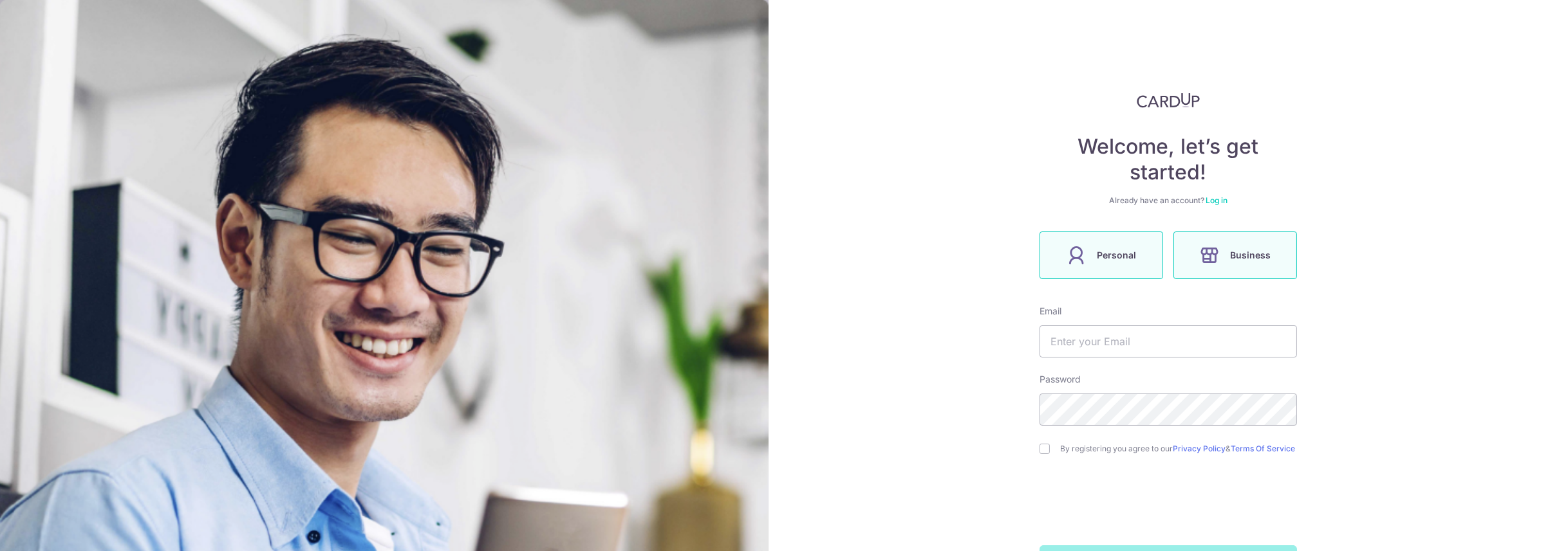
click at [1120, 254] on span "Personal" at bounding box center [1117, 255] width 39 height 16
click at [1123, 260] on span "Personal" at bounding box center [1117, 255] width 39 height 16
click at [1117, 341] on input "text" at bounding box center [1168, 341] width 258 height 33
click at [1401, 289] on div "Welcome, let’s get started! Already have an account? Log in Personal Business E…" at bounding box center [1167, 275] width 799 height 551
click at [1124, 335] on input "text" at bounding box center [1168, 341] width 258 height 33
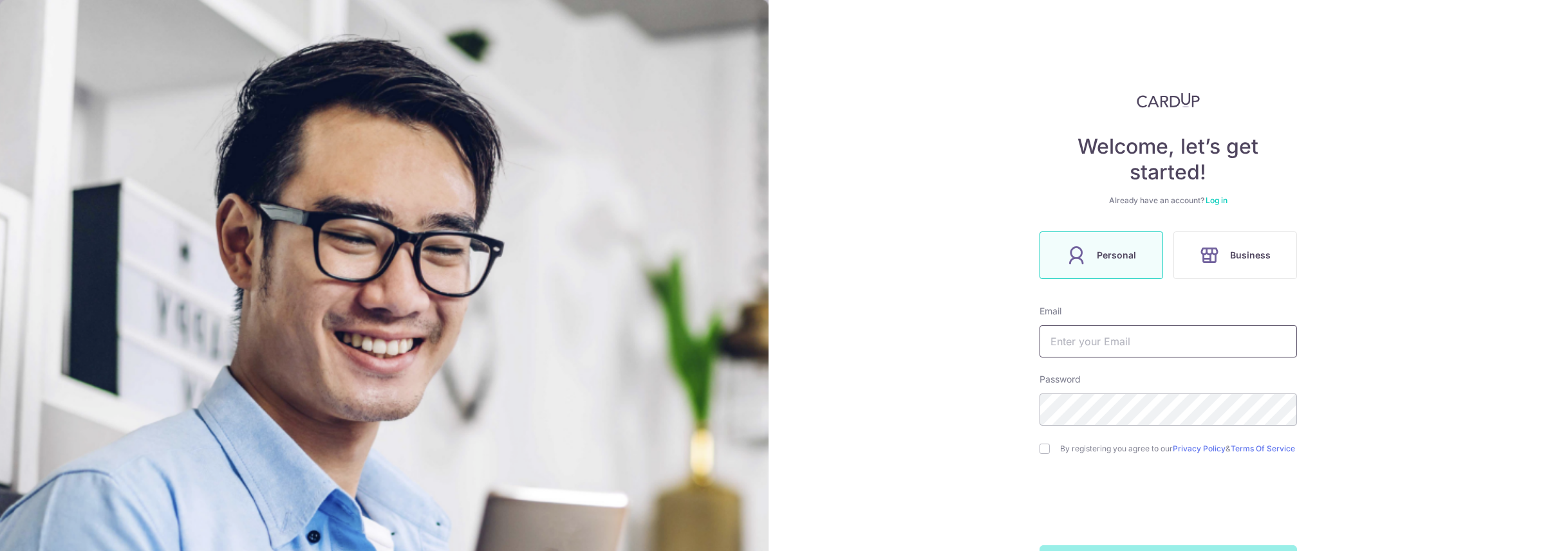
type input "arithus@gmail.com"
click at [1040, 452] on input "checkbox" at bounding box center [1044, 448] width 10 height 10
checkbox input "true"
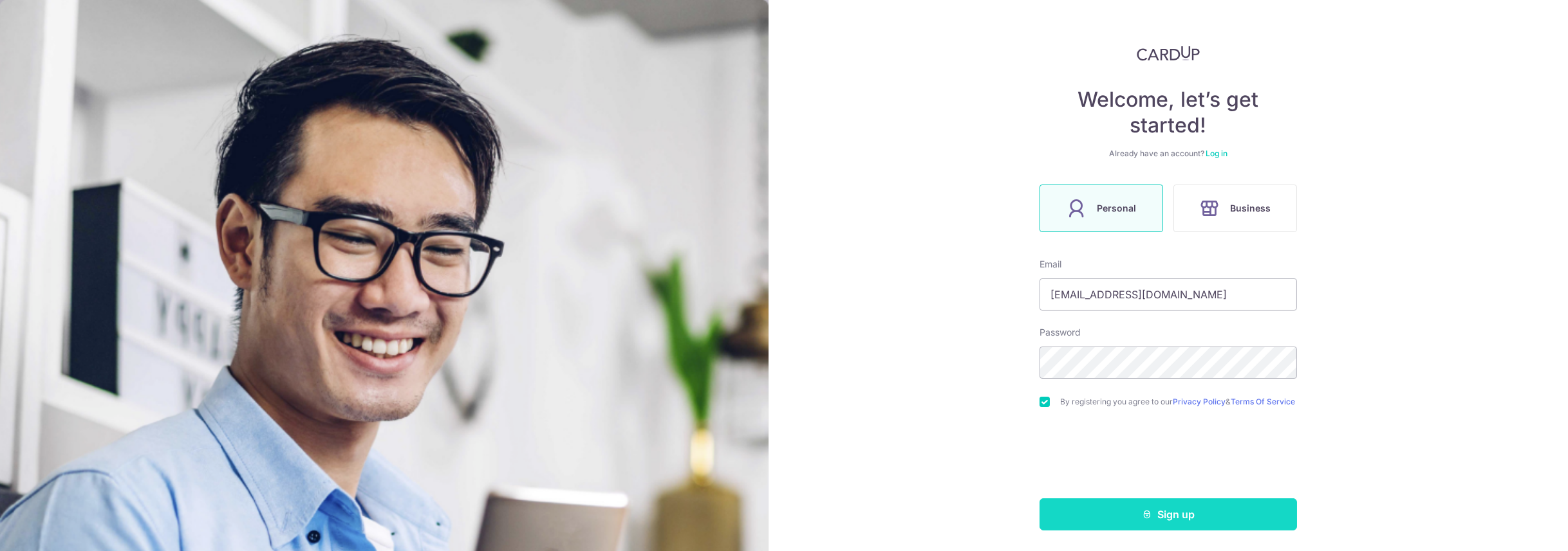
click at [1156, 523] on button "Sign up" at bounding box center [1168, 514] width 258 height 33
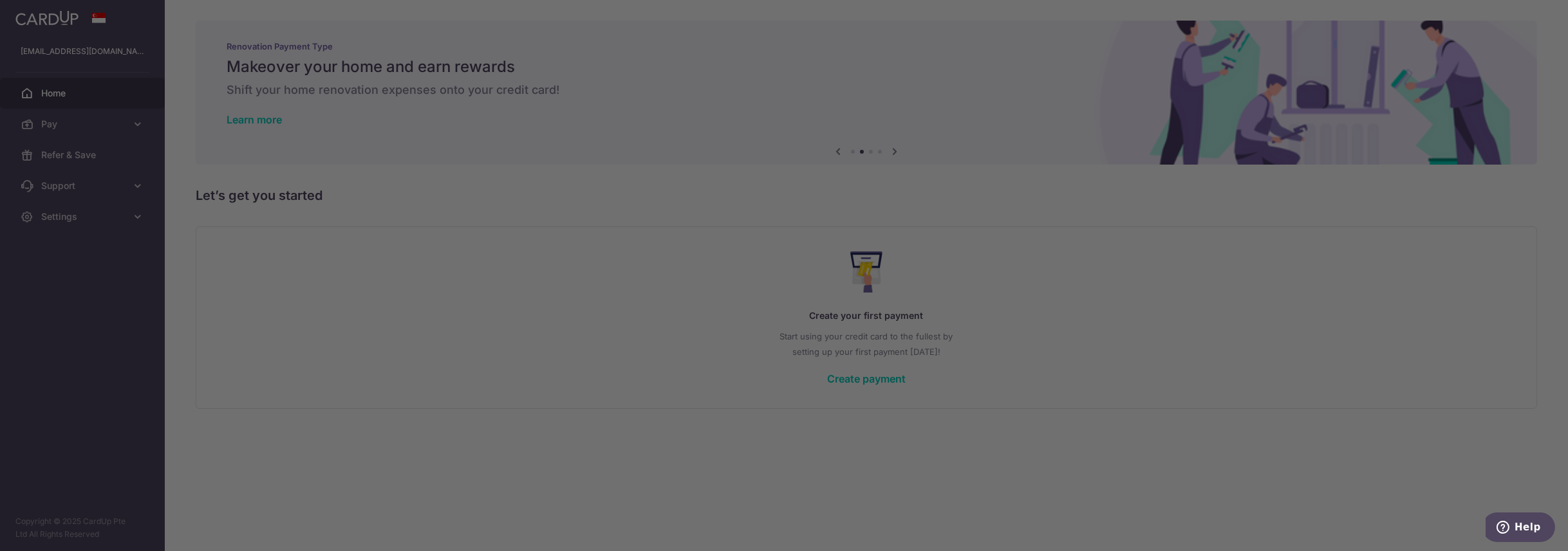
click at [1107, 282] on div at bounding box center [791, 278] width 1583 height 557
click at [1144, 310] on div at bounding box center [791, 278] width 1583 height 557
click at [578, 406] on div at bounding box center [791, 278] width 1583 height 557
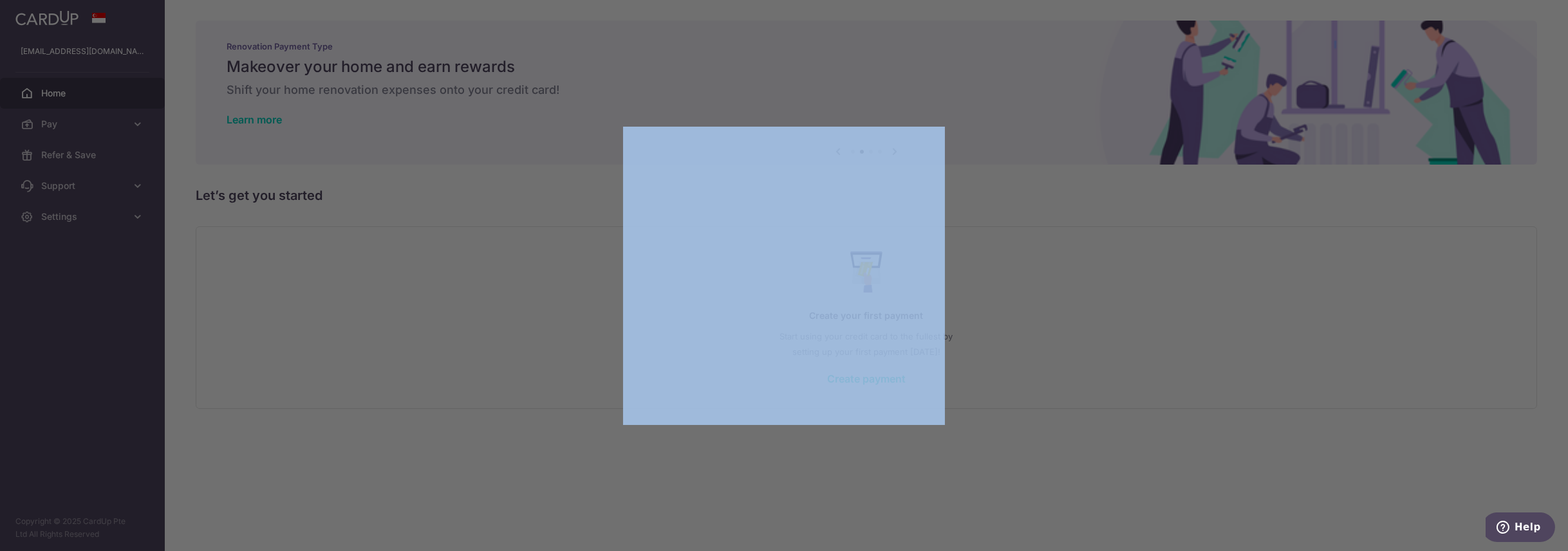
click at [578, 406] on div at bounding box center [791, 278] width 1583 height 557
click at [1184, 423] on div at bounding box center [791, 278] width 1583 height 557
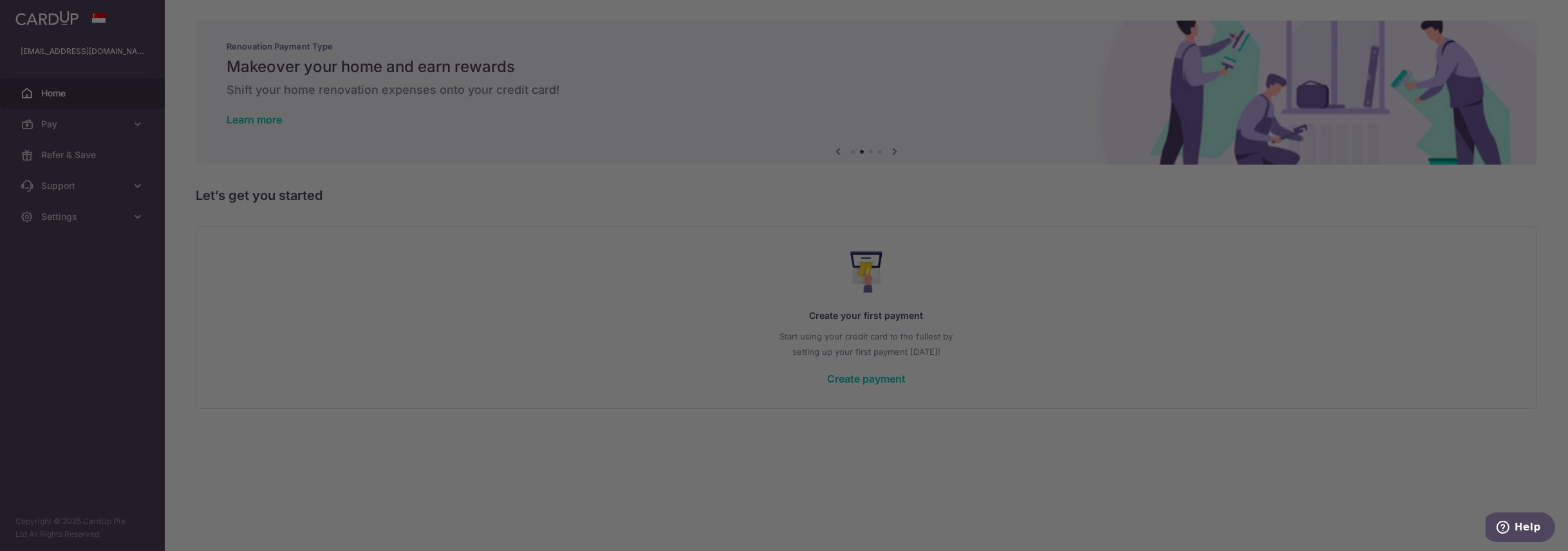
click at [90, 80] on div at bounding box center [791, 278] width 1583 height 557
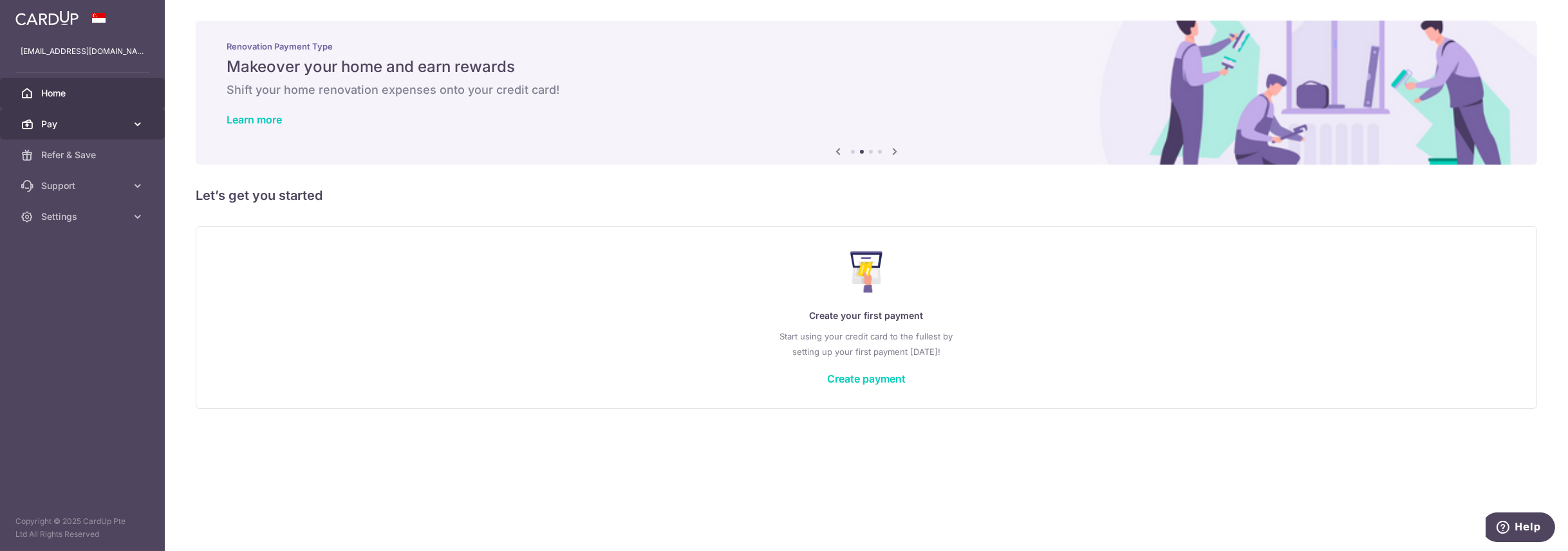
click at [63, 126] on span "Pay" at bounding box center [83, 125] width 85 height 13
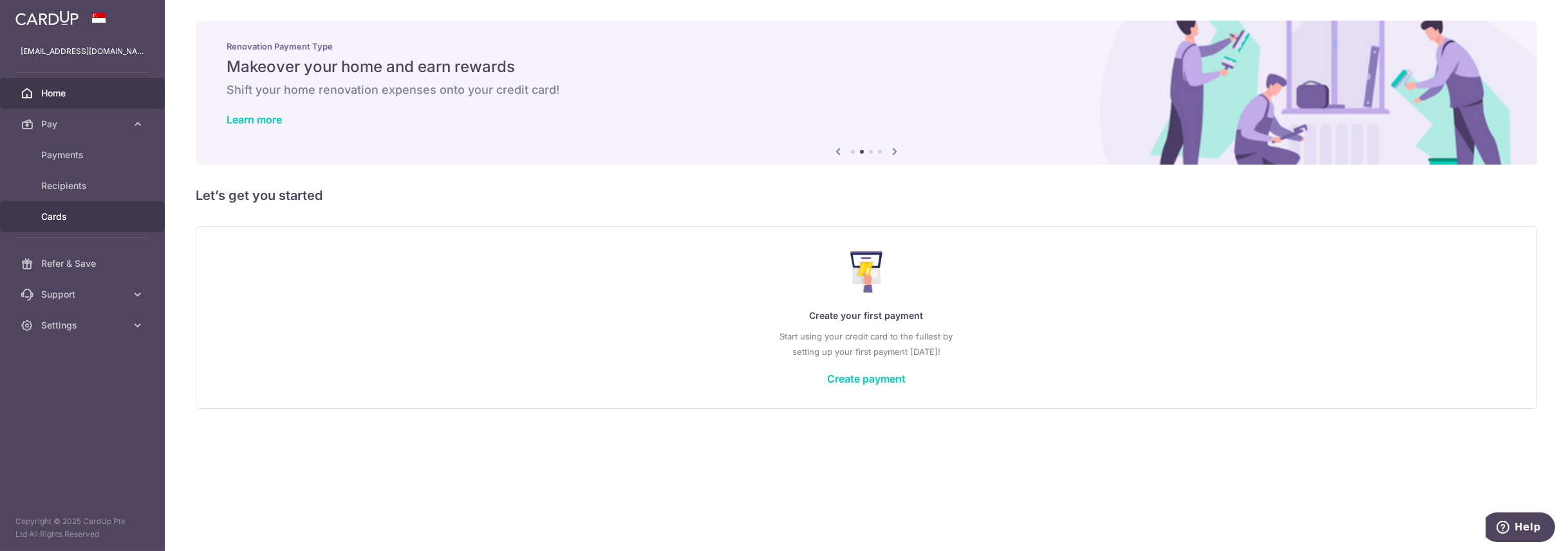
click at [86, 220] on span "Cards" at bounding box center [83, 216] width 85 height 13
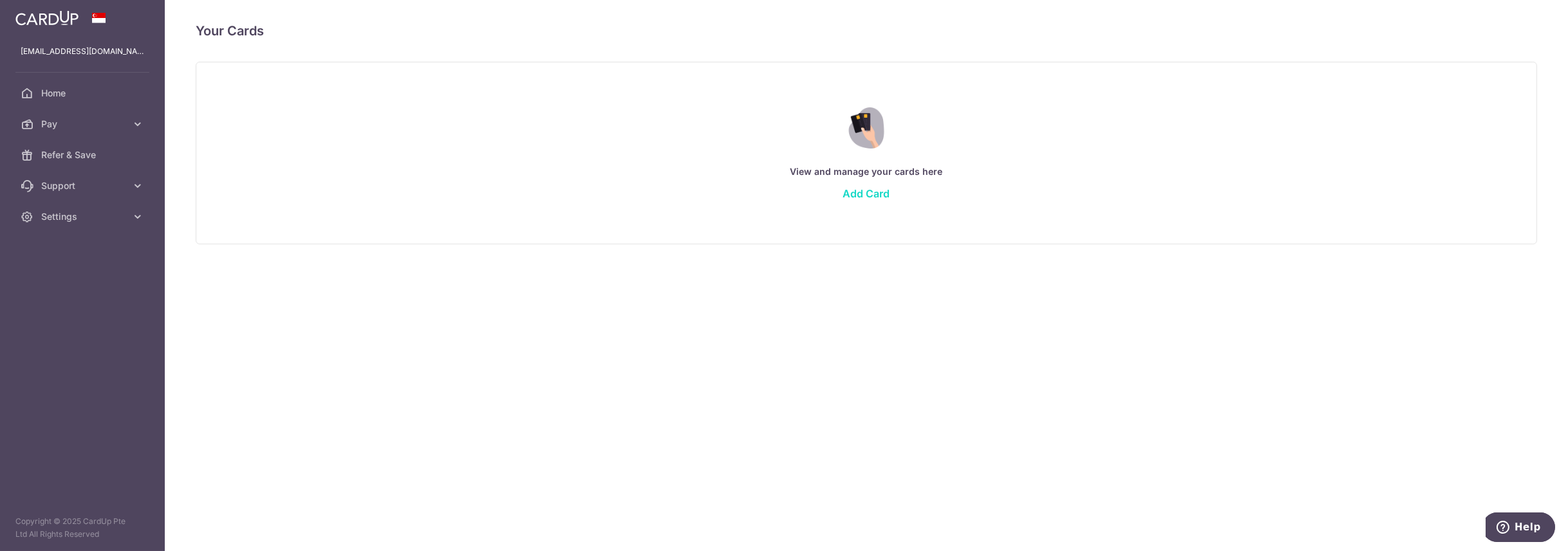
click at [866, 190] on link "Add Card" at bounding box center [867, 193] width 47 height 13
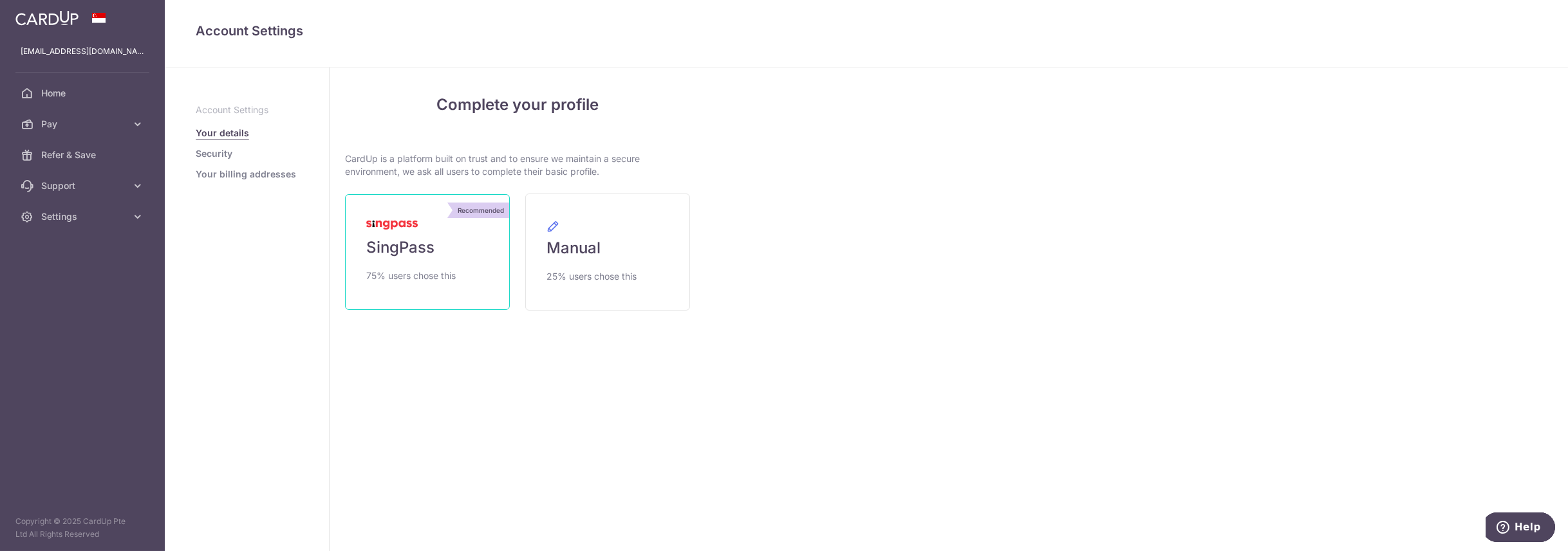
click at [419, 234] on link "Recommended SingPass 75% users chose this" at bounding box center [427, 252] width 165 height 116
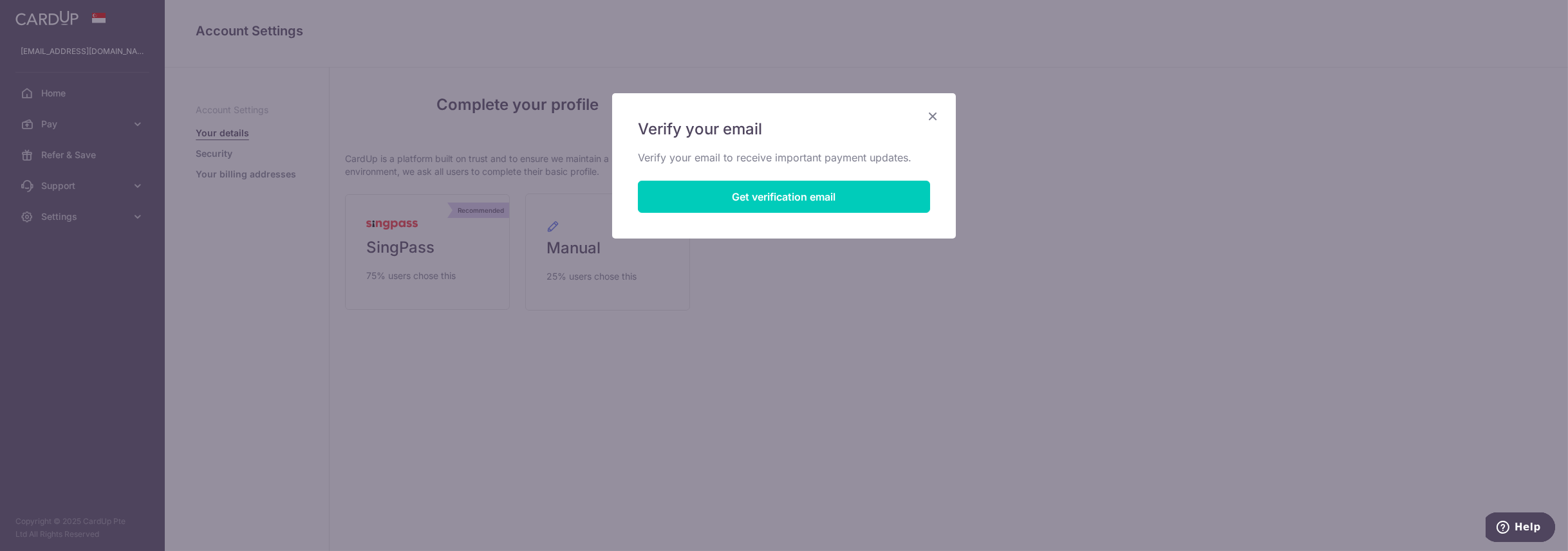
click at [929, 113] on icon "Close" at bounding box center [932, 115] width 16 height 16
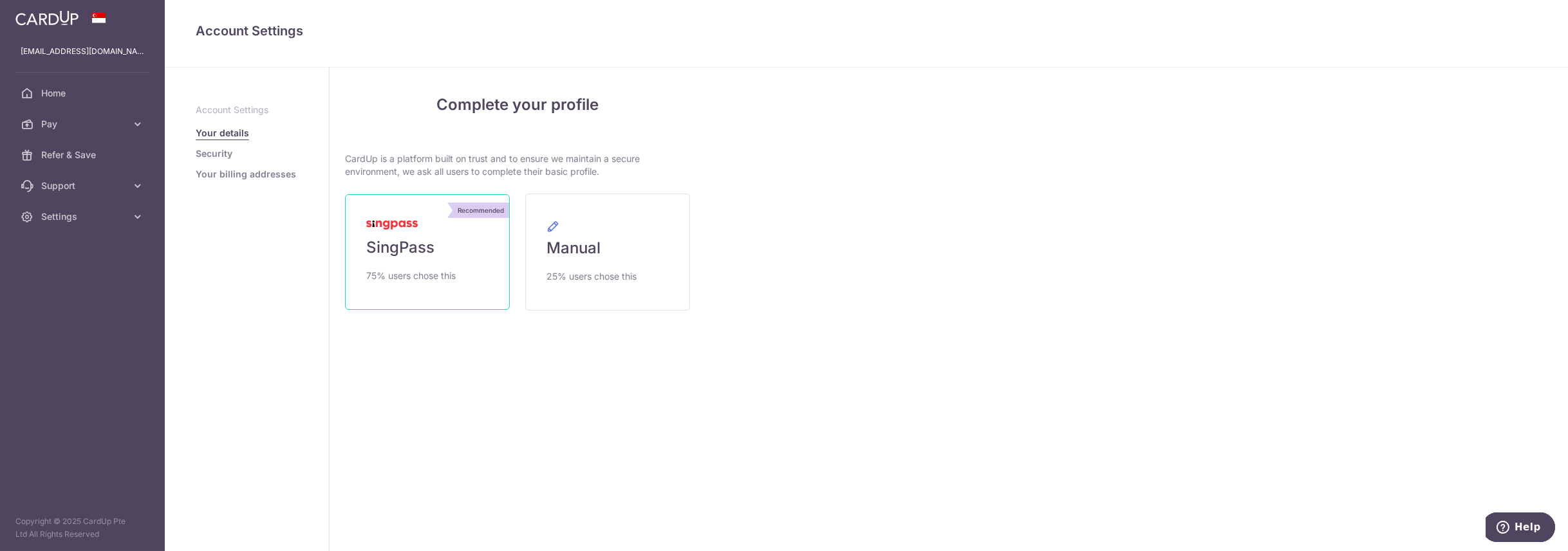
click at [417, 262] on link "Recommended SingPass 75% users chose this" at bounding box center [427, 252] width 165 height 116
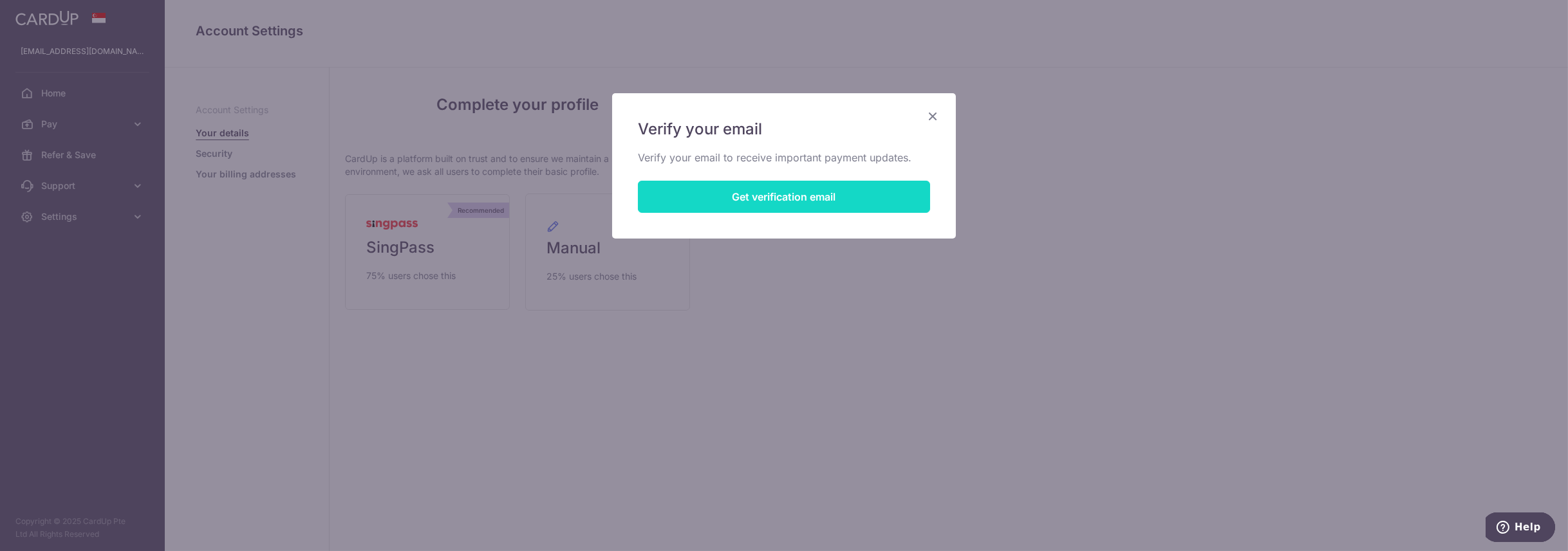
click at [806, 193] on button "Get verification email" at bounding box center [784, 196] width 292 height 33
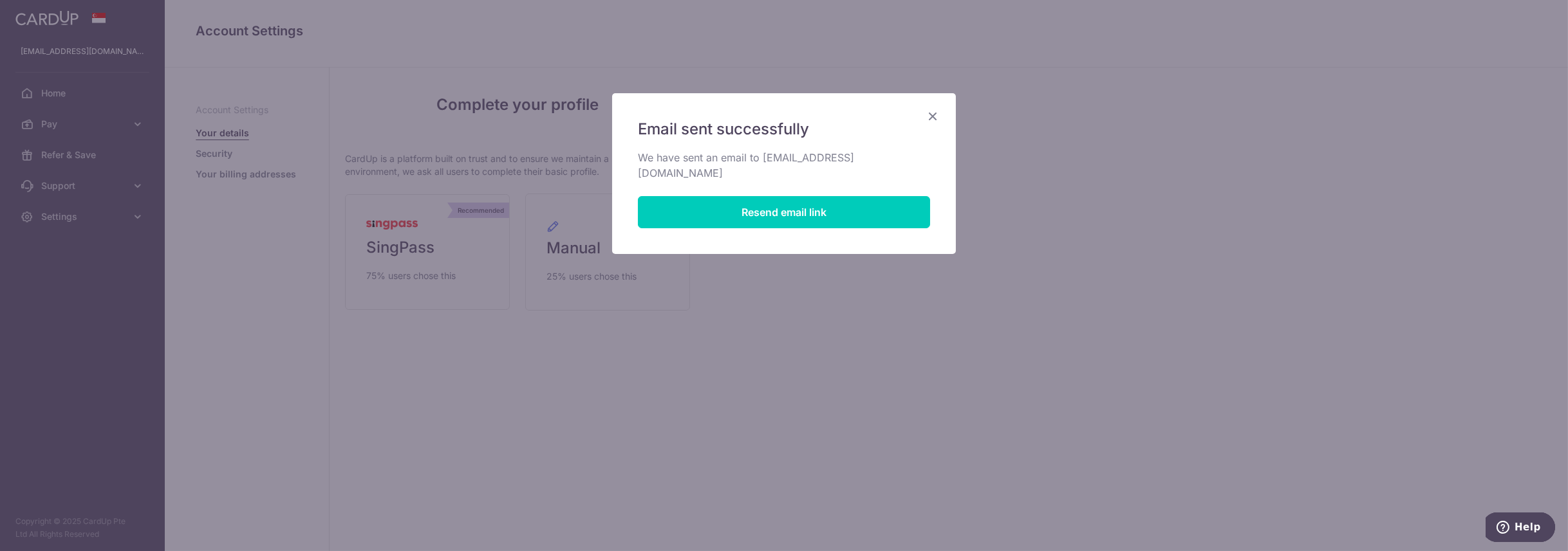
click at [929, 118] on icon "Close" at bounding box center [932, 115] width 16 height 16
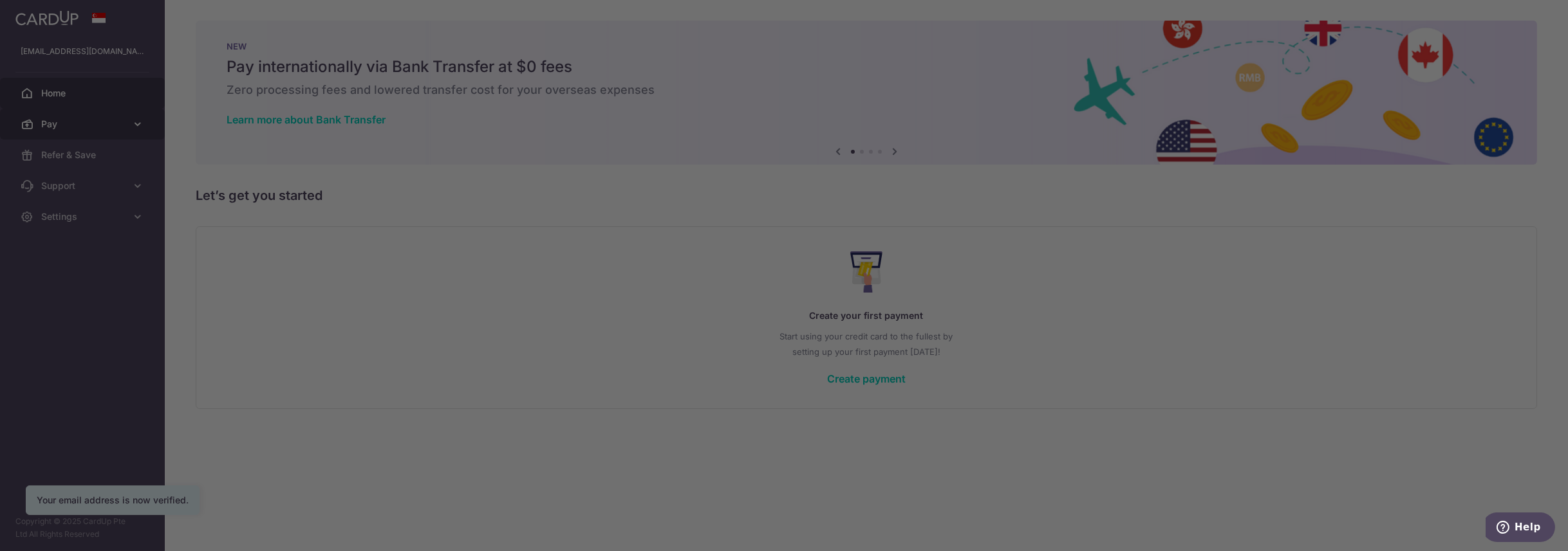
click at [70, 115] on body "arithus@gmail.com Home Pay Payments Recipients Cards Refer & Save Support FAQ C…" at bounding box center [784, 275] width 1568 height 551
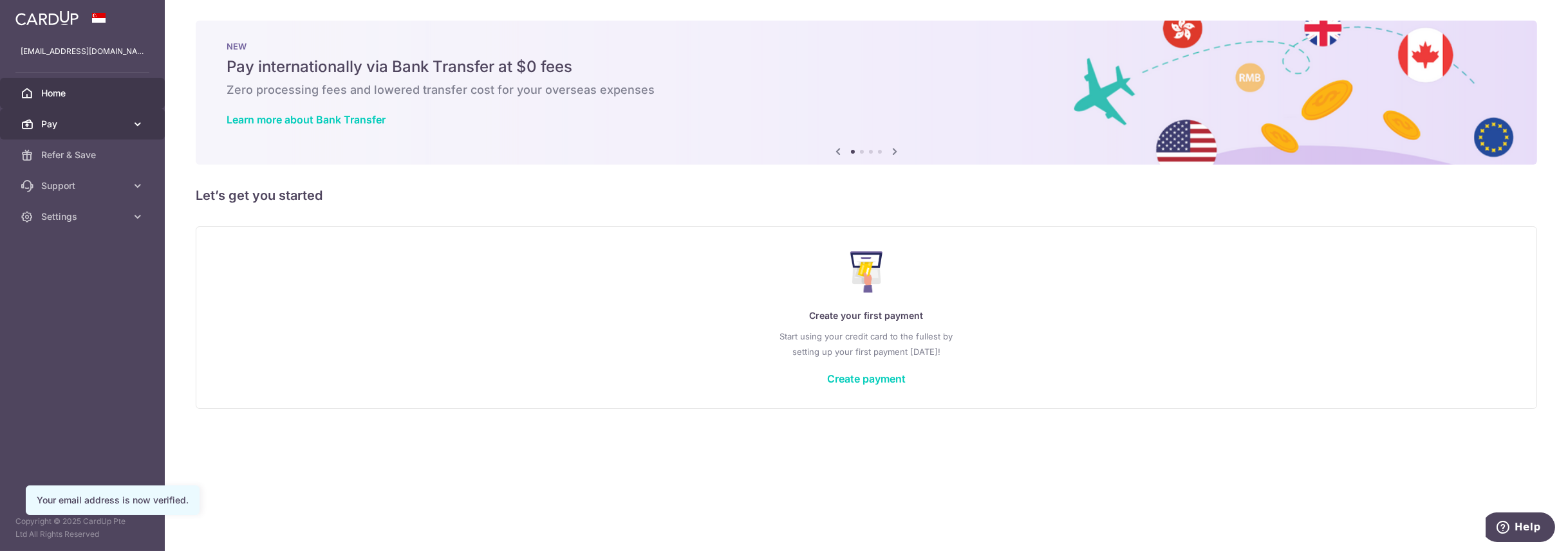
click at [100, 122] on span "Pay" at bounding box center [83, 125] width 85 height 13
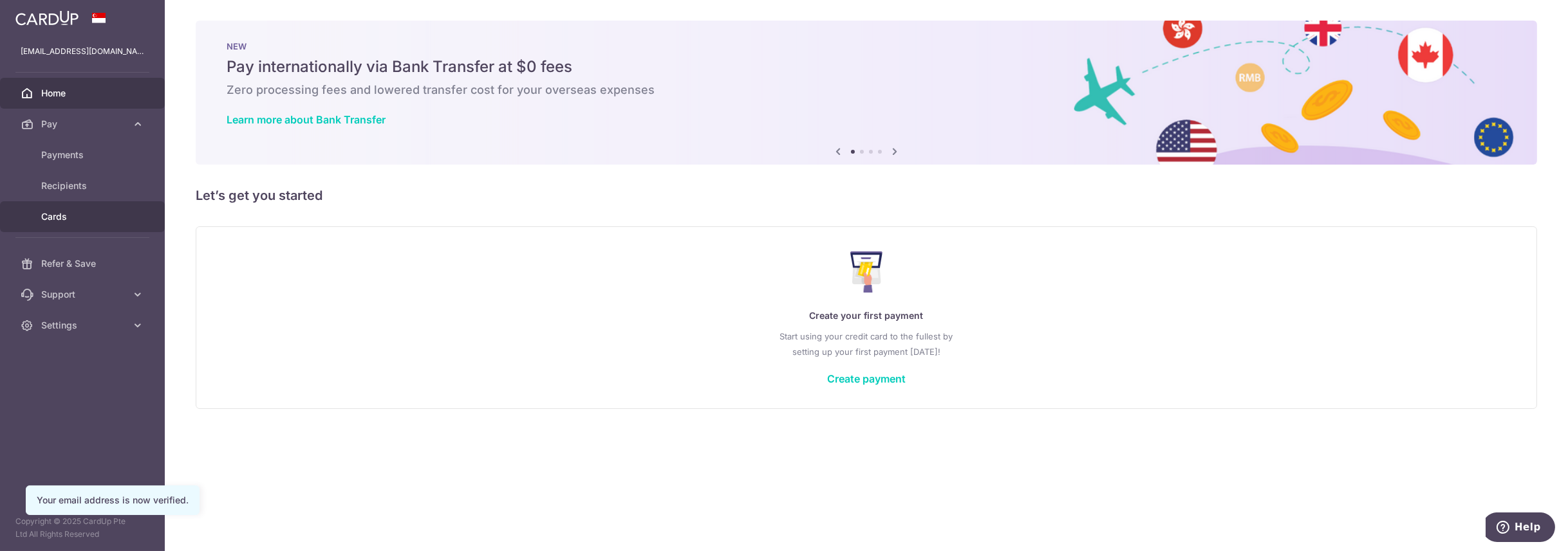
click at [76, 210] on span "Cards" at bounding box center [83, 216] width 85 height 13
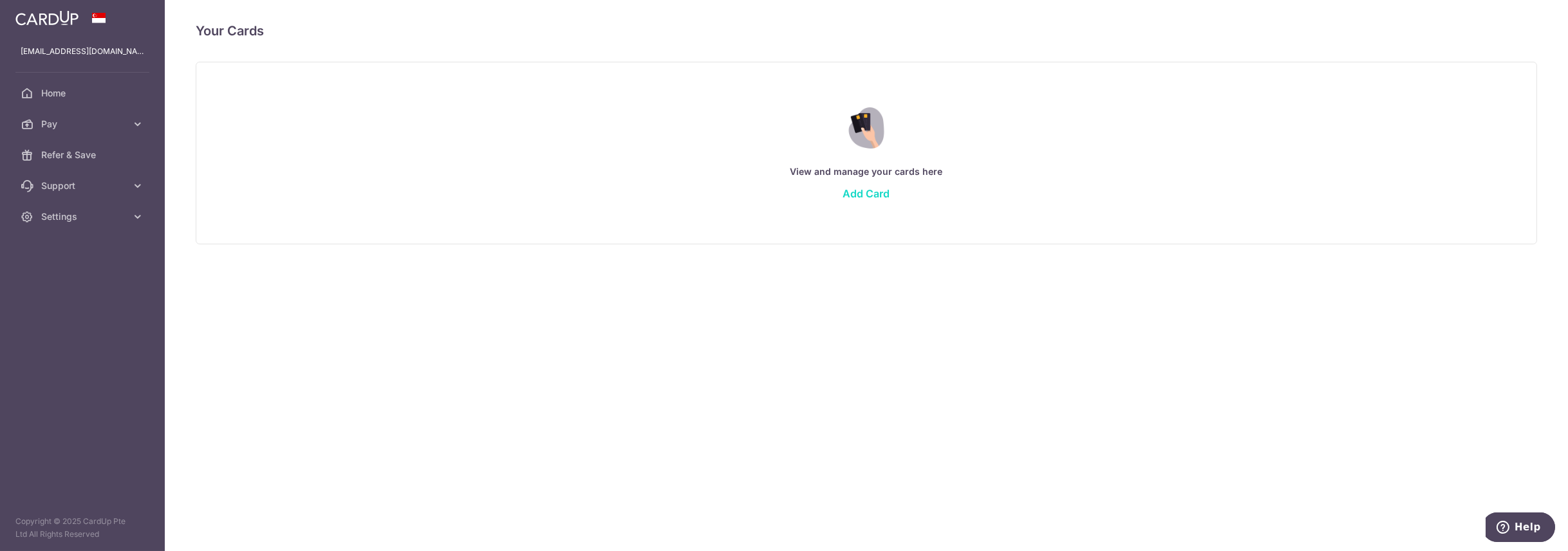
click at [879, 196] on link "Add Card" at bounding box center [867, 193] width 47 height 13
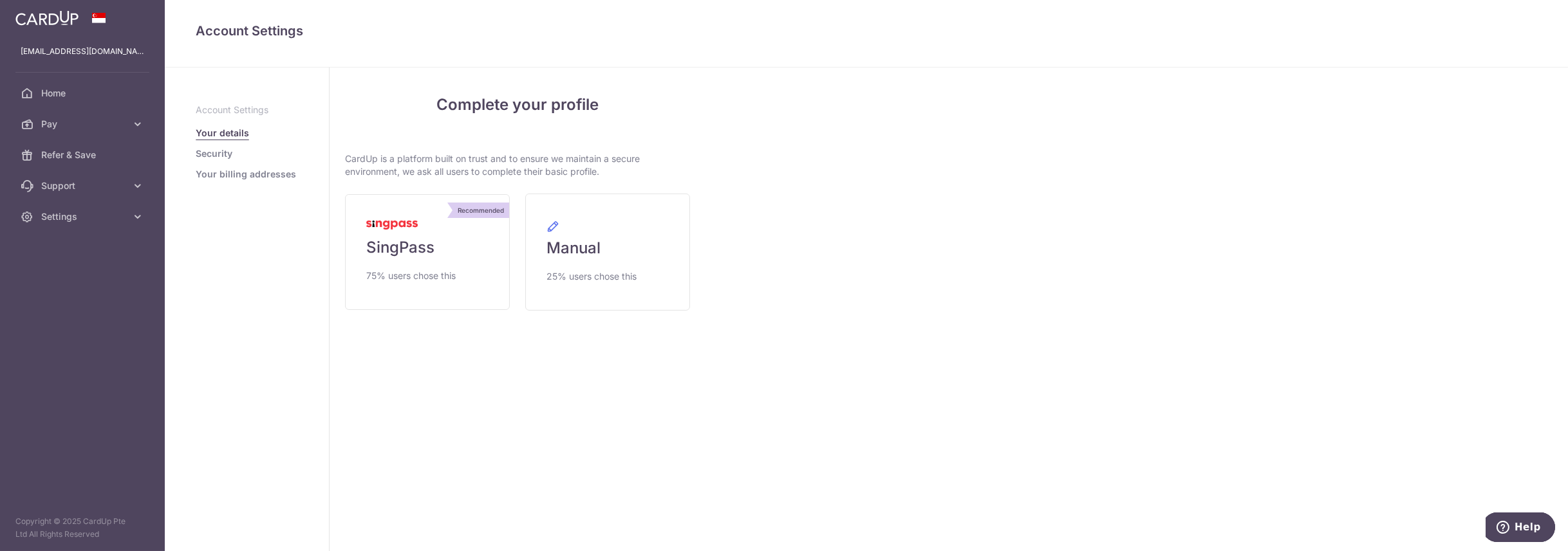
click at [203, 152] on link "Security" at bounding box center [213, 153] width 36 height 13
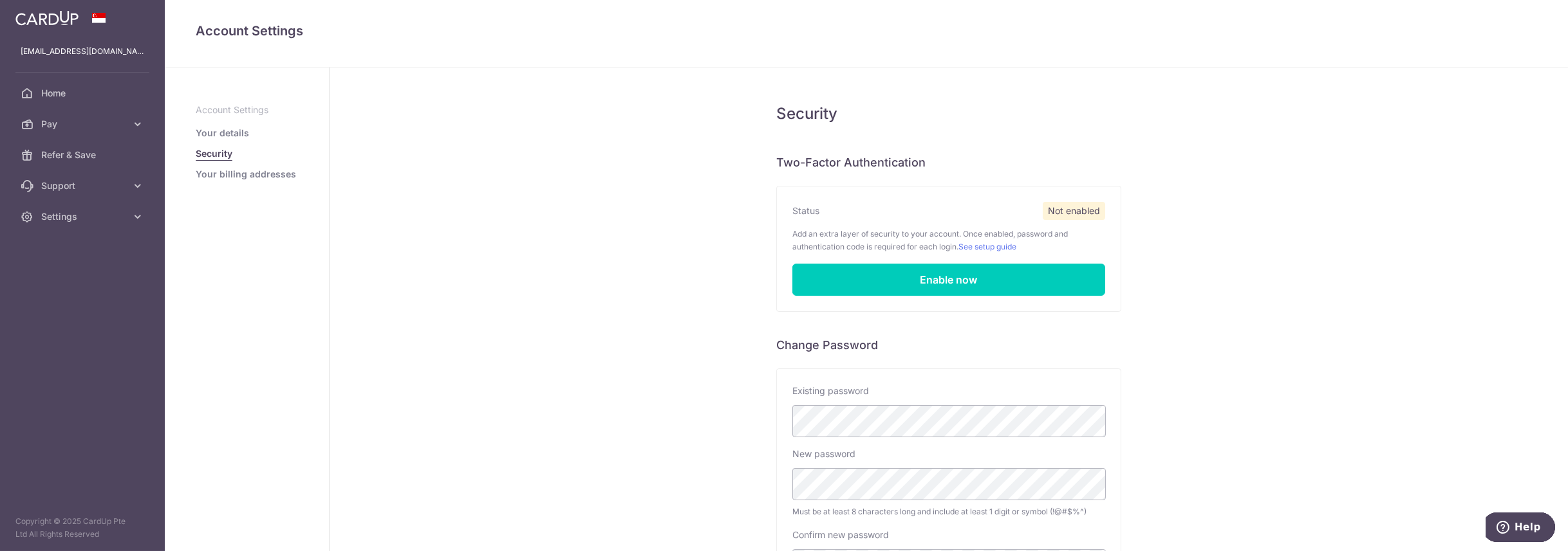
click at [237, 137] on link "Your details" at bounding box center [221, 133] width 53 height 13
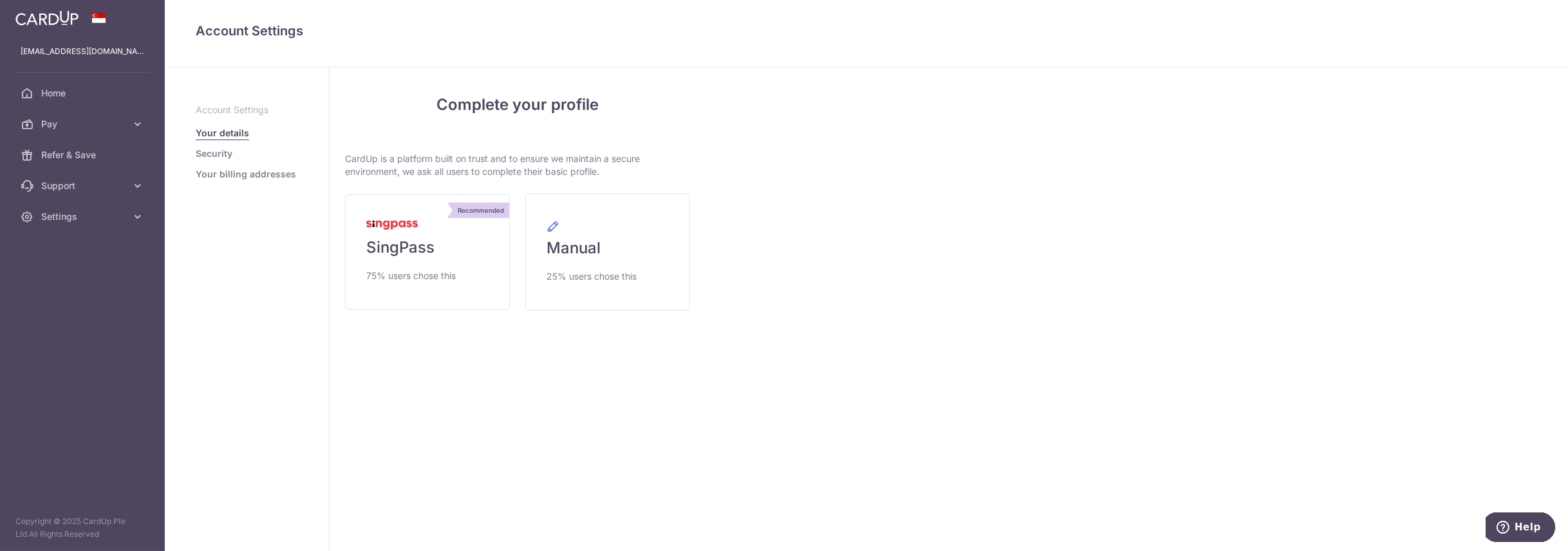
click at [215, 154] on link "Security" at bounding box center [213, 153] width 36 height 13
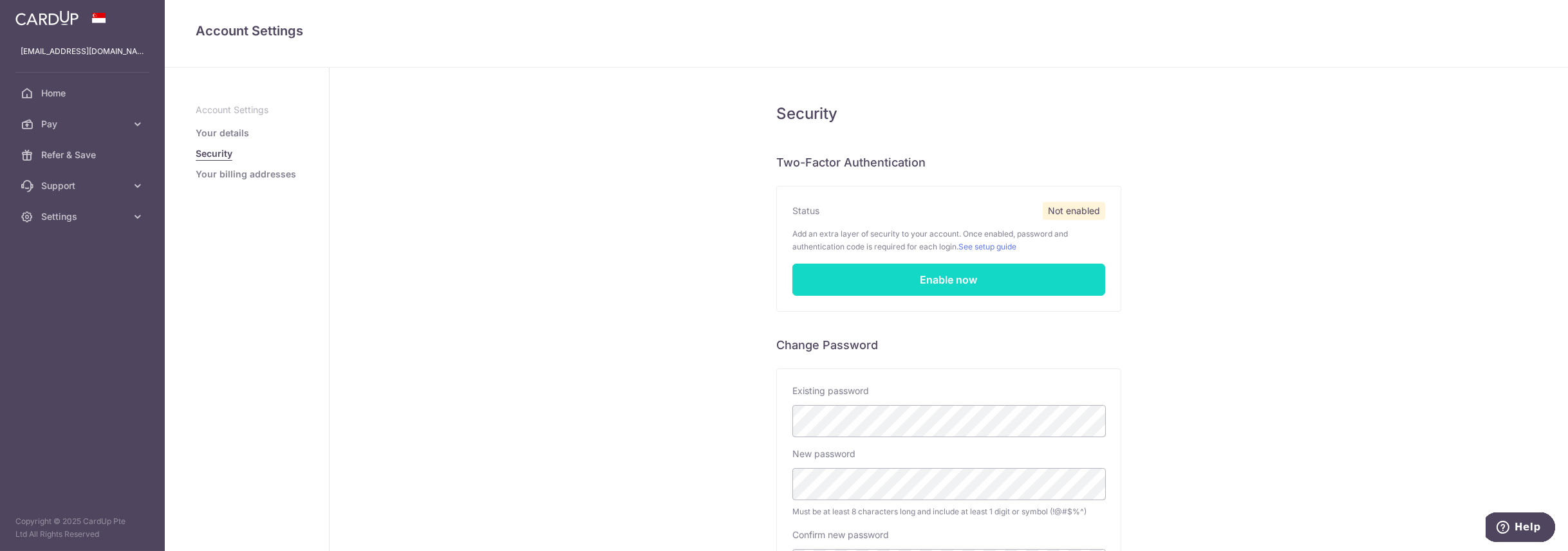
click at [942, 273] on link "Enable now" at bounding box center [949, 280] width 312 height 33
click at [231, 171] on link "Your billing addresses" at bounding box center [246, 175] width 100 height 13
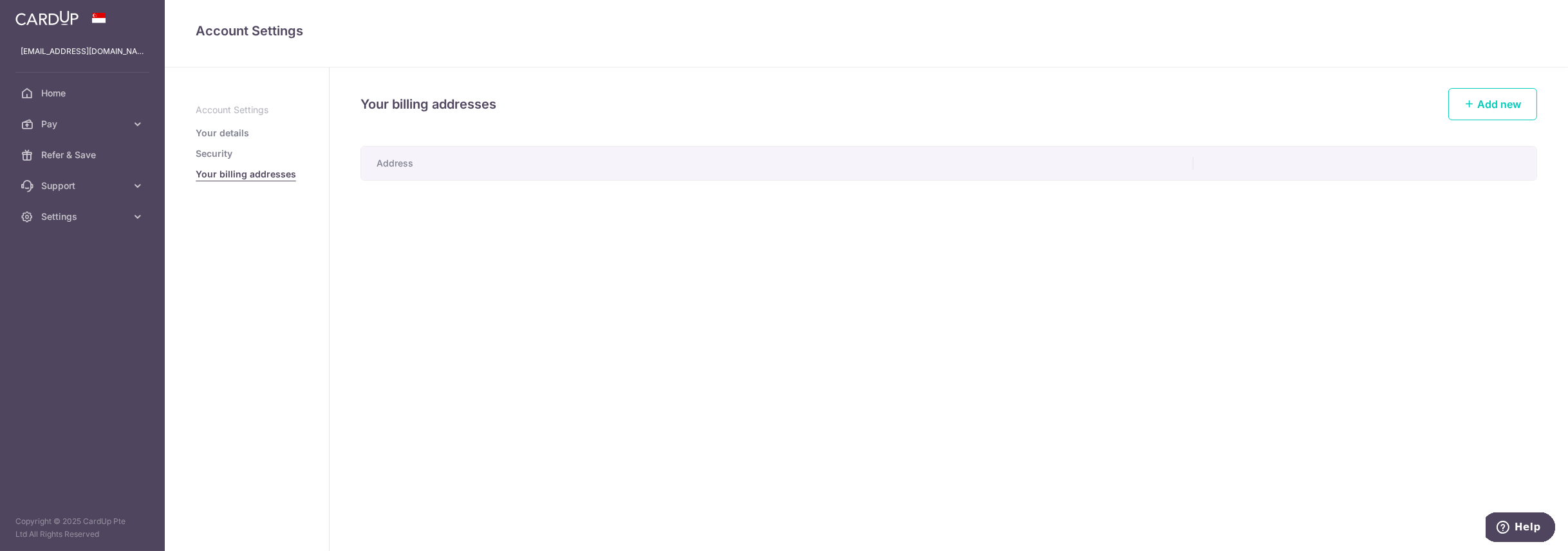
click at [431, 166] on th "Address" at bounding box center [777, 164] width 832 height 33
click at [435, 160] on th "Address" at bounding box center [777, 164] width 832 height 33
click at [1516, 103] on span "Add new" at bounding box center [1498, 104] width 44 height 13
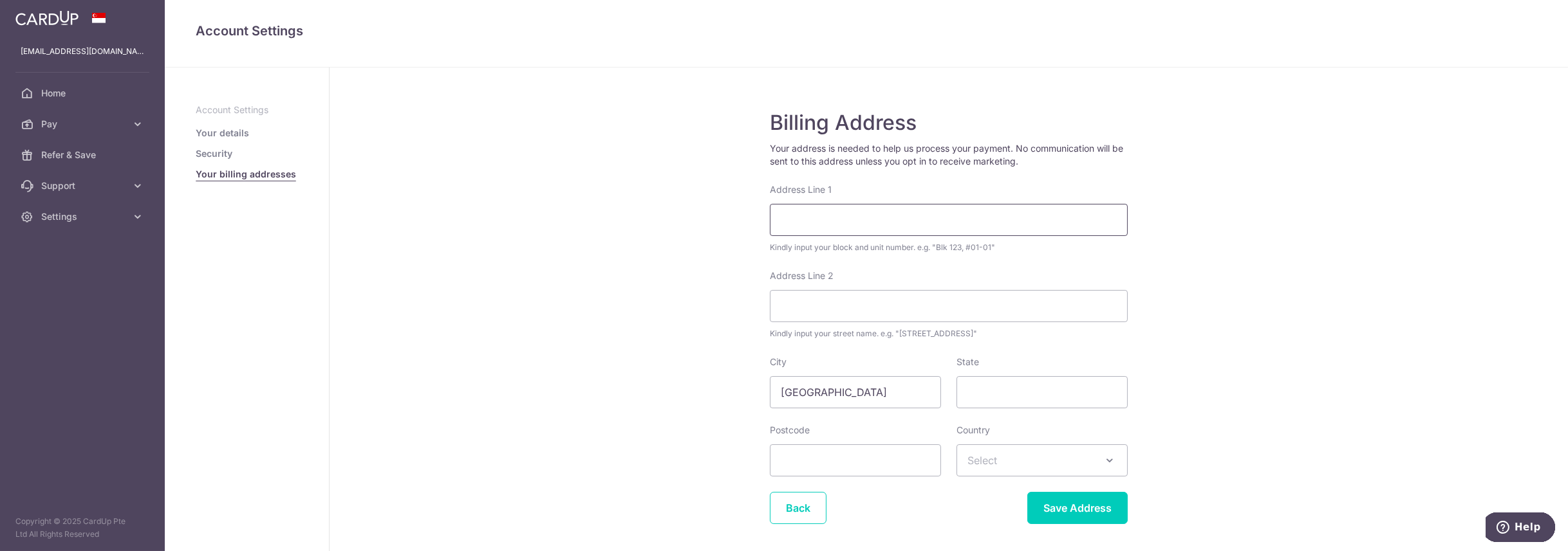
click at [918, 212] on input "Address Line 1" at bounding box center [949, 219] width 358 height 33
type input "527 Bedok Reservoir Road"
type input "Unit 01-100"
type input "479280"
select select "199"
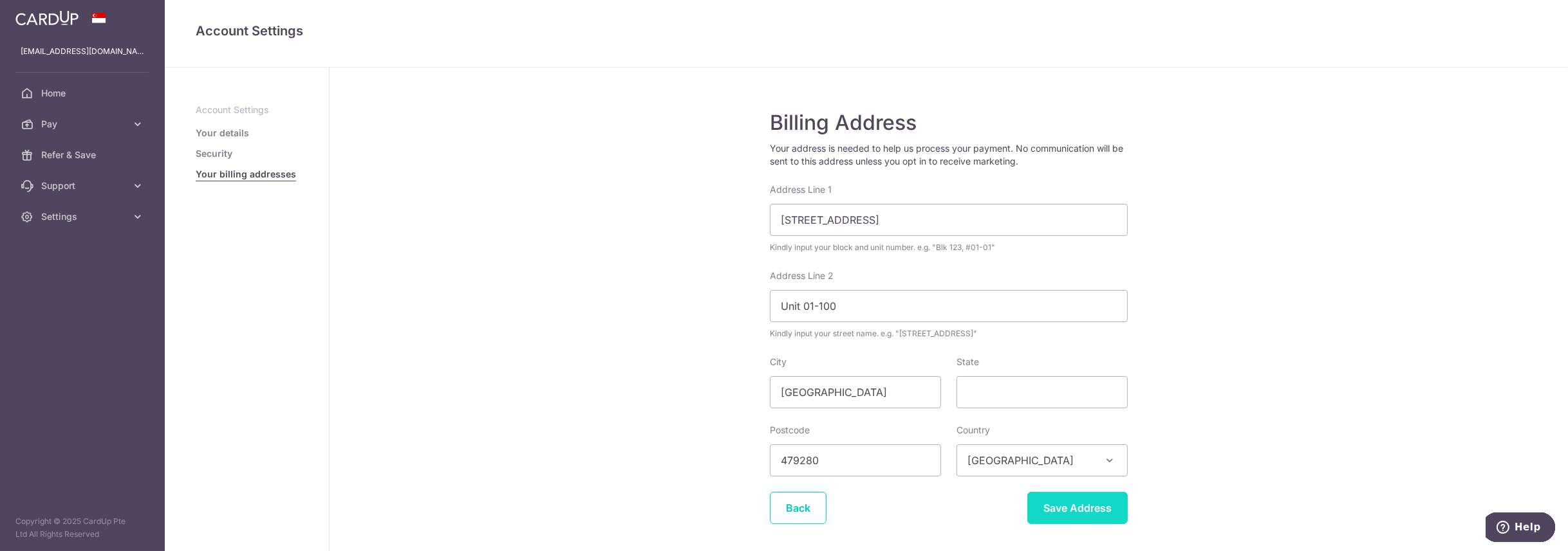
click at [1071, 506] on input "Save Address" at bounding box center [1077, 507] width 100 height 33
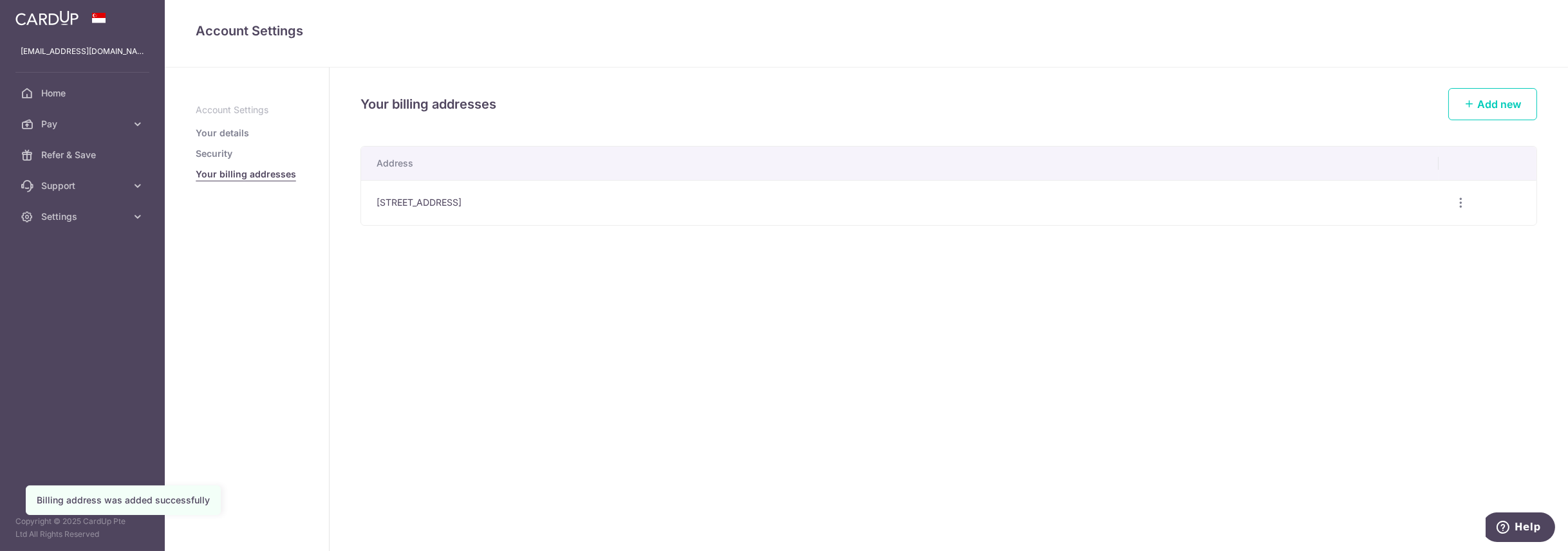
click at [223, 153] on link "Security" at bounding box center [213, 153] width 36 height 13
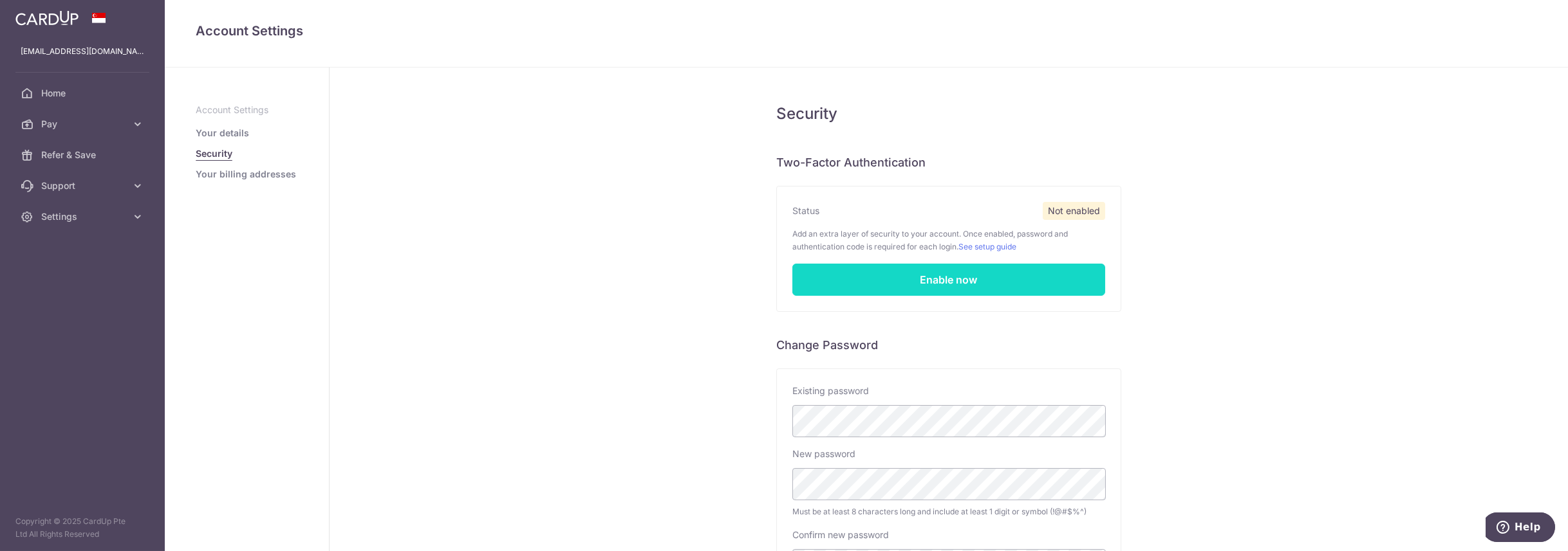
click at [862, 274] on link "Enable now" at bounding box center [949, 280] width 312 height 33
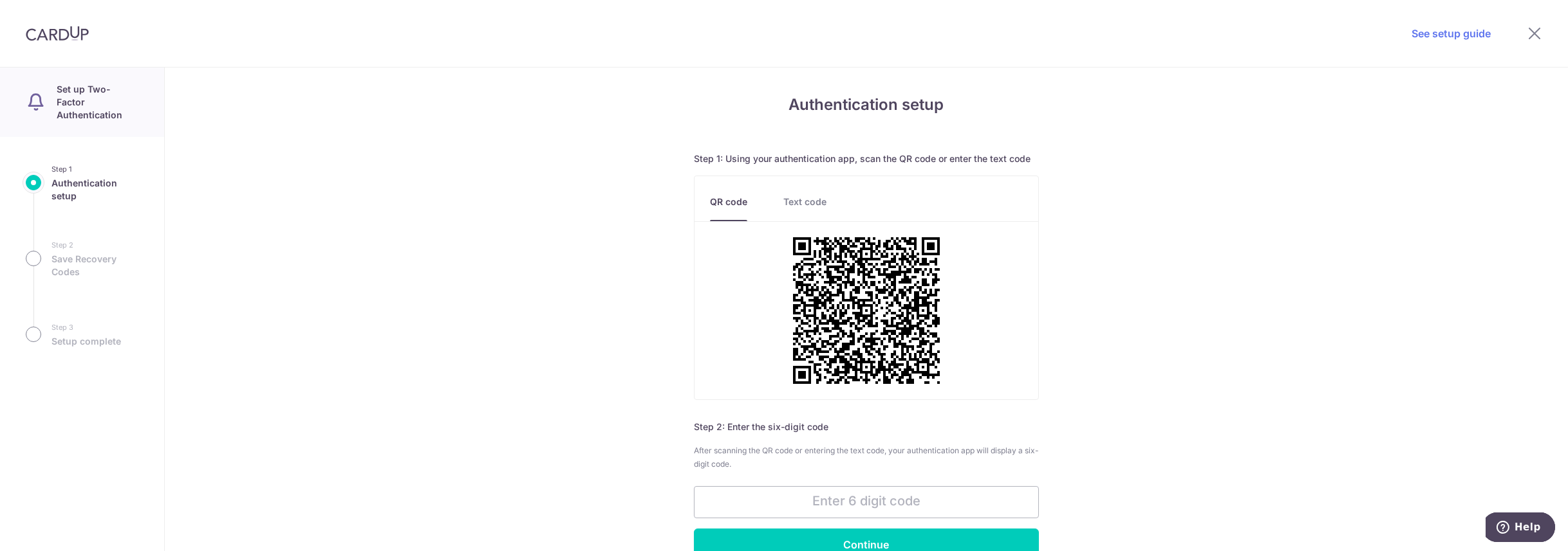
click at [795, 202] on link "Text code" at bounding box center [804, 208] width 43 height 26
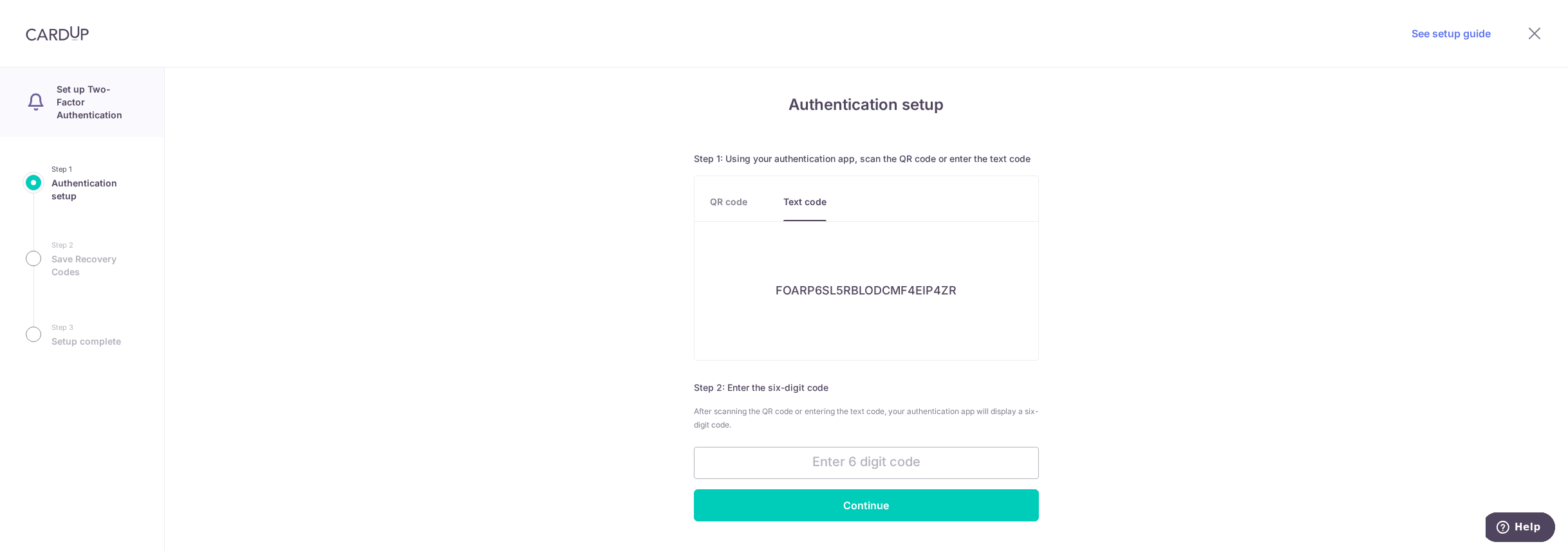
click at [737, 205] on link "QR code" at bounding box center [728, 208] width 37 height 26
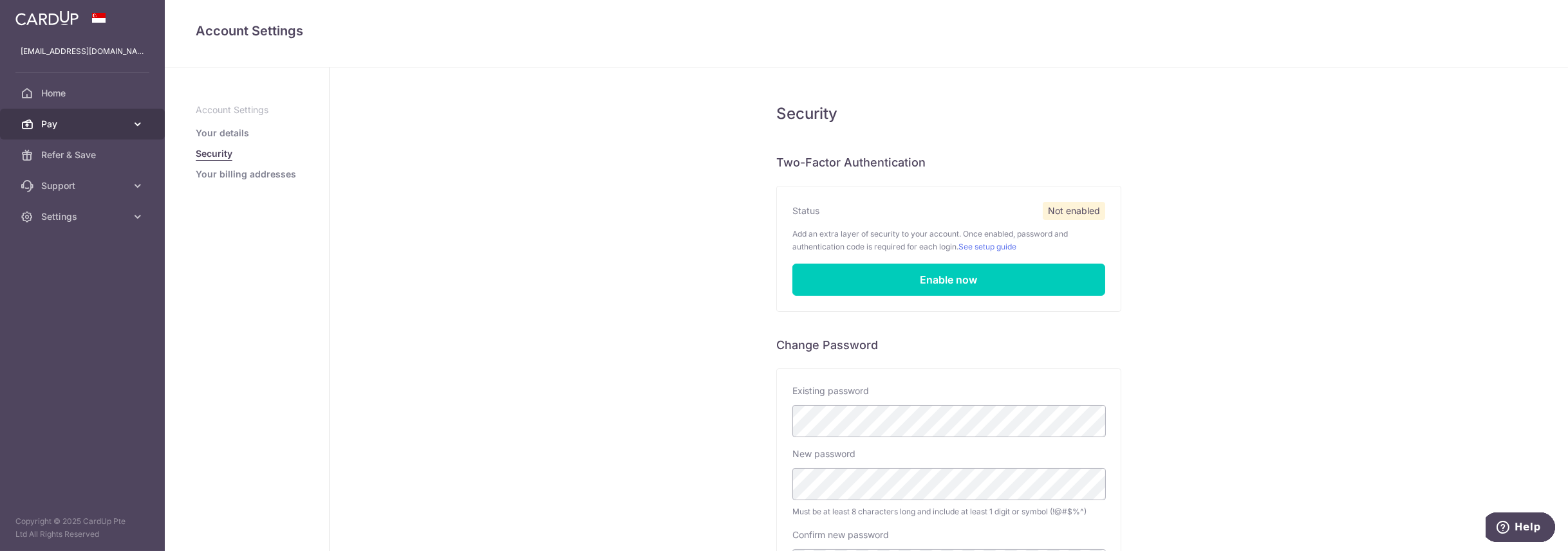
click at [67, 128] on span "Pay" at bounding box center [83, 125] width 85 height 13
click at [79, 153] on span "Payments" at bounding box center [83, 155] width 85 height 13
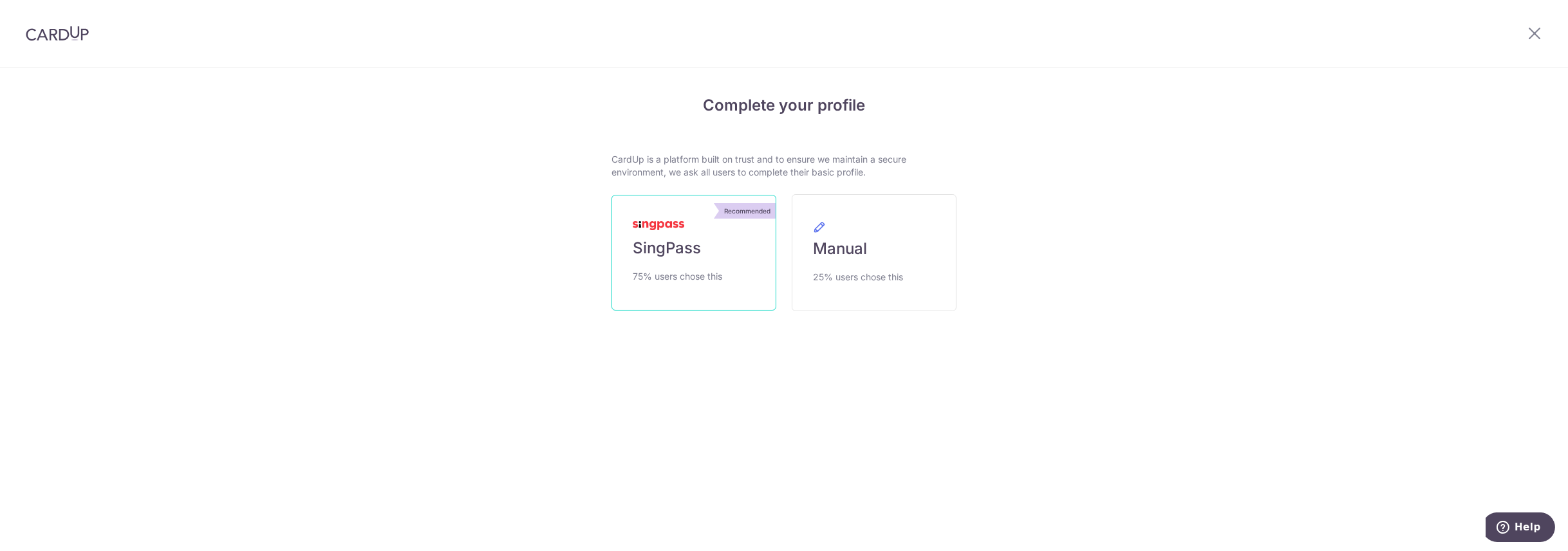
click at [682, 236] on link "Recommended SingPass 75% users chose this" at bounding box center [693, 253] width 165 height 116
click at [698, 266] on link "Recommended SingPass 75% users chose this" at bounding box center [693, 253] width 165 height 116
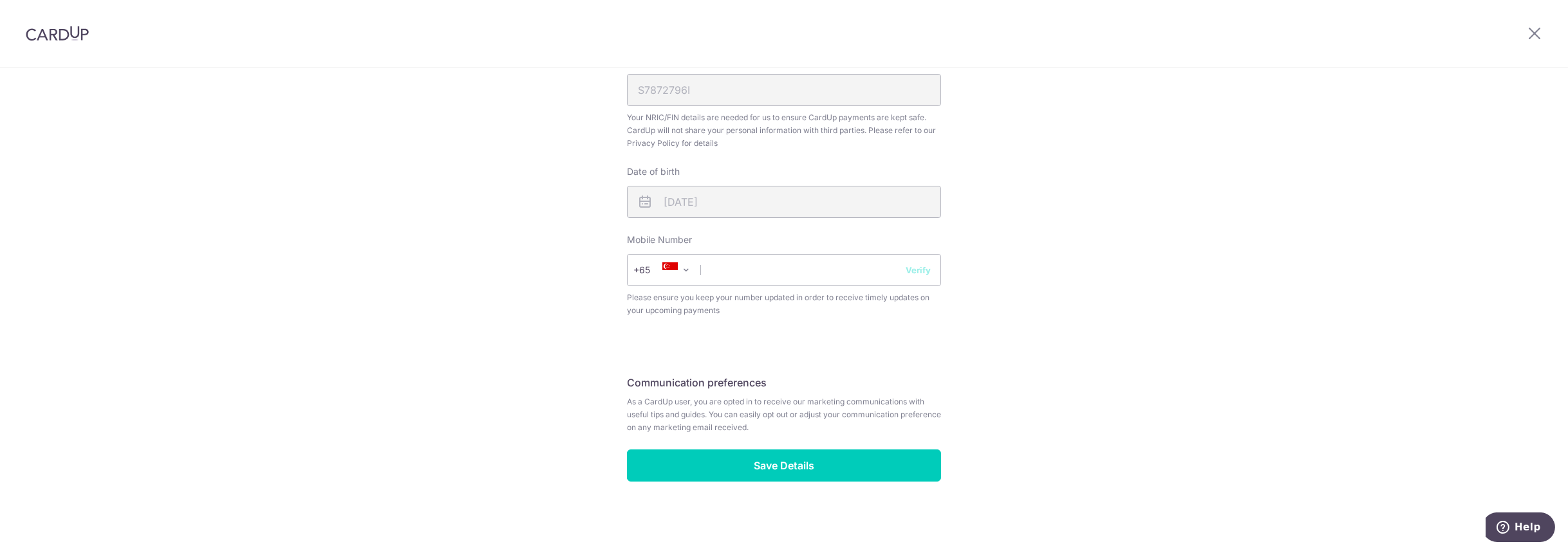
scroll to position [400, 0]
click at [757, 263] on input "text" at bounding box center [784, 269] width 314 height 33
type input "91559019"
click at [1365, 214] on div "Review your details Your Details Please provide your full name as per your NRIC…" at bounding box center [784, 109] width 1568 height 884
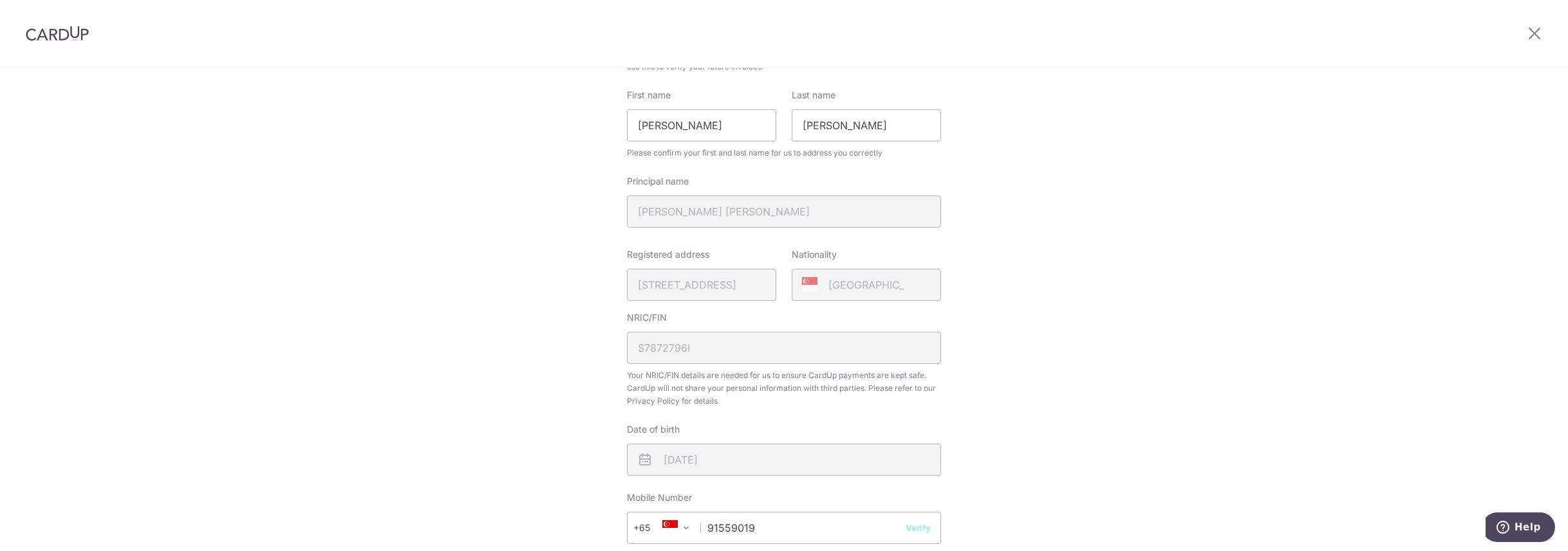
scroll to position [321, 0]
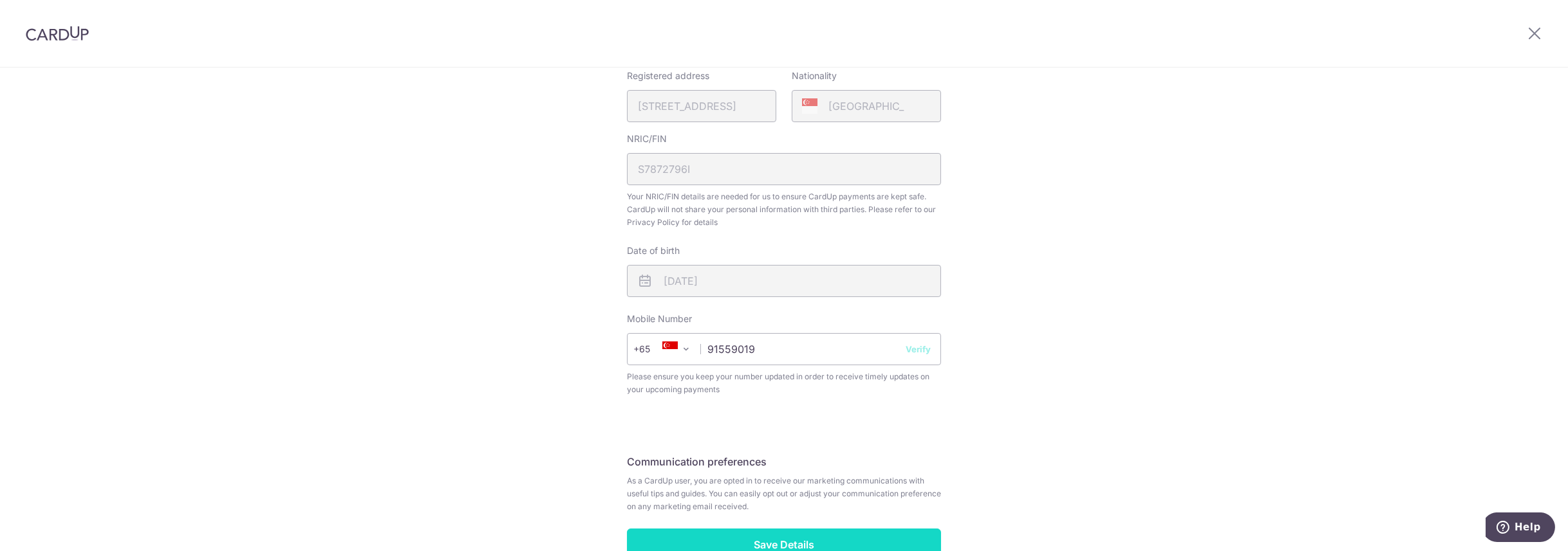
click at [831, 538] on input "Save Details" at bounding box center [784, 544] width 314 height 33
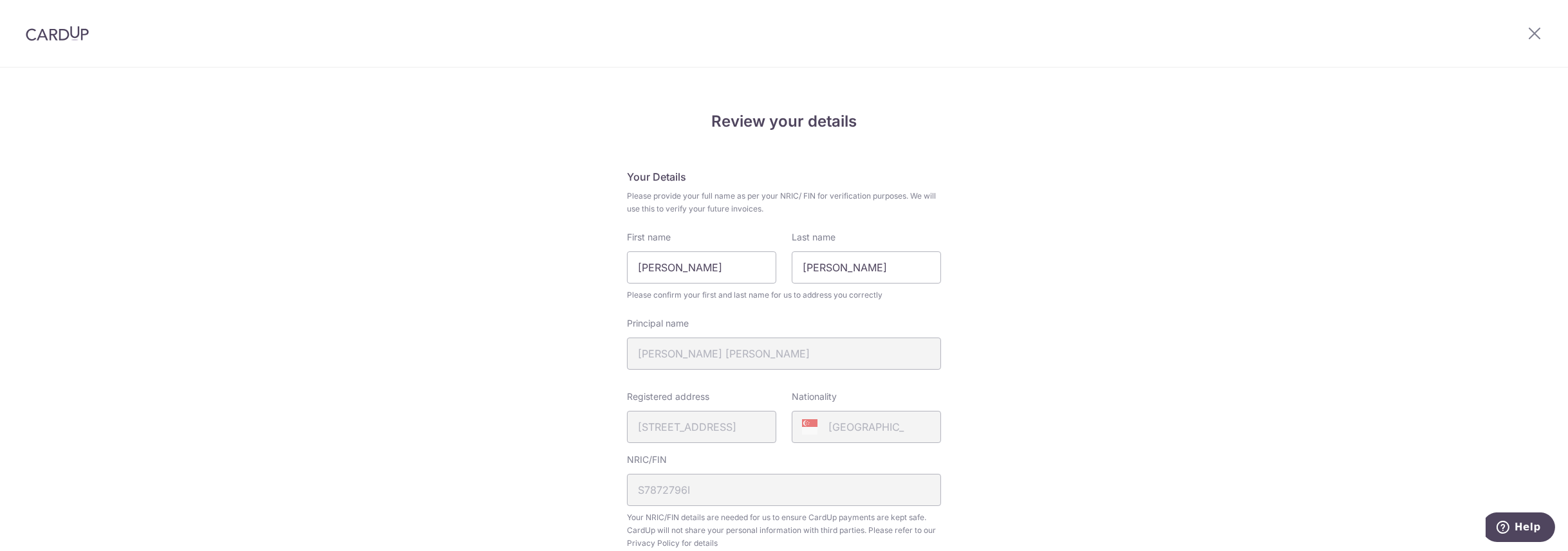
scroll to position [419, 0]
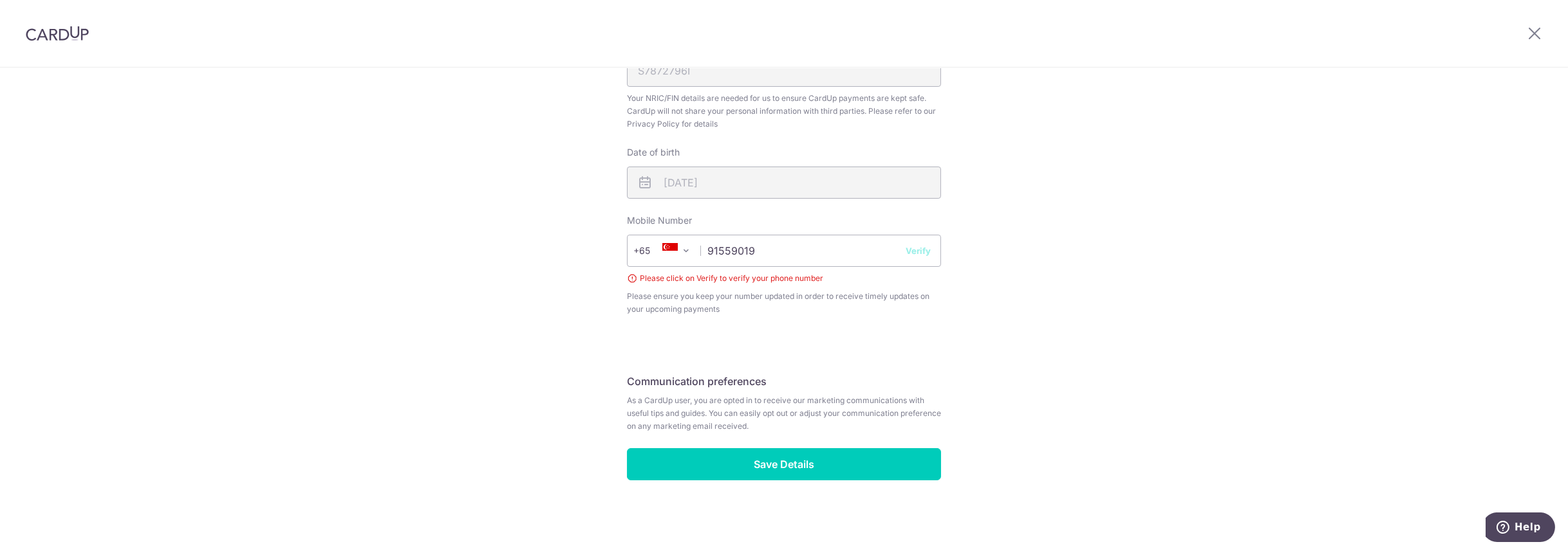
click at [921, 251] on button "Verify" at bounding box center [918, 251] width 25 height 13
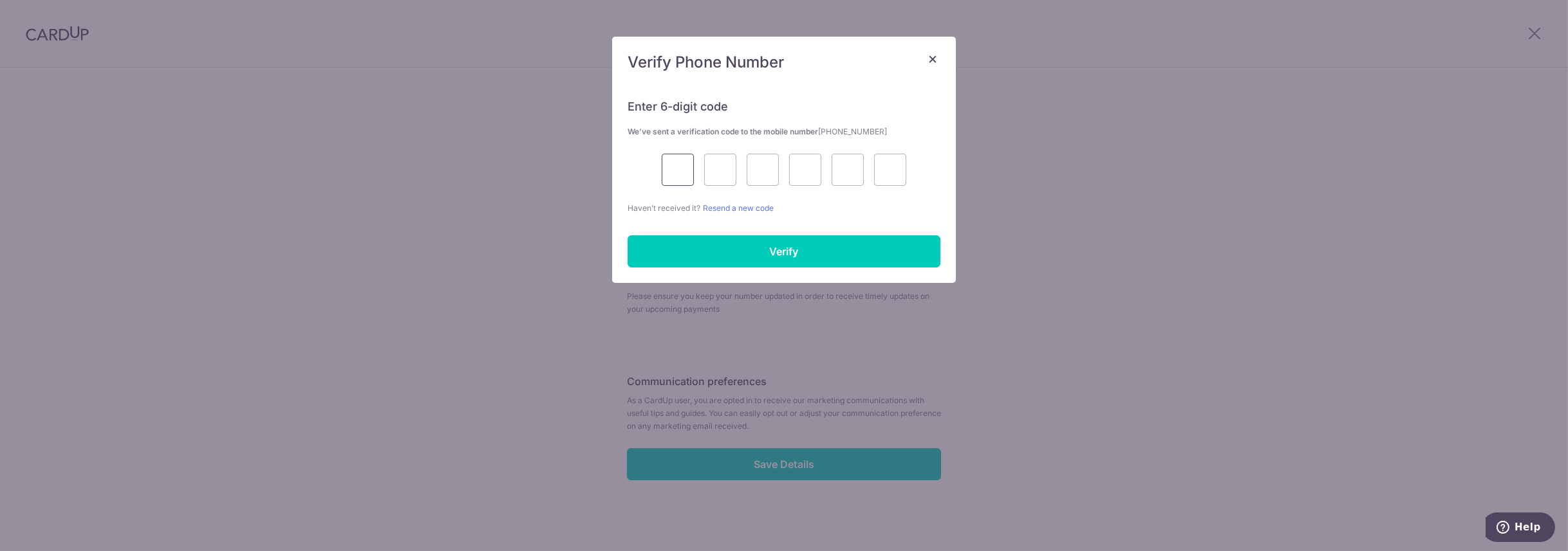
click at [682, 170] on input "text" at bounding box center [677, 169] width 33 height 33
type input "8"
type input "1"
type input "6"
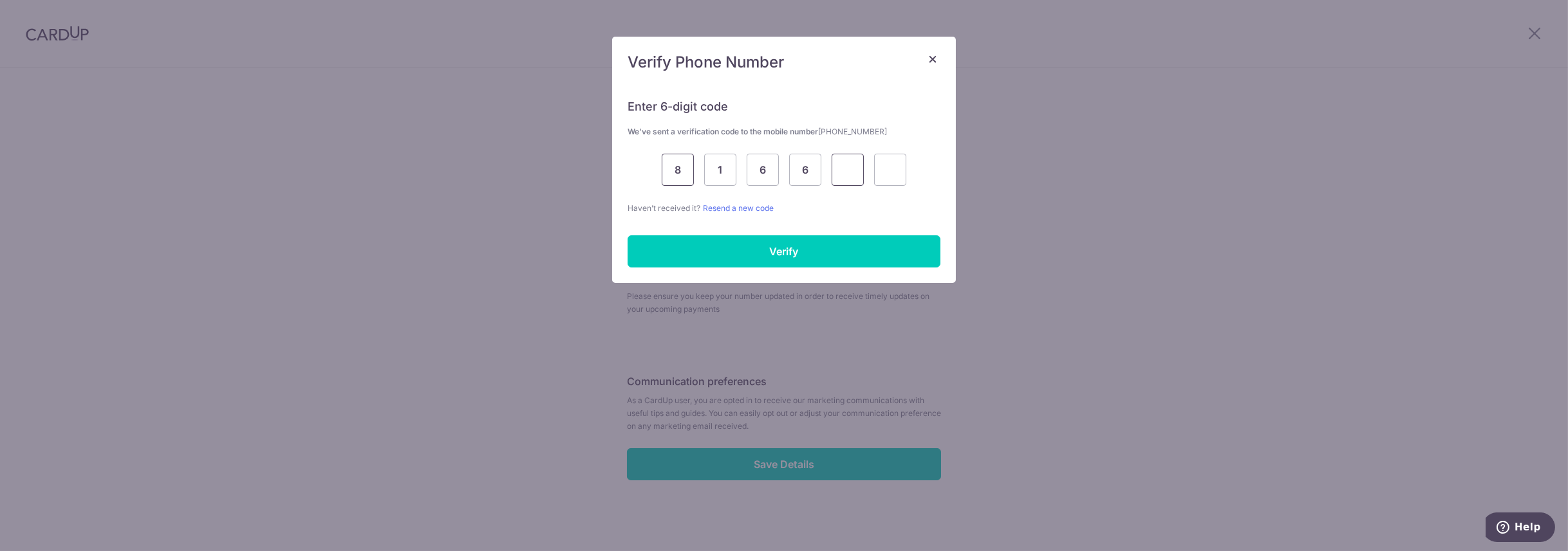
type input "8"
type input "5"
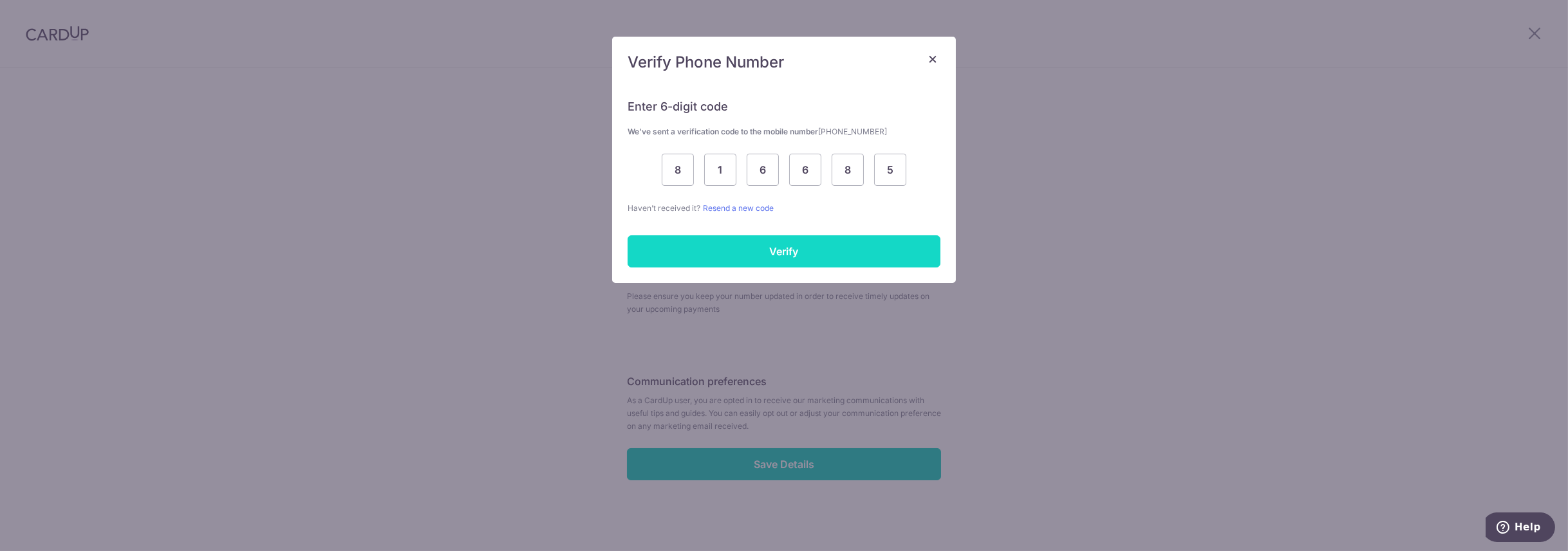
click at [710, 243] on input "Verify" at bounding box center [784, 251] width 312 height 33
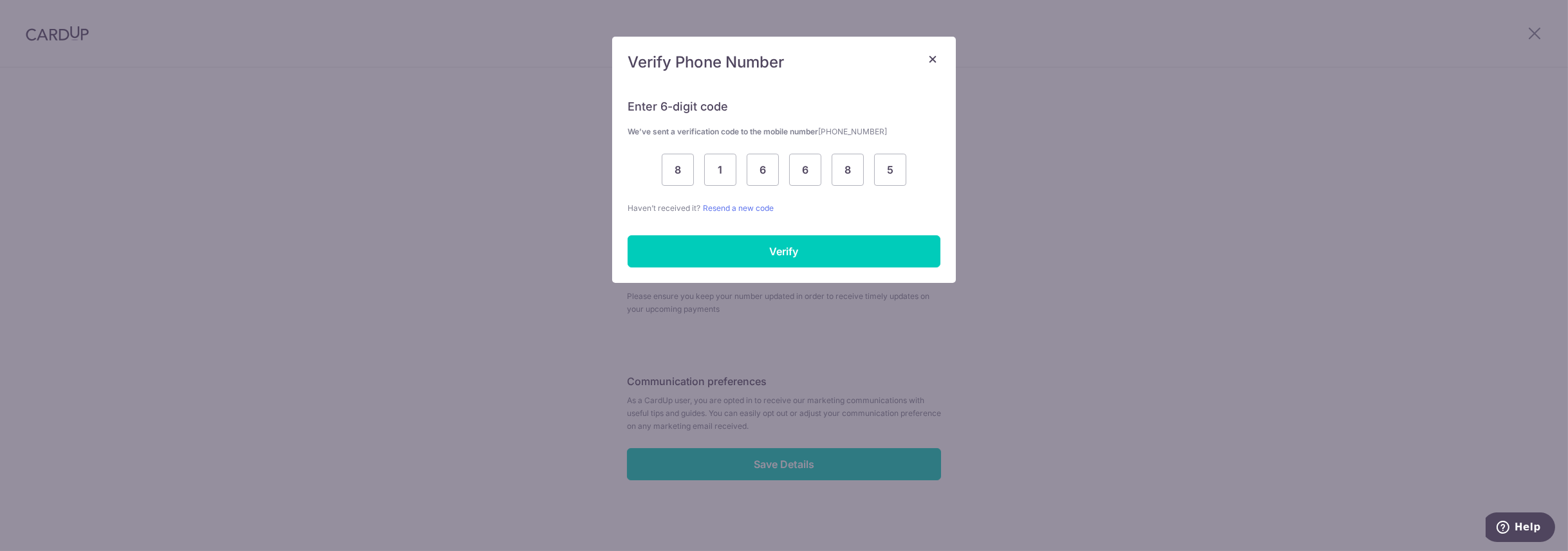
scroll to position [400, 0]
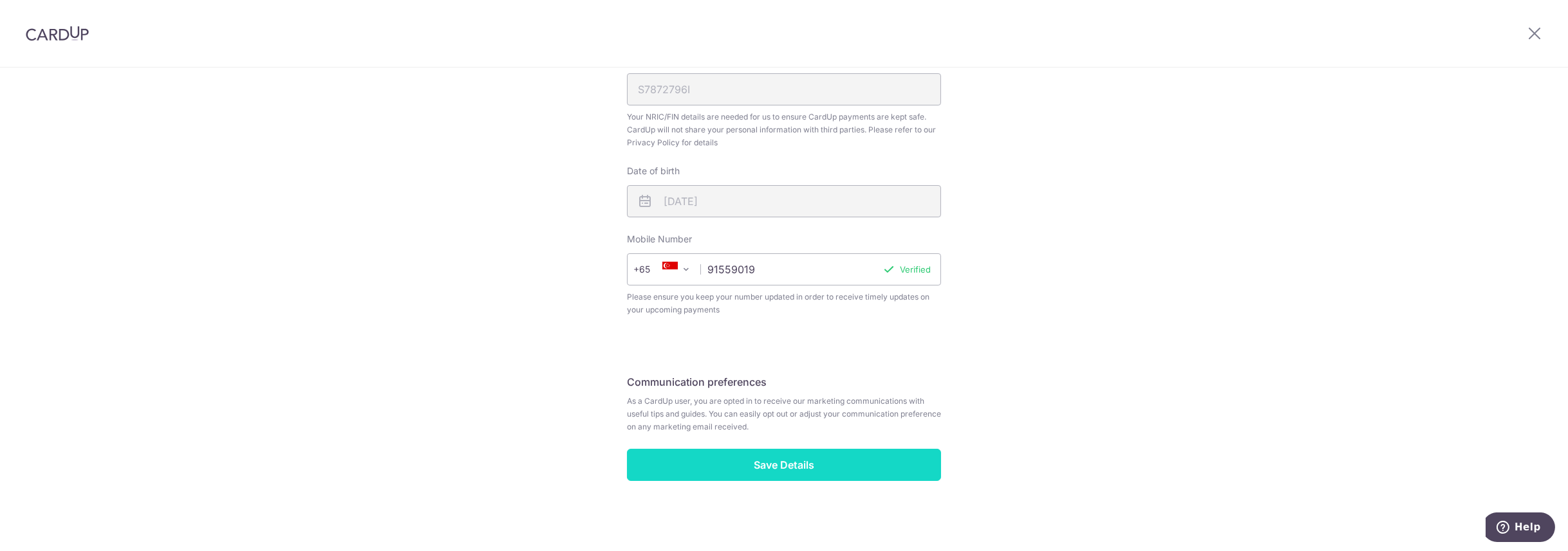
click at [791, 466] on input "Save Details" at bounding box center [784, 465] width 314 height 33
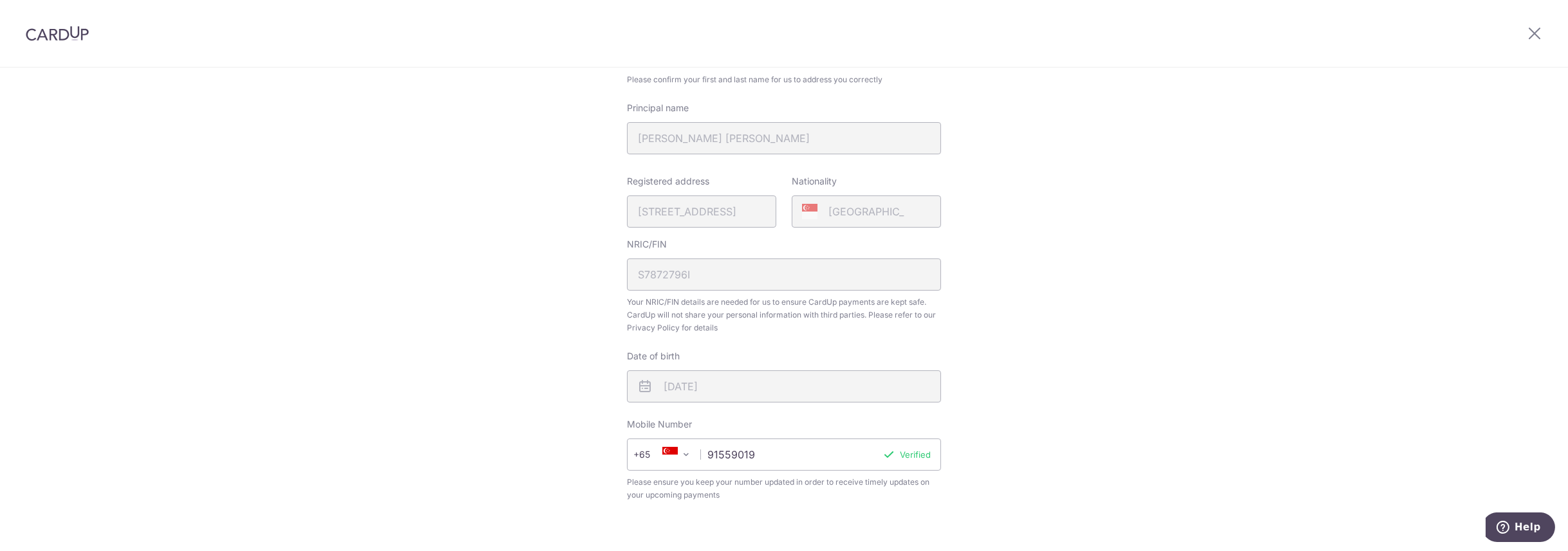
scroll to position [0, 0]
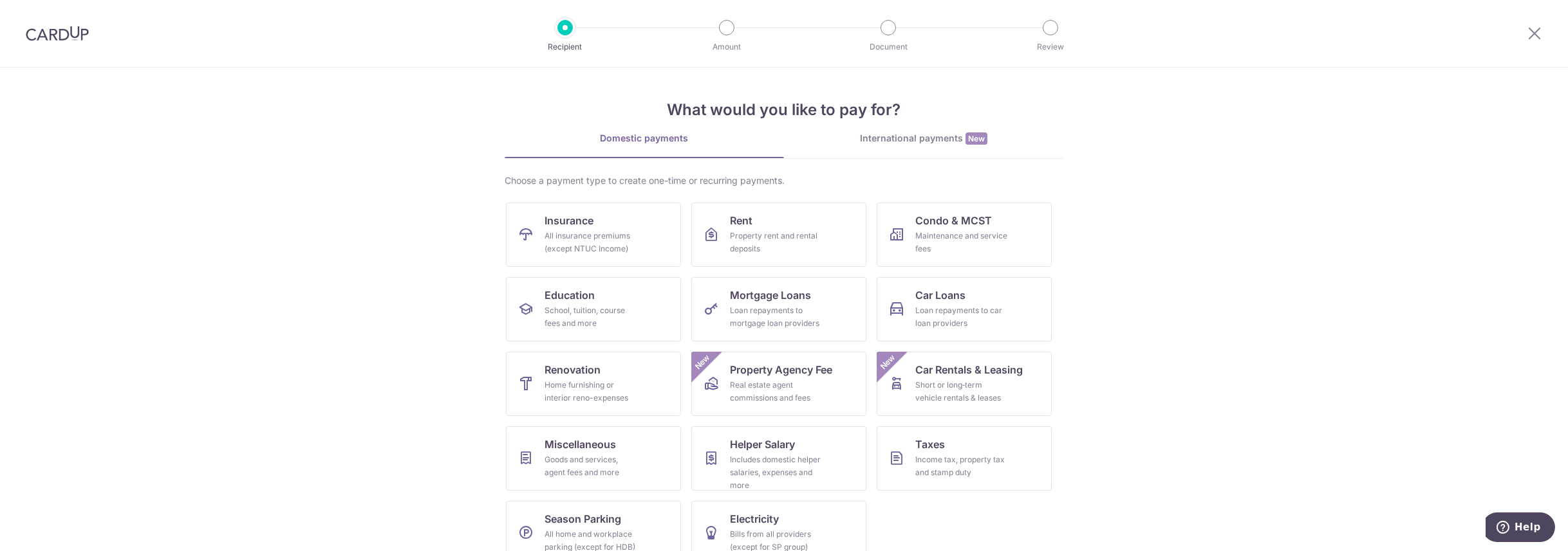
scroll to position [24, 0]
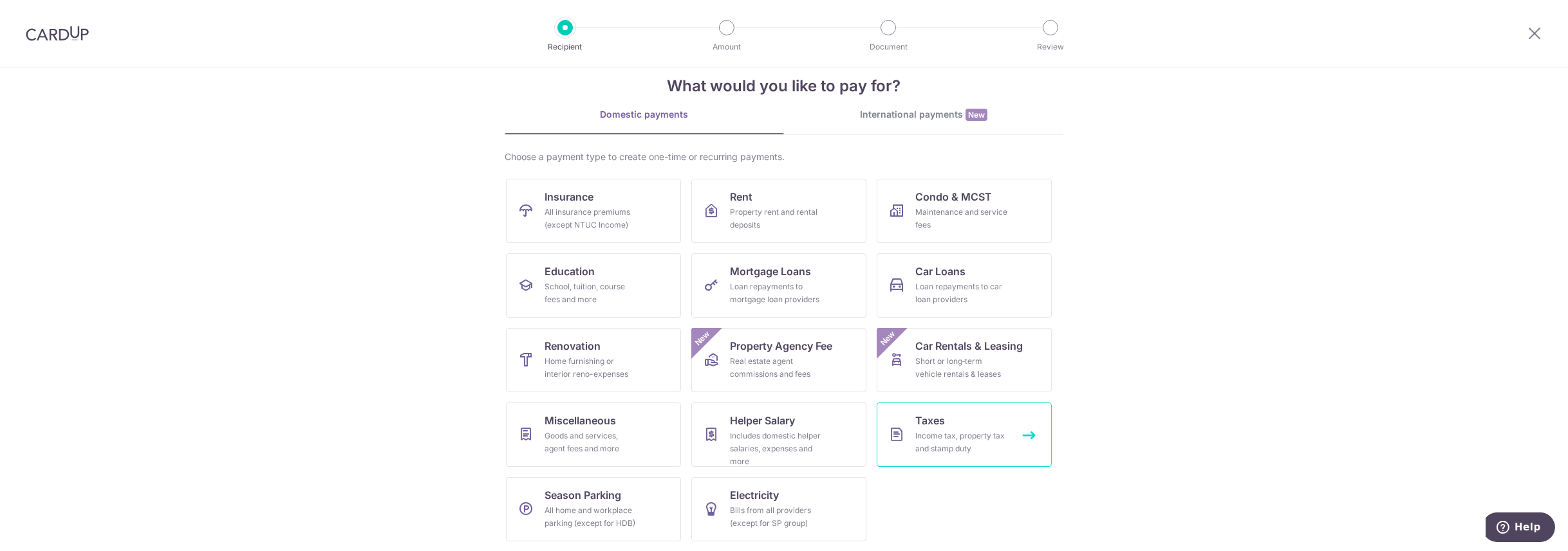
click at [937, 444] on div "Income tax, property tax and stamp duty" at bounding box center [962, 442] width 93 height 26
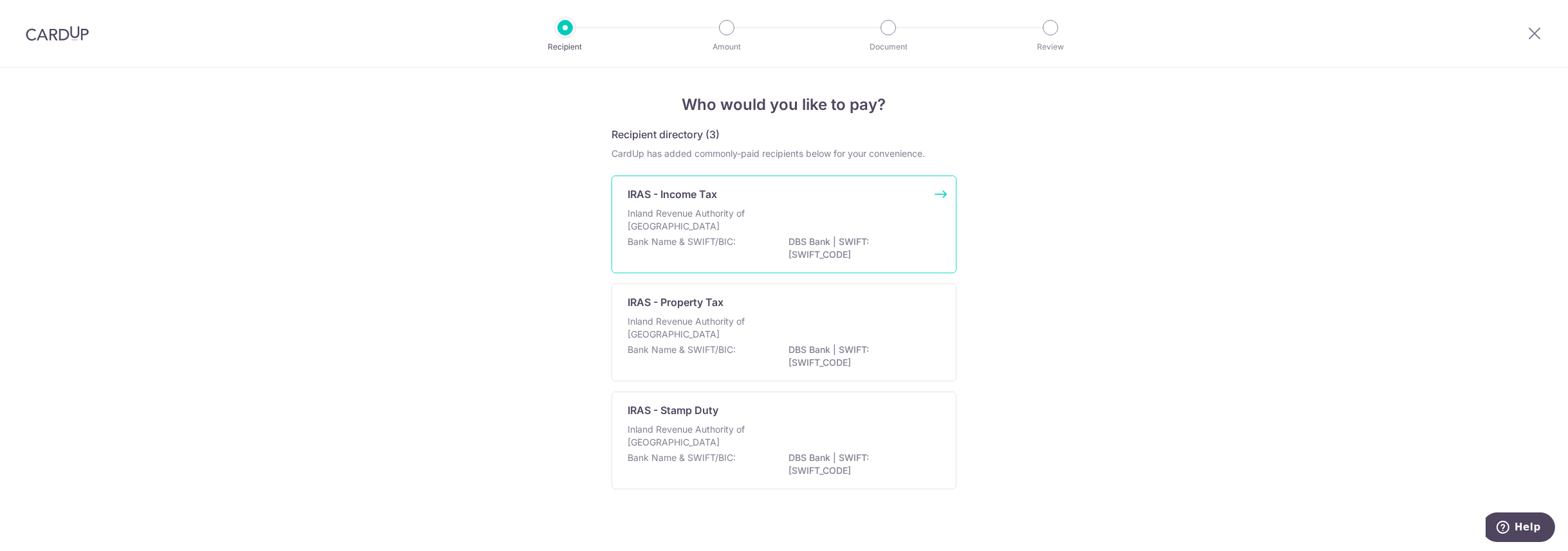
click at [782, 209] on div "Inland Revenue Authority of [GEOGRAPHIC_DATA]" at bounding box center [784, 221] width 312 height 28
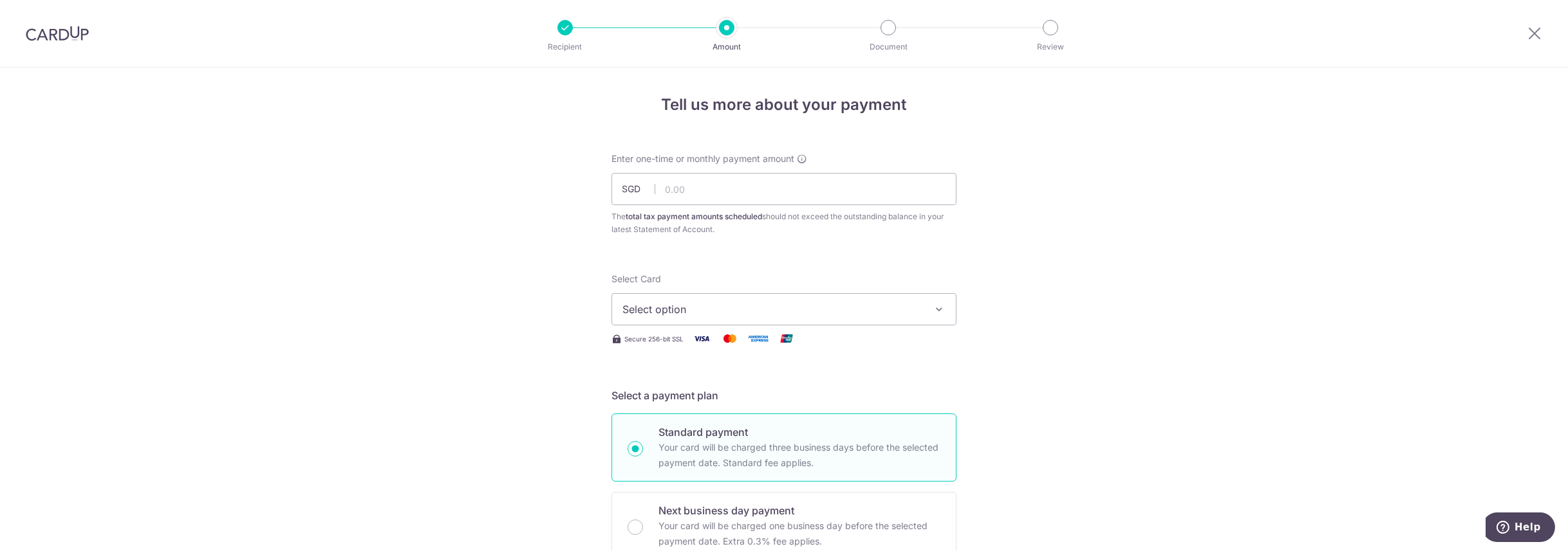
click at [816, 205] on div "Enter one-time or monthly payment amount SGD The total tax payment amounts sche…" at bounding box center [783, 194] width 345 height 84
click at [783, 308] on span "Select option" at bounding box center [772, 309] width 299 height 16
click at [814, 347] on span "Add credit card" at bounding box center [795, 346] width 299 height 13
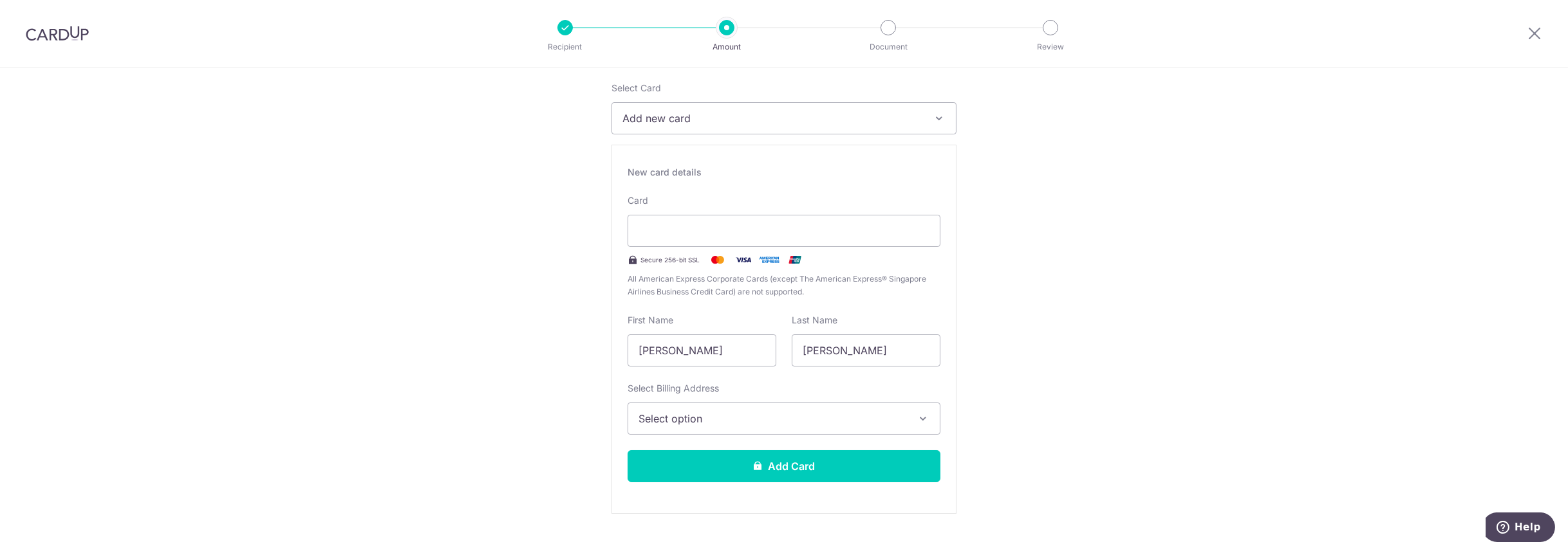
scroll to position [193, 0]
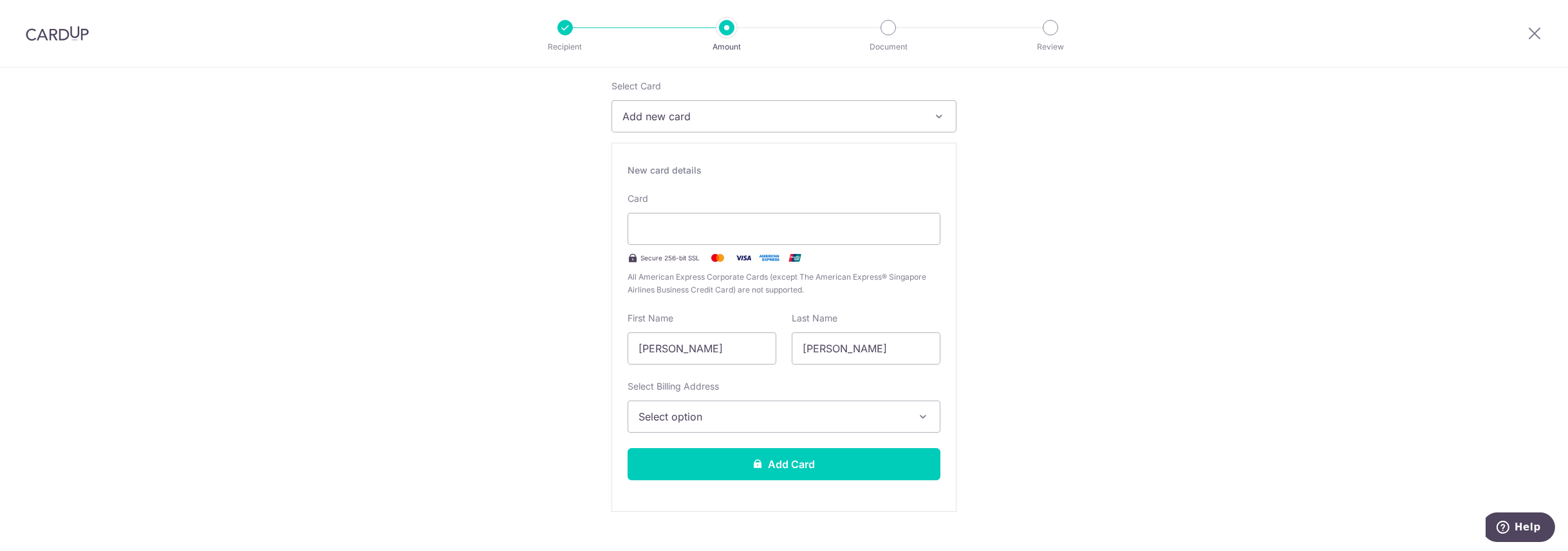
click at [775, 423] on span "Select option" at bounding box center [772, 416] width 268 height 16
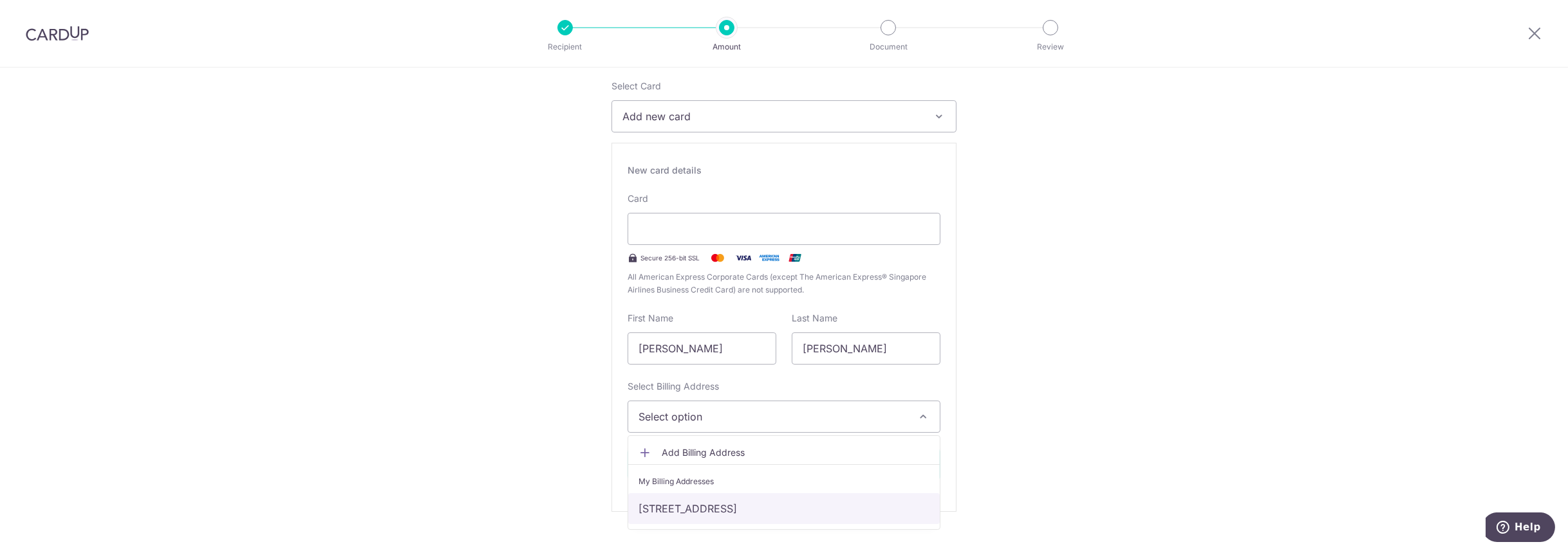
click at [709, 500] on link "527 Bedok Reservoir Road, Unit 01-100, Singapore, Singapore-479280" at bounding box center [783, 508] width 312 height 31
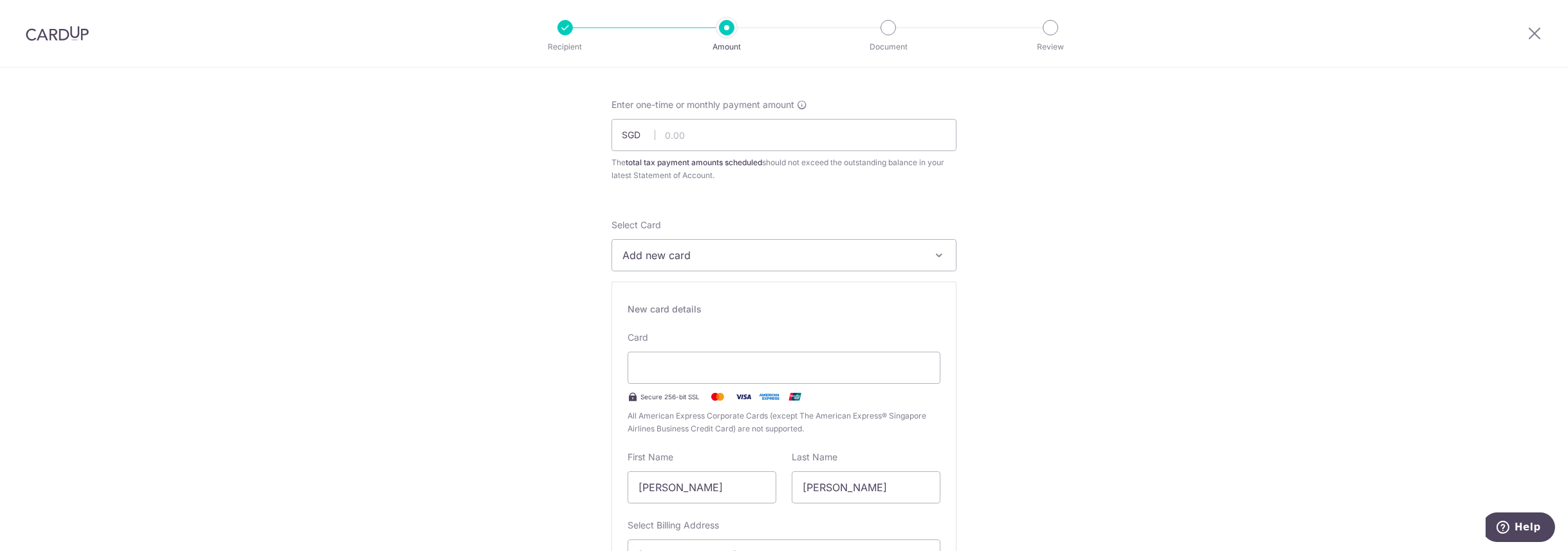
scroll to position [0, 0]
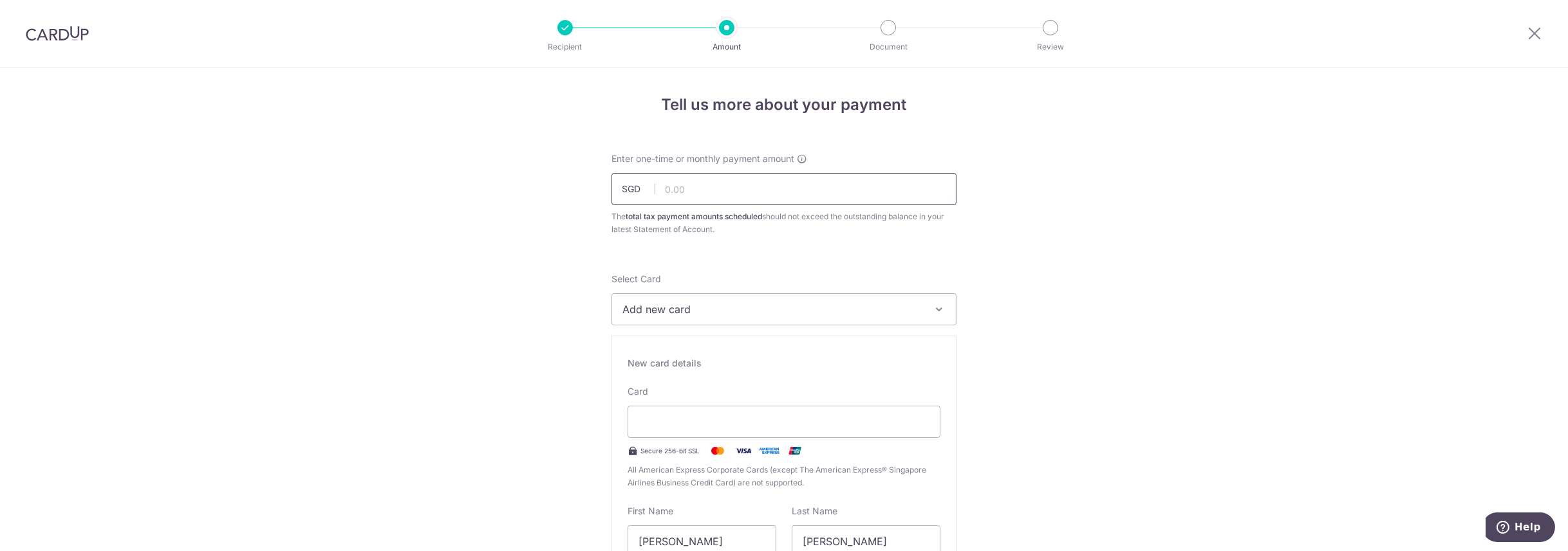
click at [767, 200] on input "text" at bounding box center [783, 189] width 345 height 33
type input "600.00"
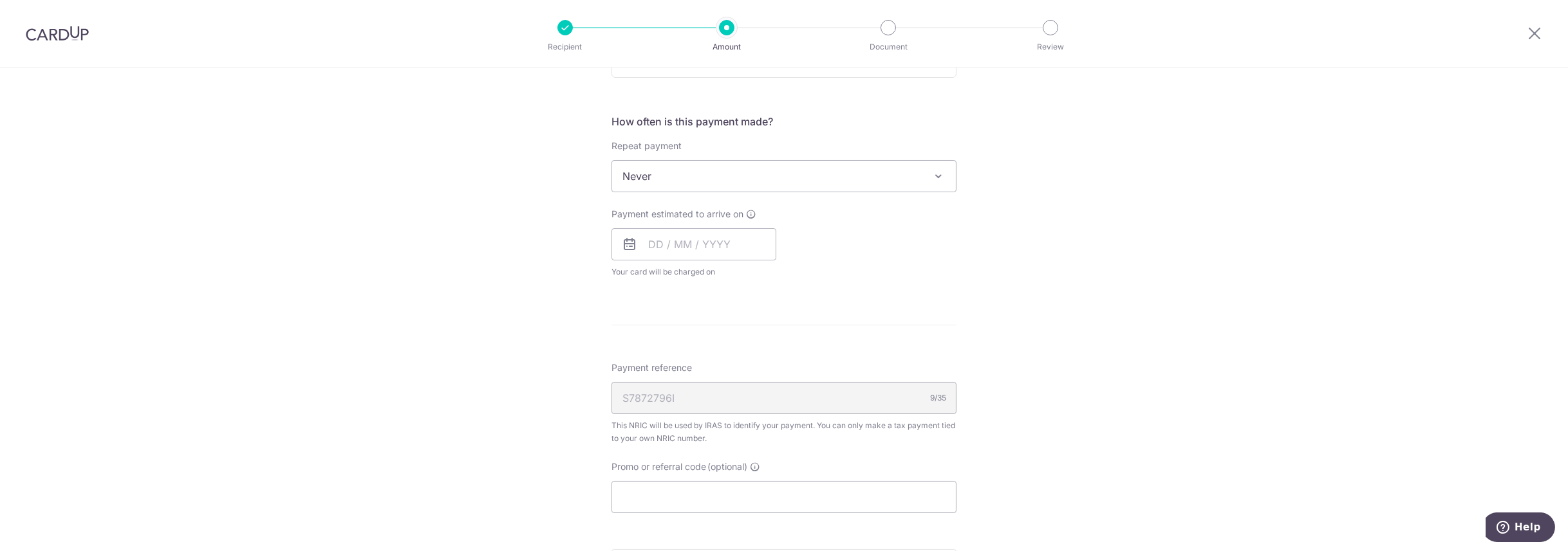
scroll to position [964, 0]
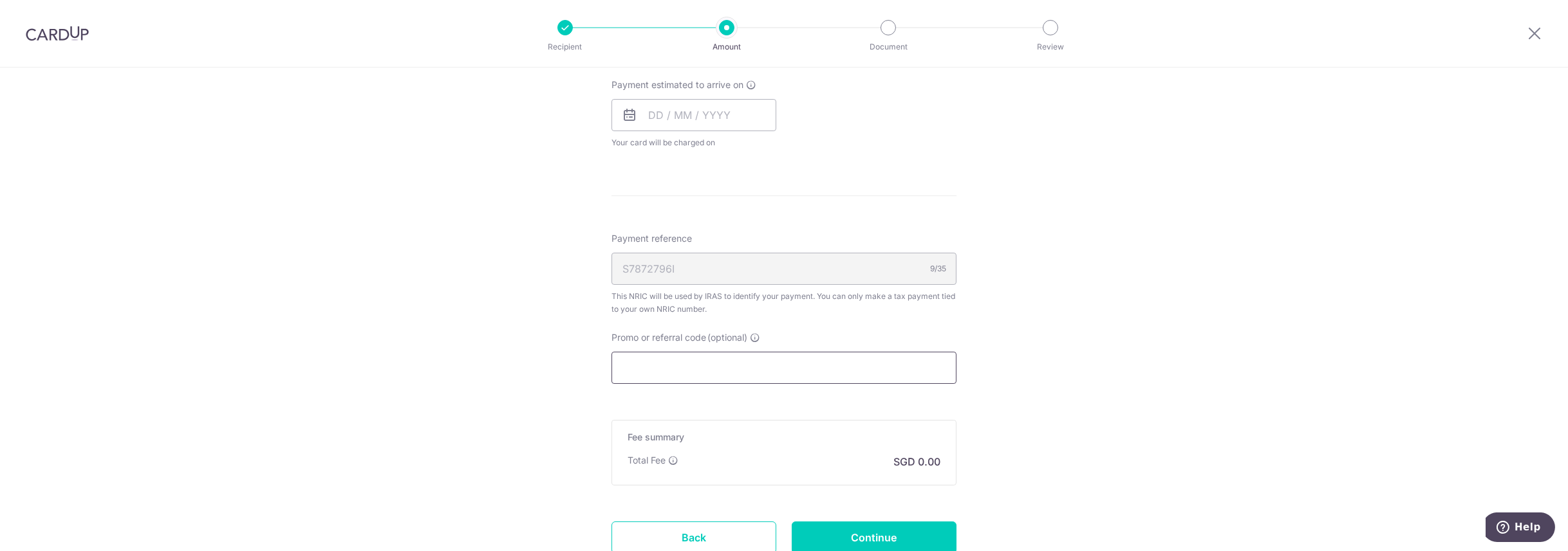
click at [686, 363] on input "Promo or referral code (optional)" at bounding box center [783, 368] width 345 height 33
paste input "MCTAX25N"
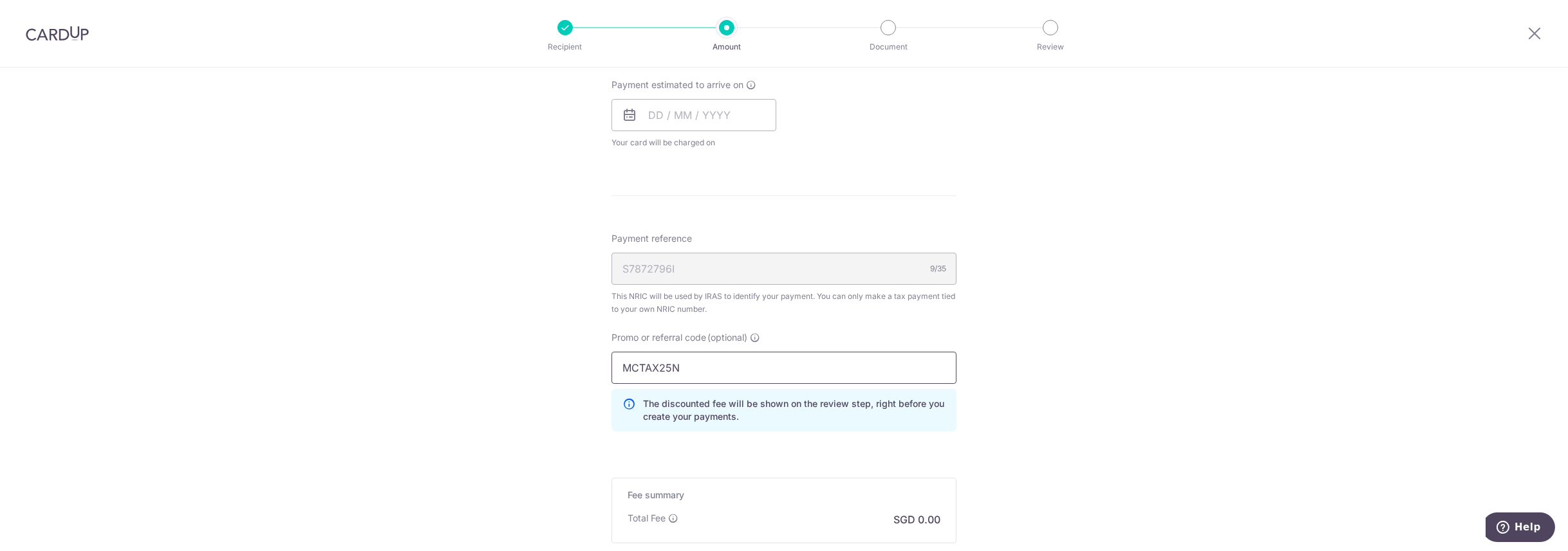
type input "MCTAX25N"
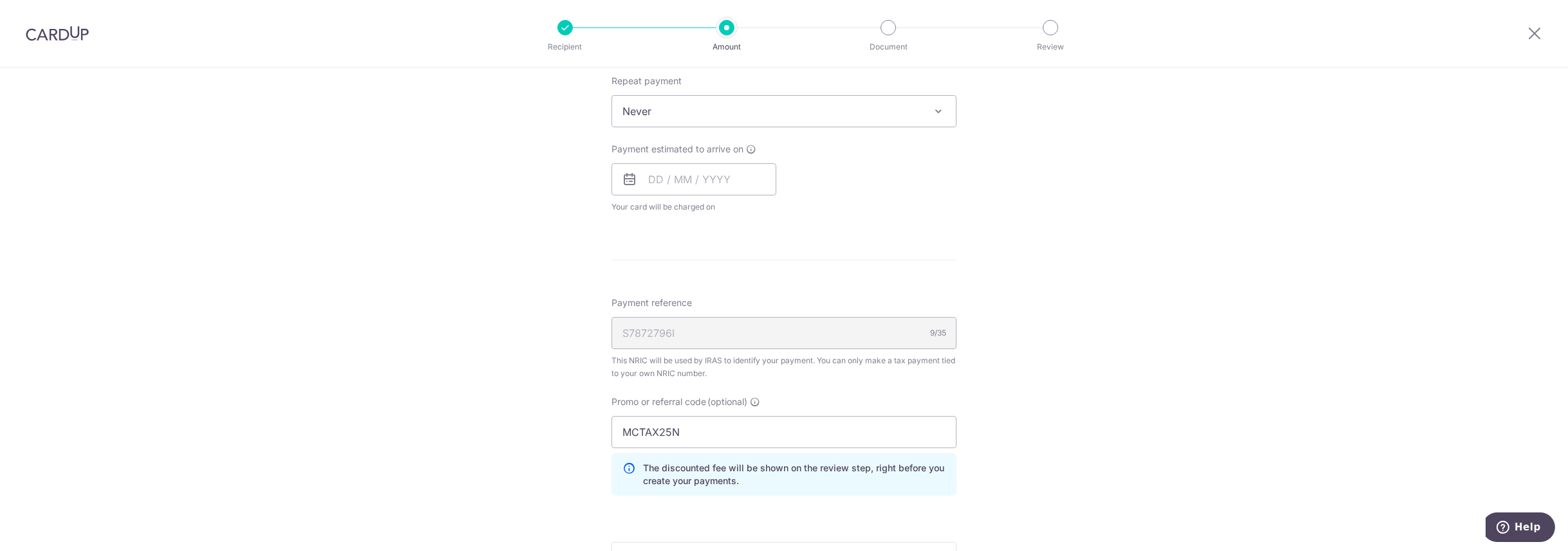
scroll to position [1118, 0]
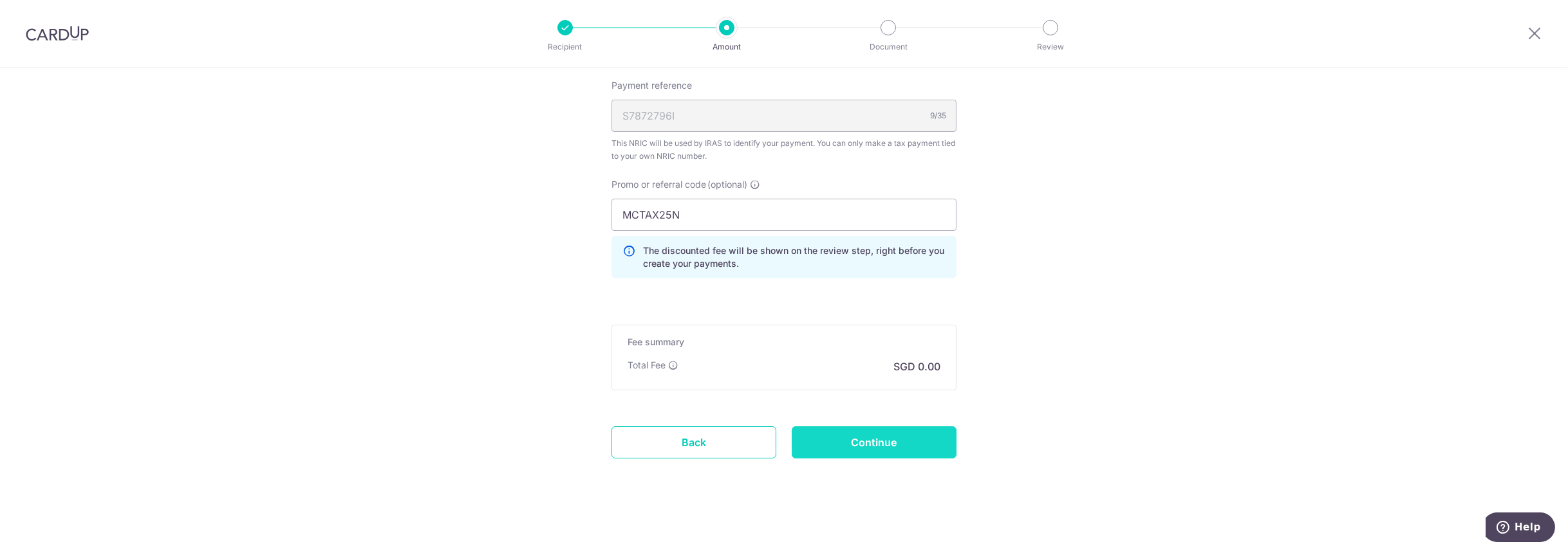
click at [915, 442] on input "Continue" at bounding box center [873, 442] width 165 height 33
type input "Create Schedule"
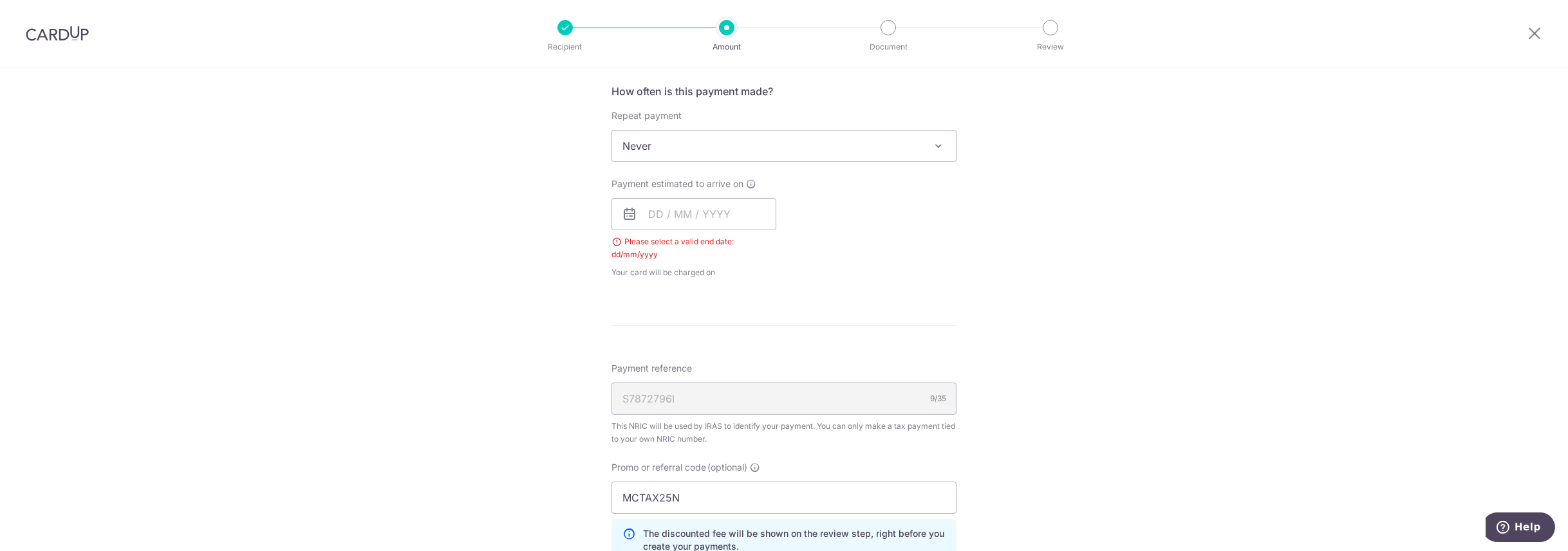
scroll to position [486, 0]
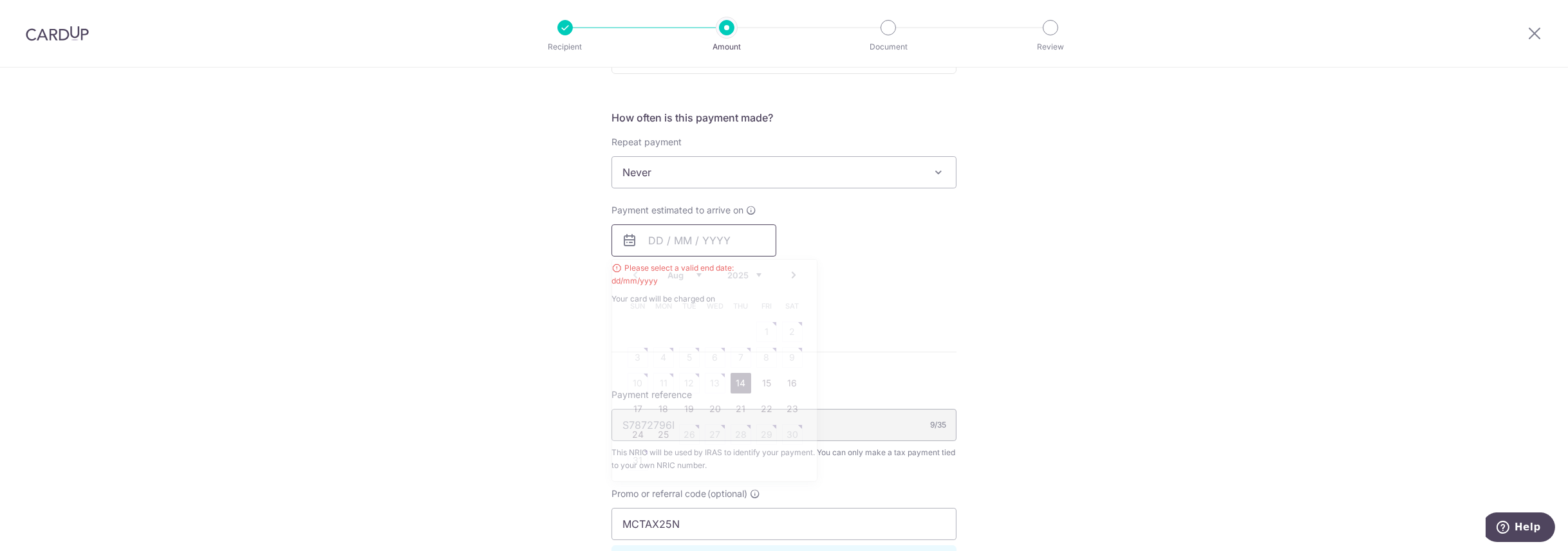
click at [653, 239] on input "text" at bounding box center [693, 241] width 165 height 33
click at [922, 293] on div "Payment estimated to arrive on Prev Next Aug Sep Oct Nov Dec 2025 2026 Sun Mon …" at bounding box center [784, 254] width 361 height 101
click at [737, 249] on input "text" at bounding box center [693, 241] width 165 height 33
drag, startPoint x: 745, startPoint y: 383, endPoint x: 804, endPoint y: 341, distance: 72.4
click at [745, 383] on link "14" at bounding box center [740, 383] width 20 height 20
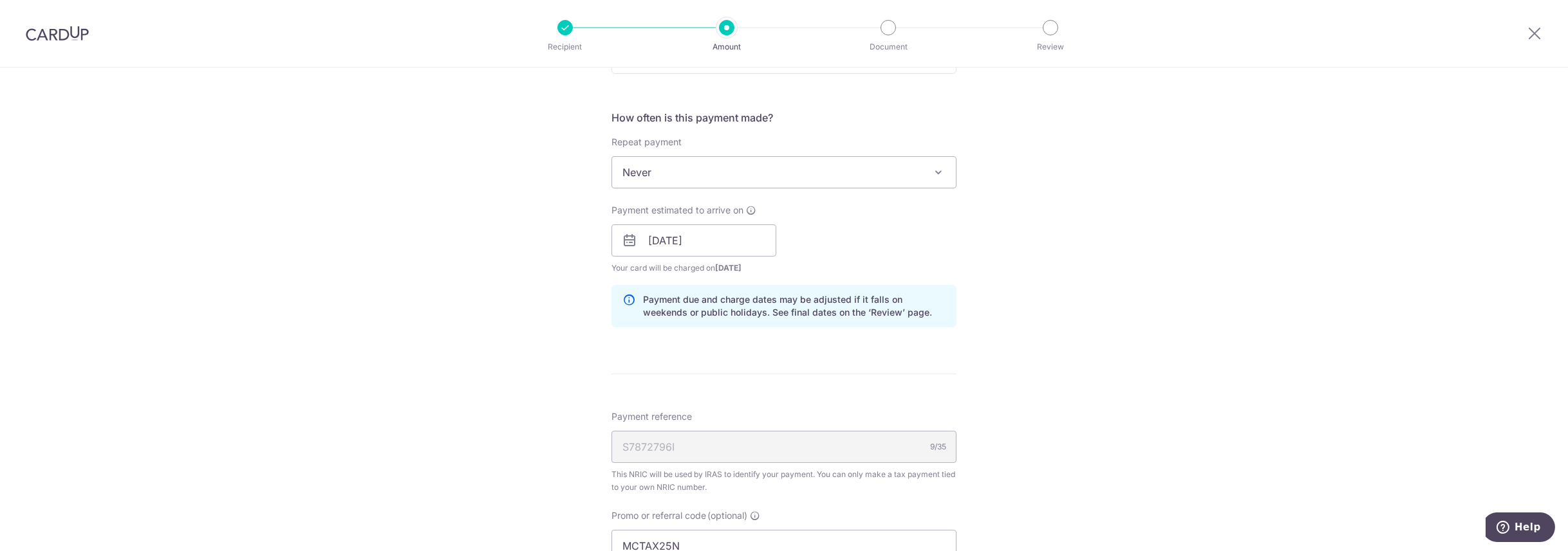
click at [1048, 245] on div "Tell us more about your payment Enter one-time or monthly payment amount SGD 60…" at bounding box center [784, 234] width 1568 height 1305
click at [725, 241] on input "[DATE]" at bounding box center [693, 241] width 165 height 33
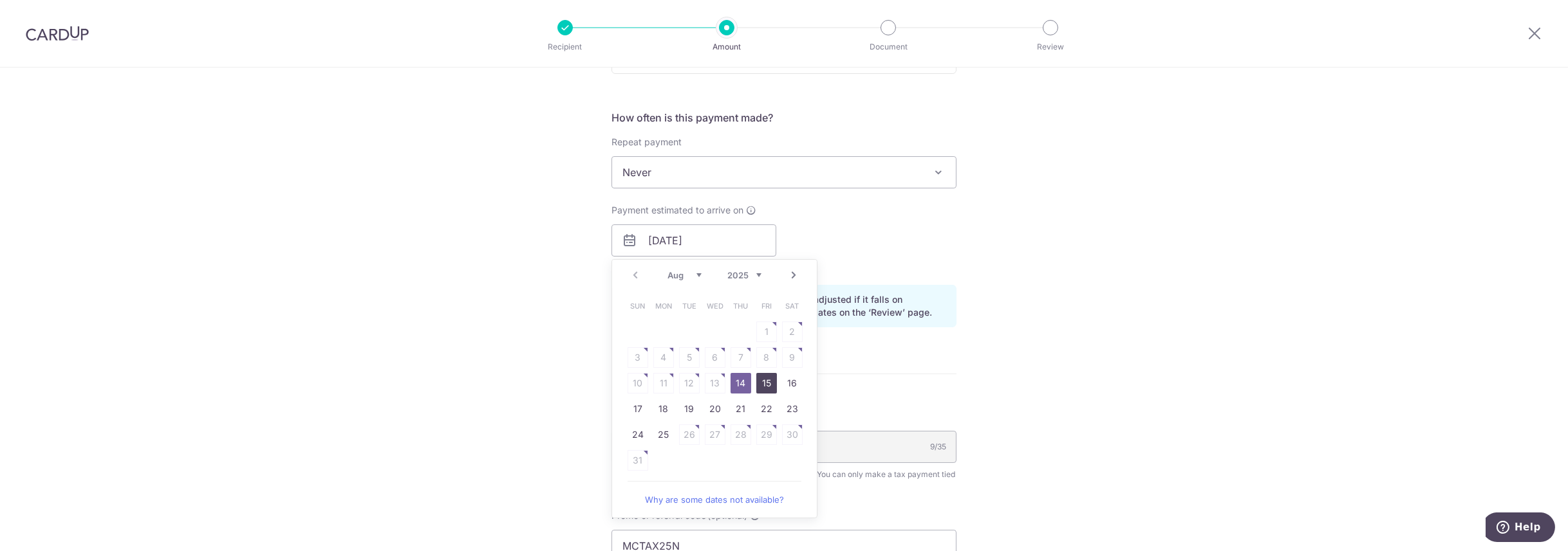
drag, startPoint x: 770, startPoint y: 378, endPoint x: 921, endPoint y: 272, distance: 184.5
click at [770, 378] on link "15" at bounding box center [766, 383] width 20 height 20
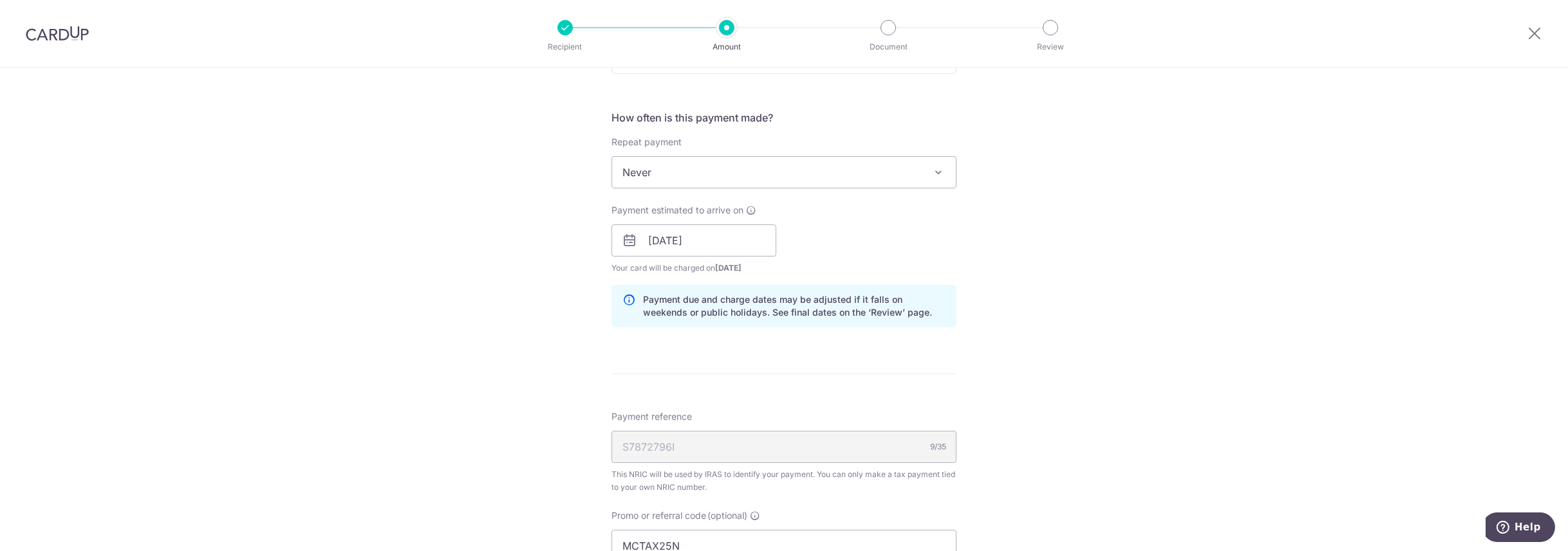
click at [970, 230] on div "Tell us more about your payment Enter one-time or monthly payment amount SGD 60…" at bounding box center [784, 234] width 1568 height 1305
click at [725, 241] on input "15/08/2025" at bounding box center [693, 241] width 165 height 33
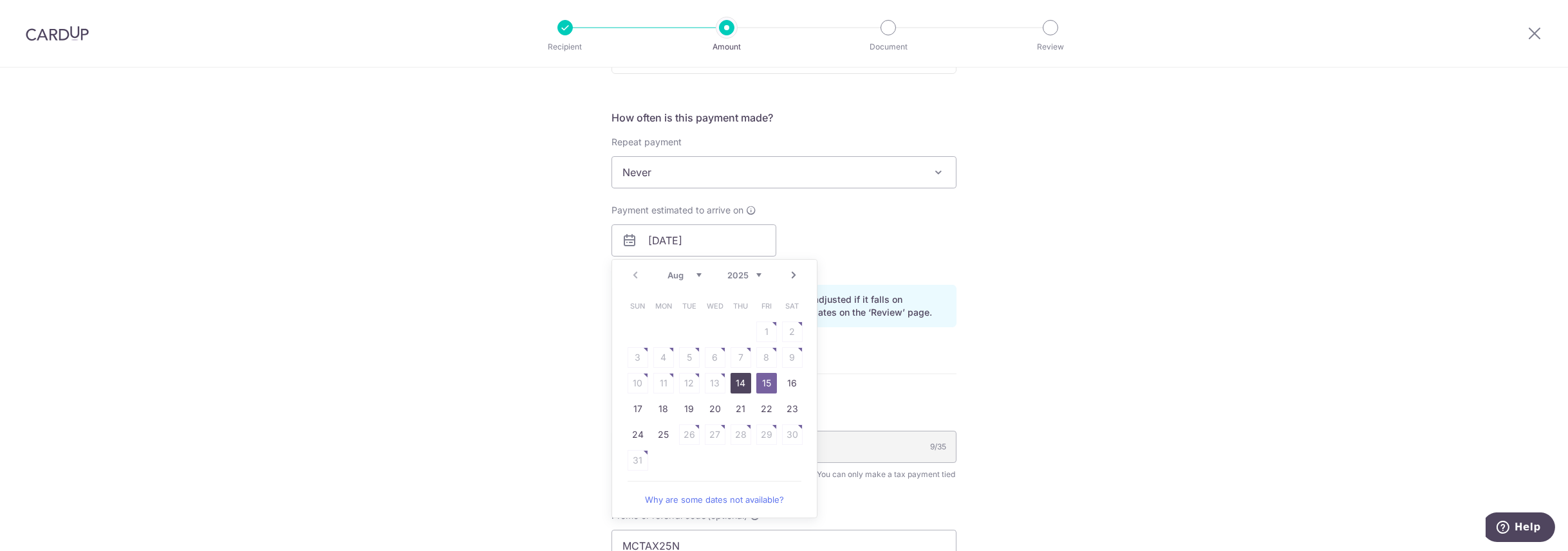
click at [742, 378] on link "14" at bounding box center [740, 383] width 20 height 20
type input "[DATE]"
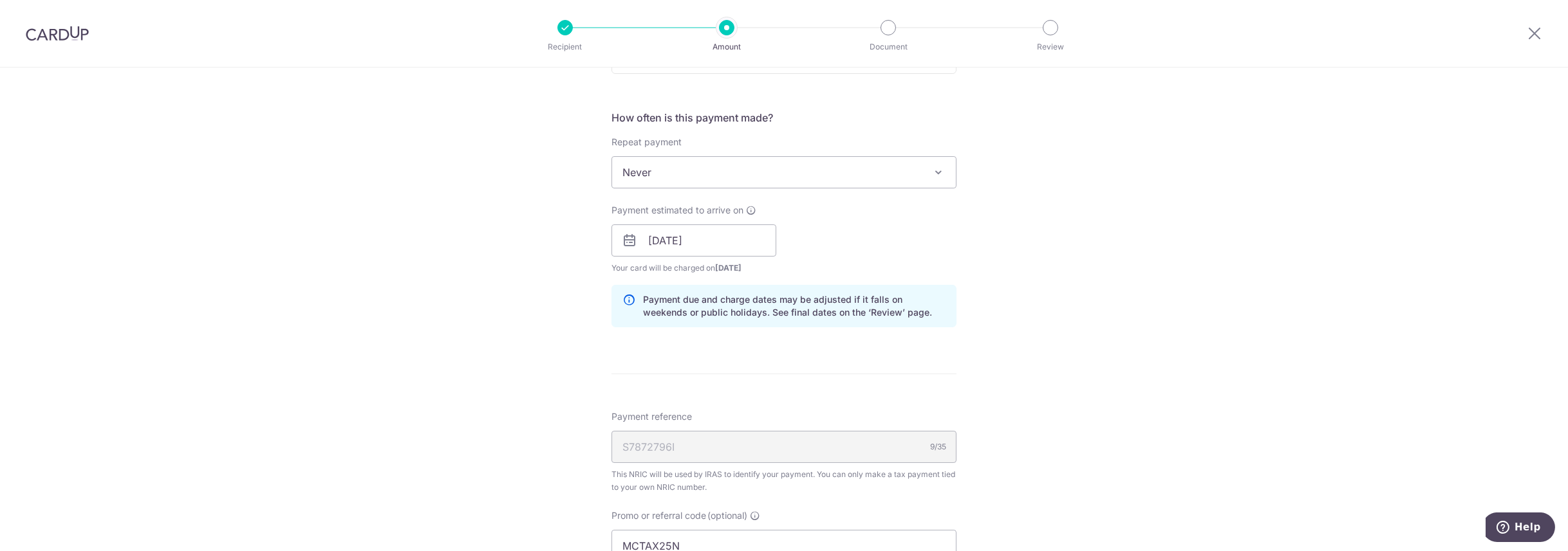
click at [994, 231] on div "Tell us more about your payment Enter one-time or monthly payment amount SGD 60…" at bounding box center [784, 234] width 1568 height 1305
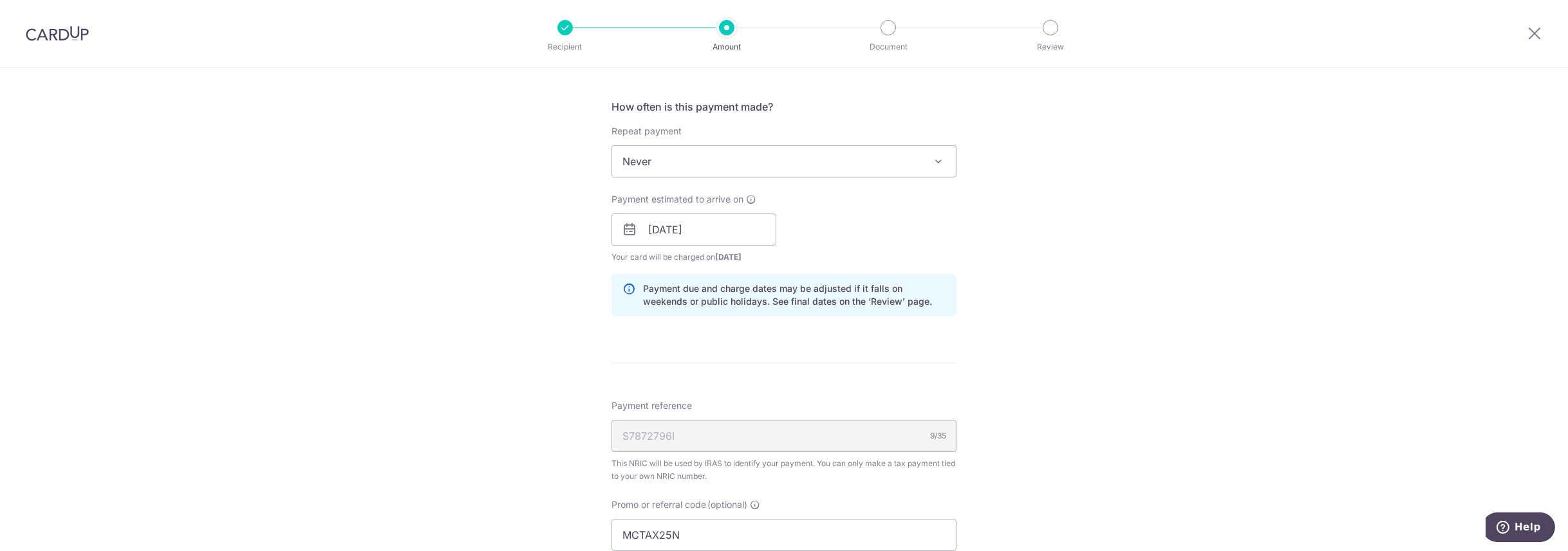
scroll to position [818, 0]
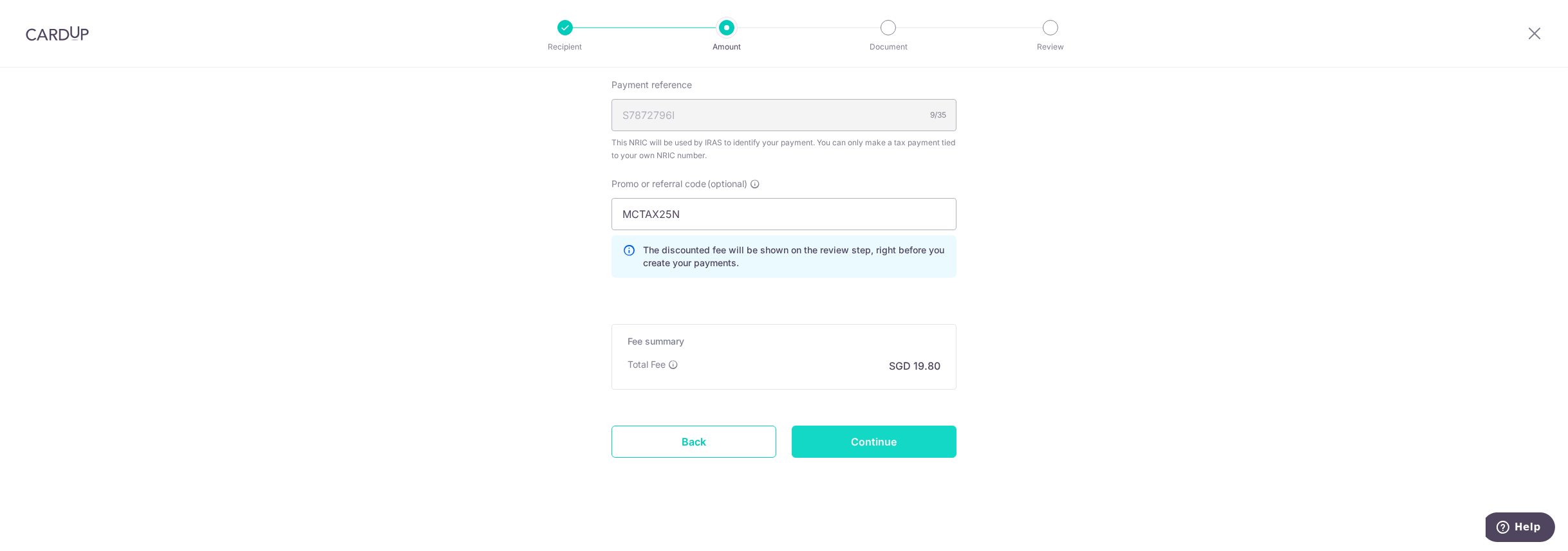
click at [854, 438] on input "Continue" at bounding box center [873, 441] width 165 height 33
type input "Create Schedule"
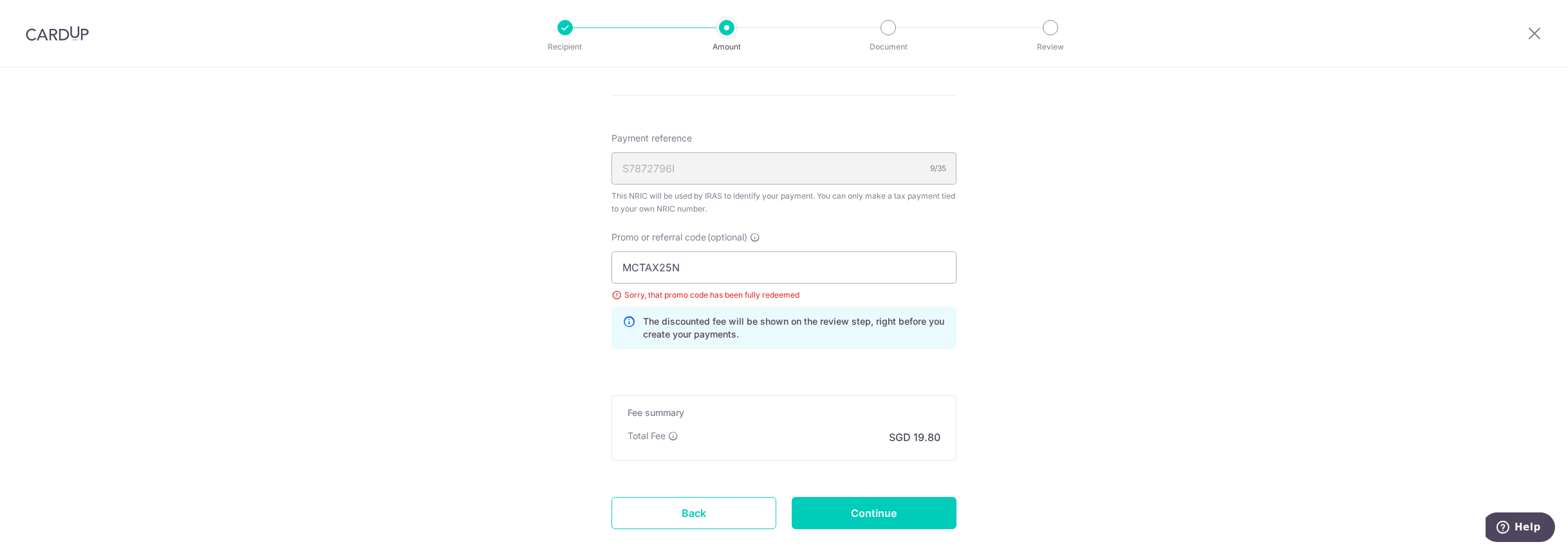
scroll to position [798, 0]
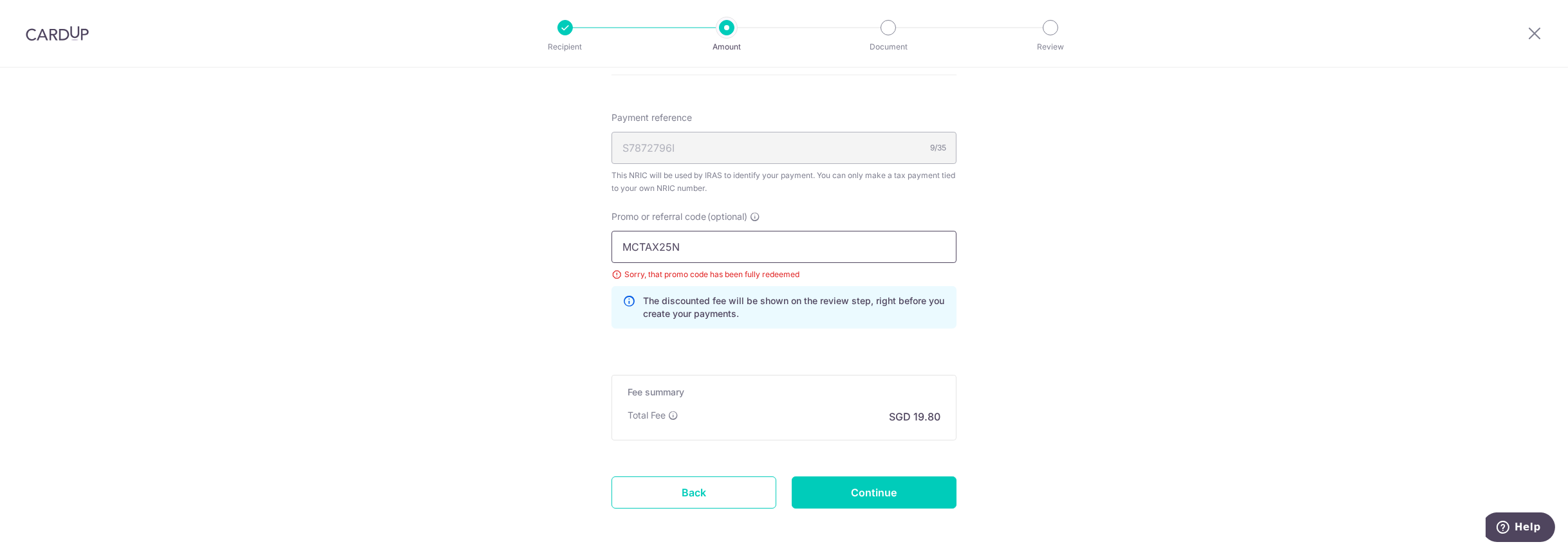
click at [729, 243] on input "MCTAX25N" at bounding box center [783, 246] width 345 height 33
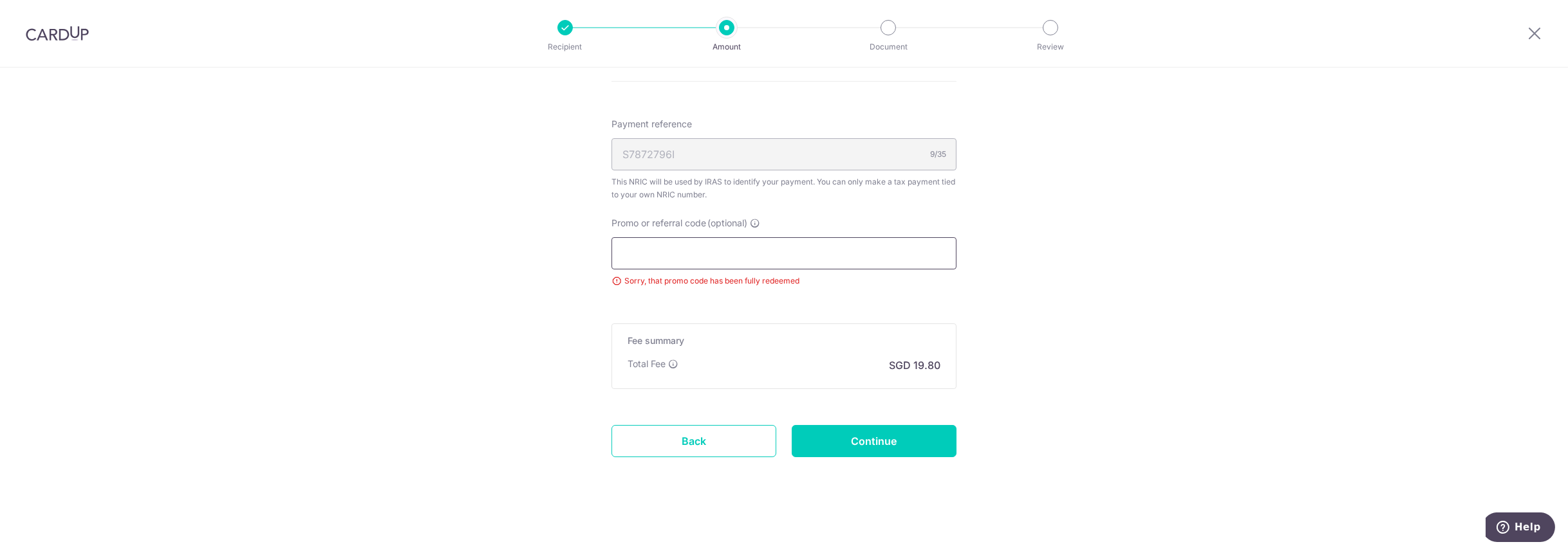
paste input "MCTAX25"
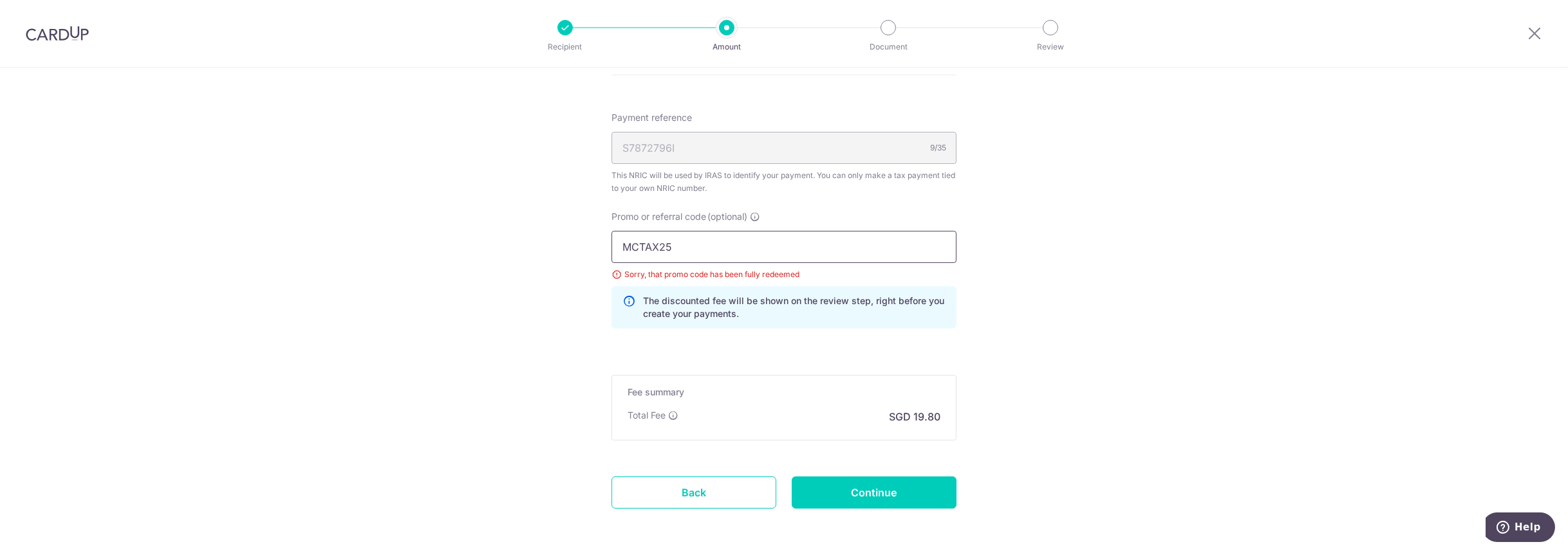
type input "MCTAX25"
click at [907, 477] on input "Continue" at bounding box center [873, 492] width 165 height 33
type input "Create Schedule"
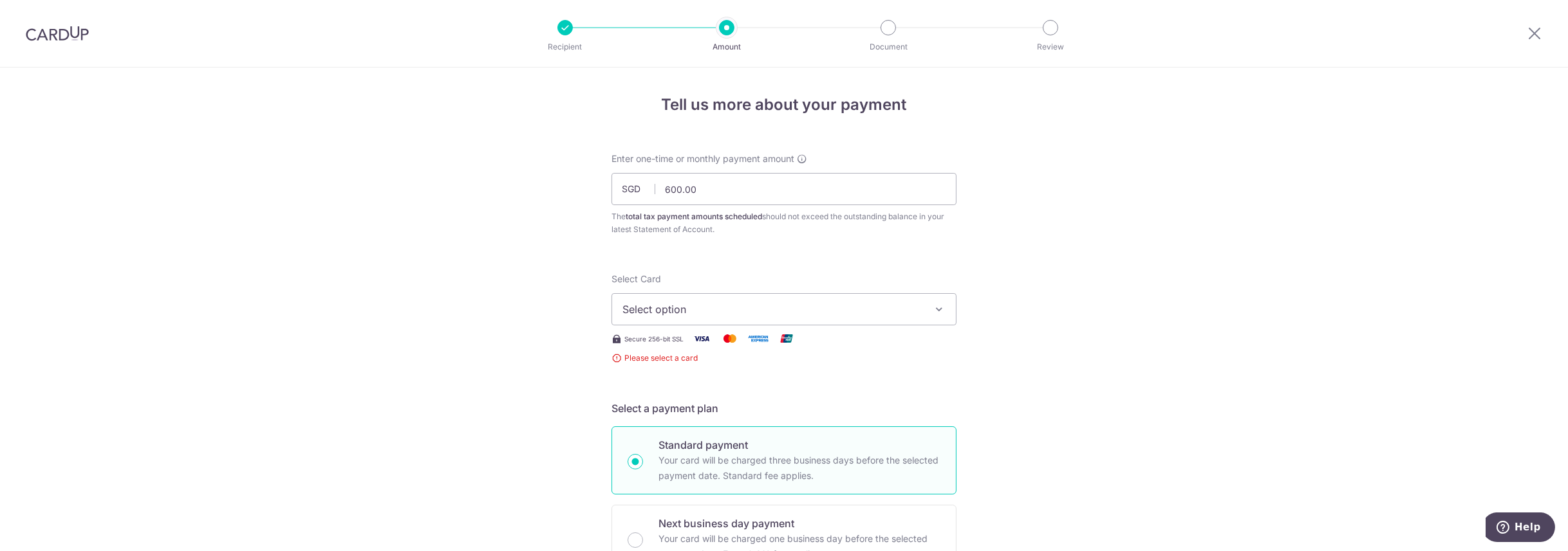
click at [749, 319] on button "Select option" at bounding box center [783, 309] width 345 height 33
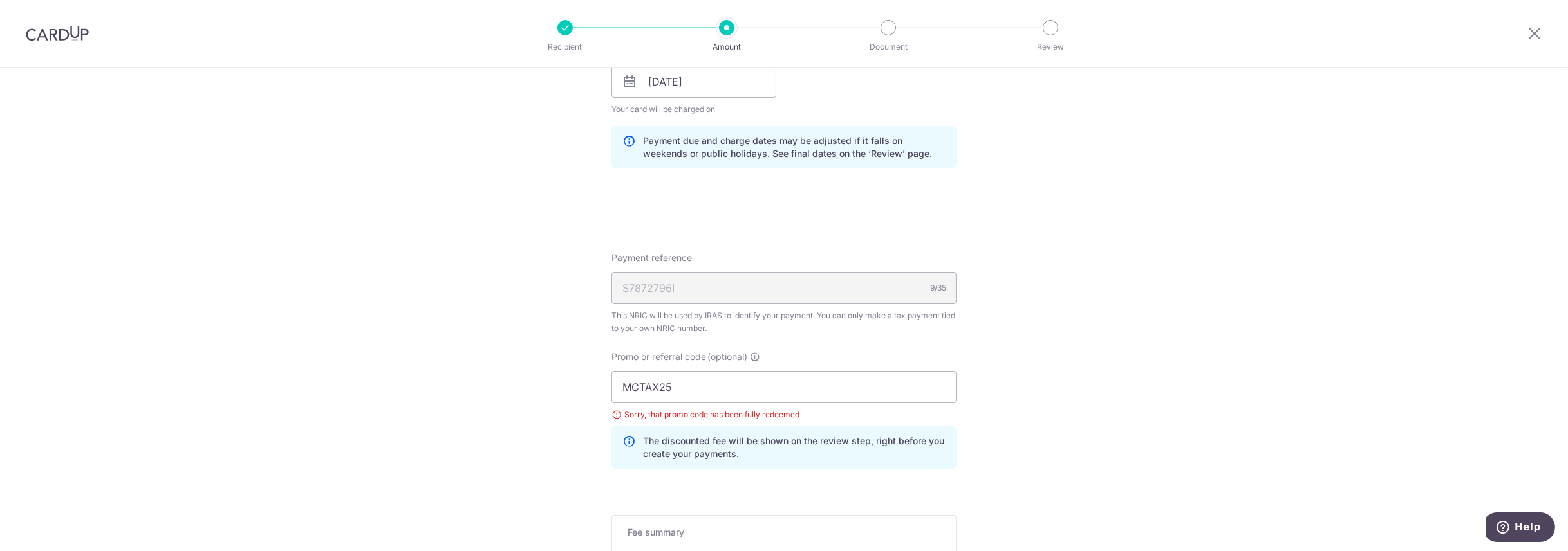
scroll to position [707, 0]
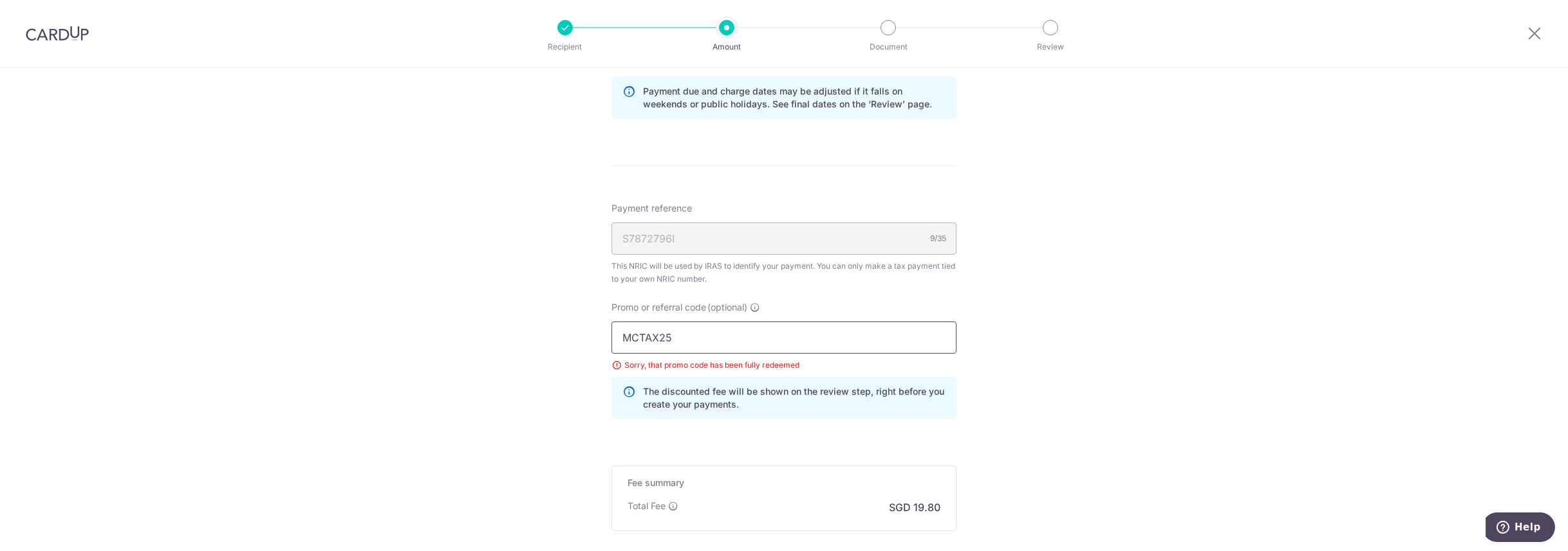
click at [684, 338] on input "MCTAX25" at bounding box center [783, 337] width 345 height 33
paste input "ILELION"
type input "MILELION"
click at [1136, 306] on div "Tell us more about your payment Enter one-time or monthly payment amount SGD 60…" at bounding box center [784, 27] width 1568 height 1335
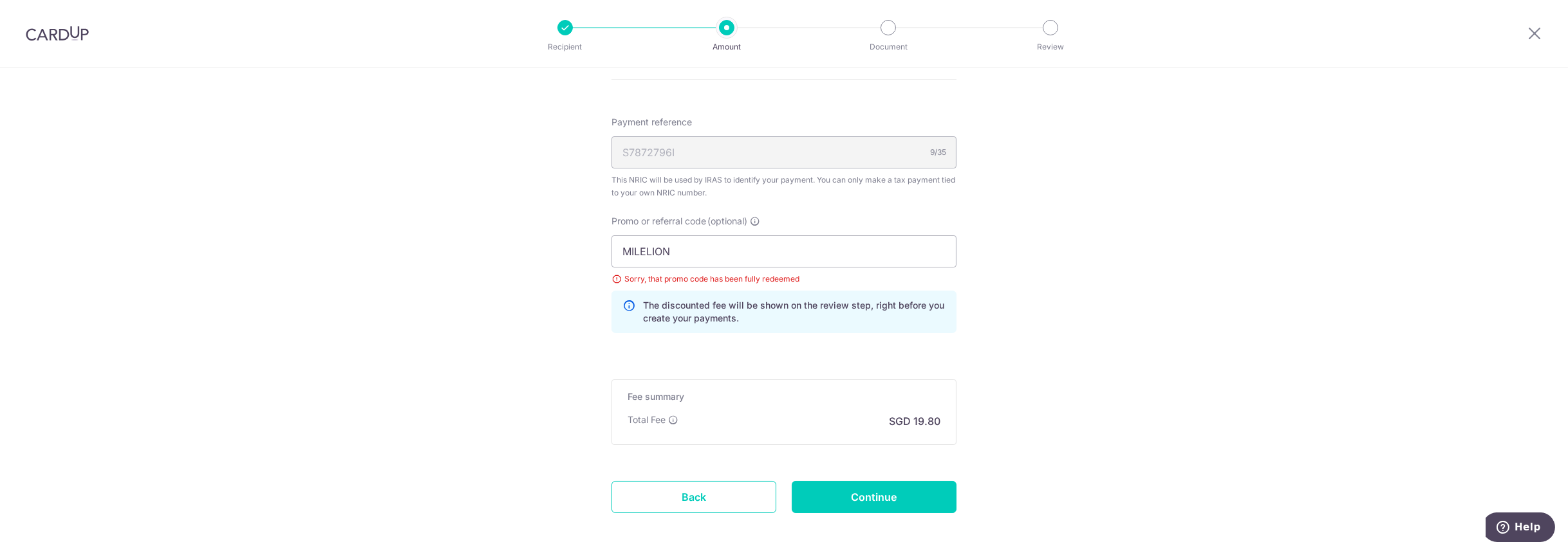
scroll to position [848, 0]
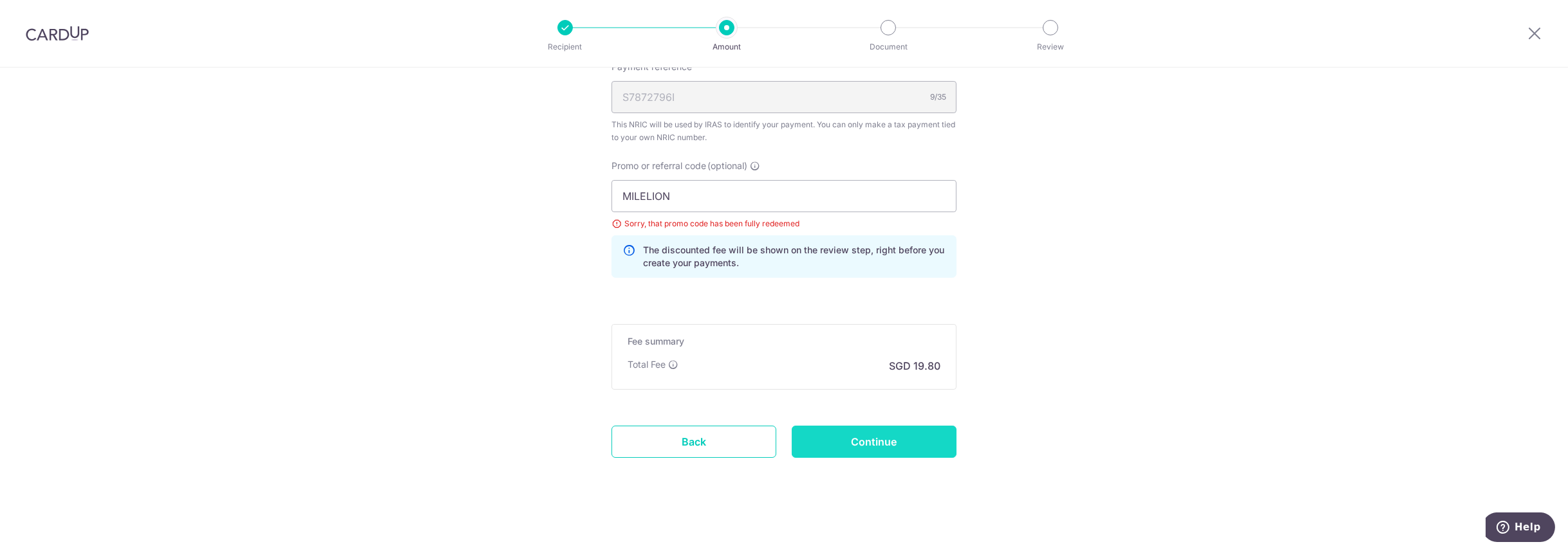
click at [872, 442] on input "Continue" at bounding box center [873, 441] width 165 height 33
type input "Create Schedule"
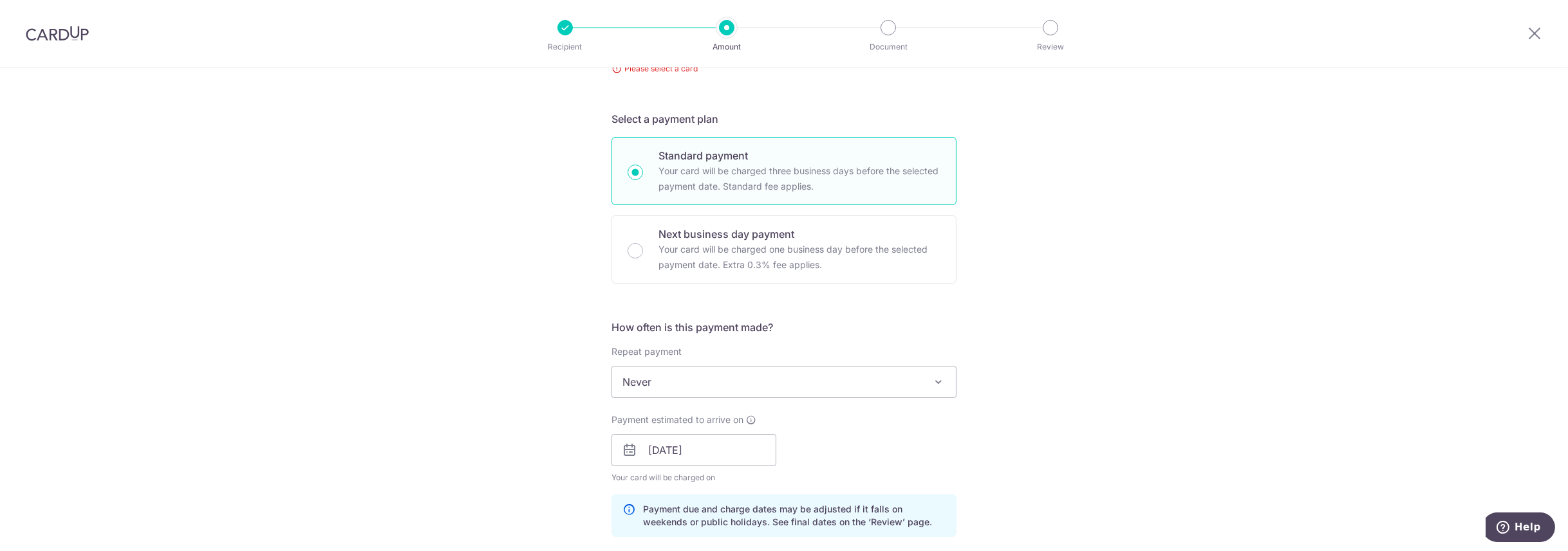
scroll to position [189, 0]
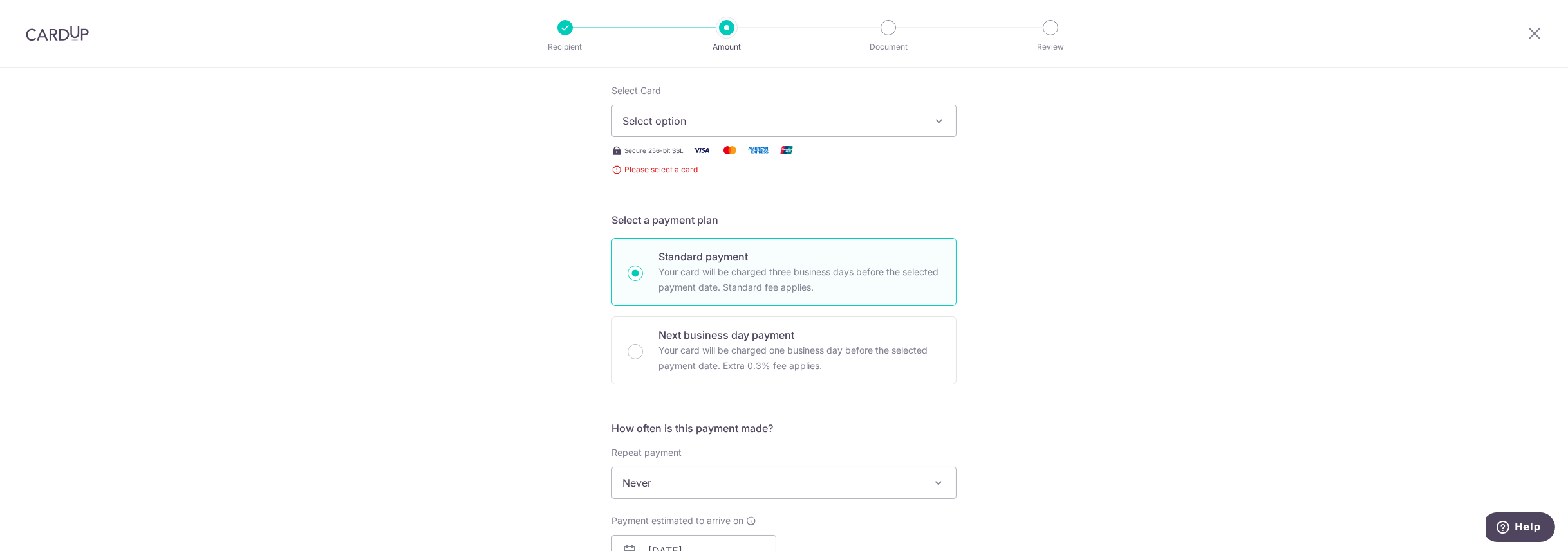
click at [697, 122] on span "Select option" at bounding box center [772, 121] width 299 height 16
click at [688, 151] on span "Add credit card" at bounding box center [795, 157] width 299 height 13
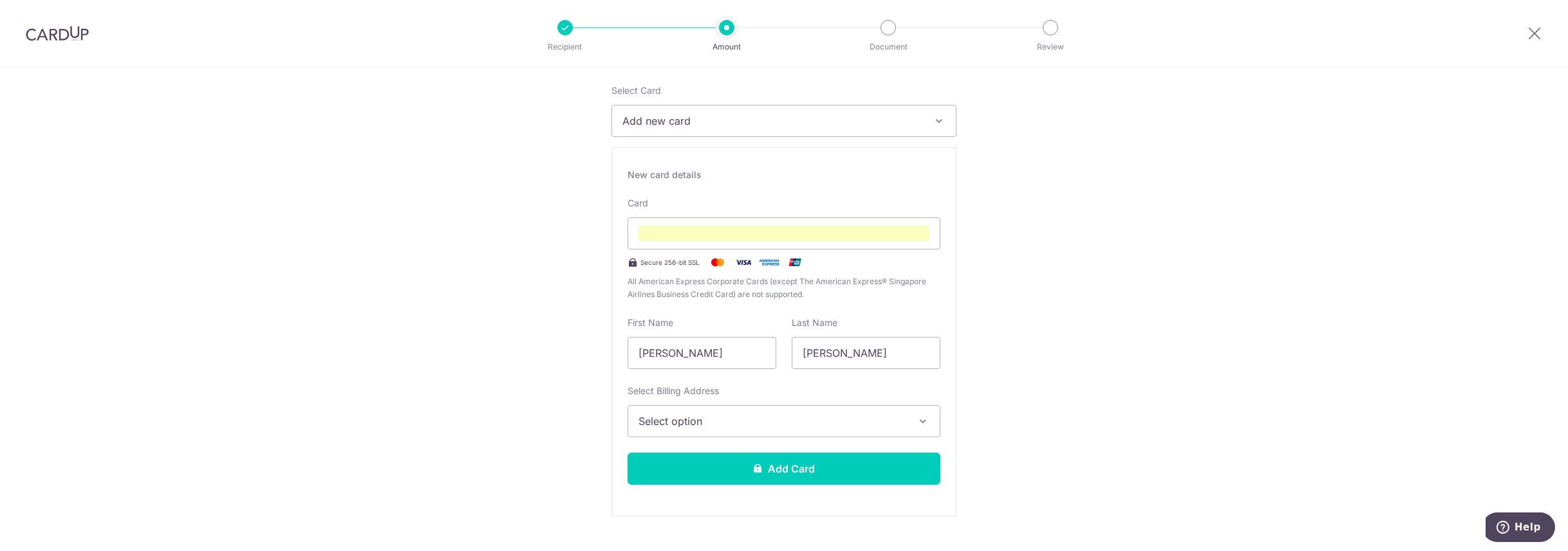
click at [703, 424] on span "Select option" at bounding box center [772, 421] width 268 height 16
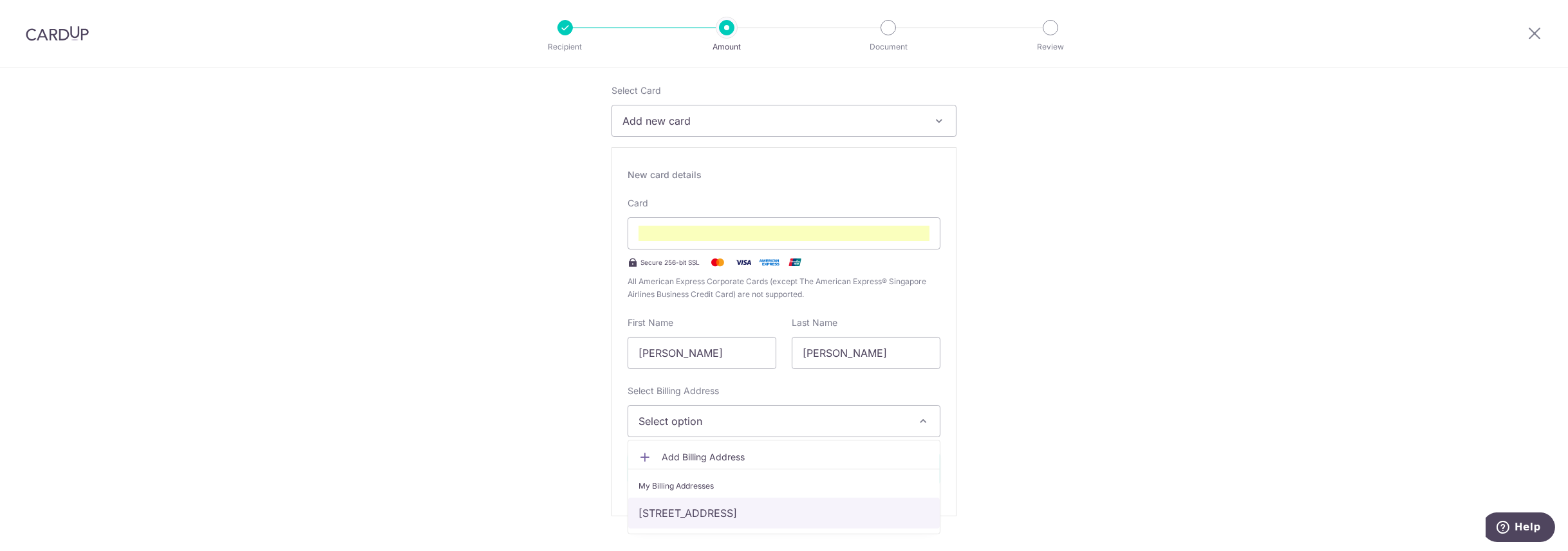
click at [705, 507] on link "[STREET_ADDRESS]" at bounding box center [783, 513] width 312 height 31
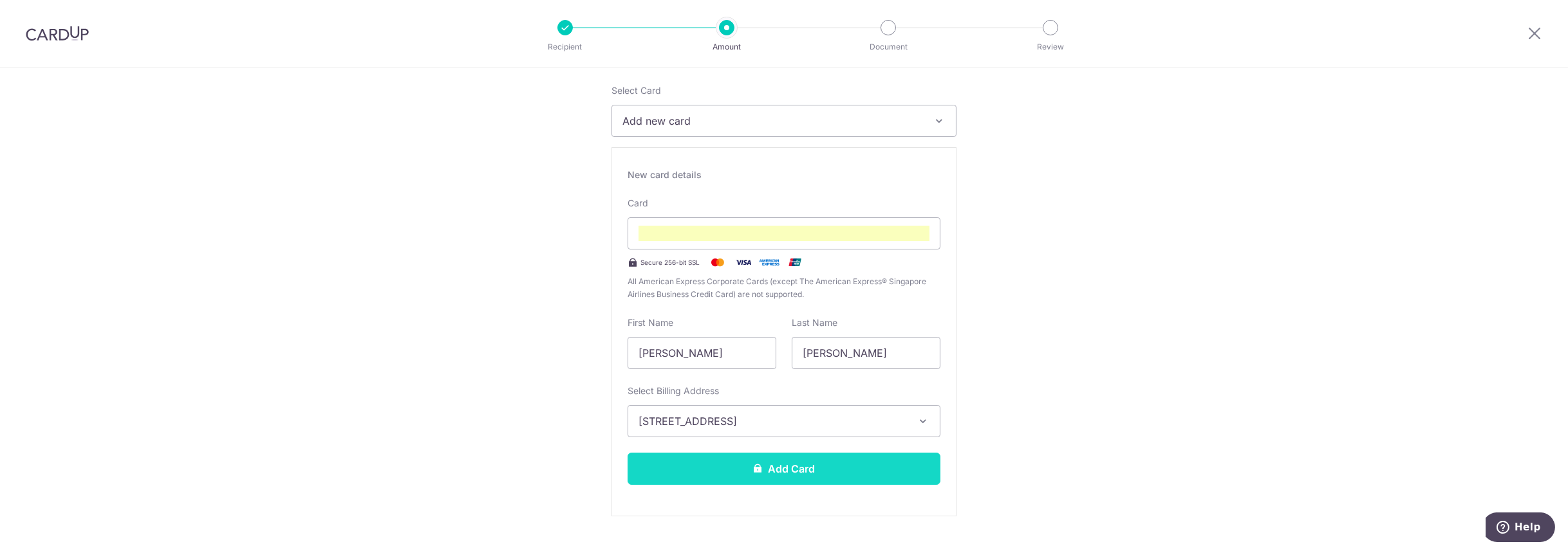
click at [810, 463] on button "Add Card" at bounding box center [784, 468] width 312 height 33
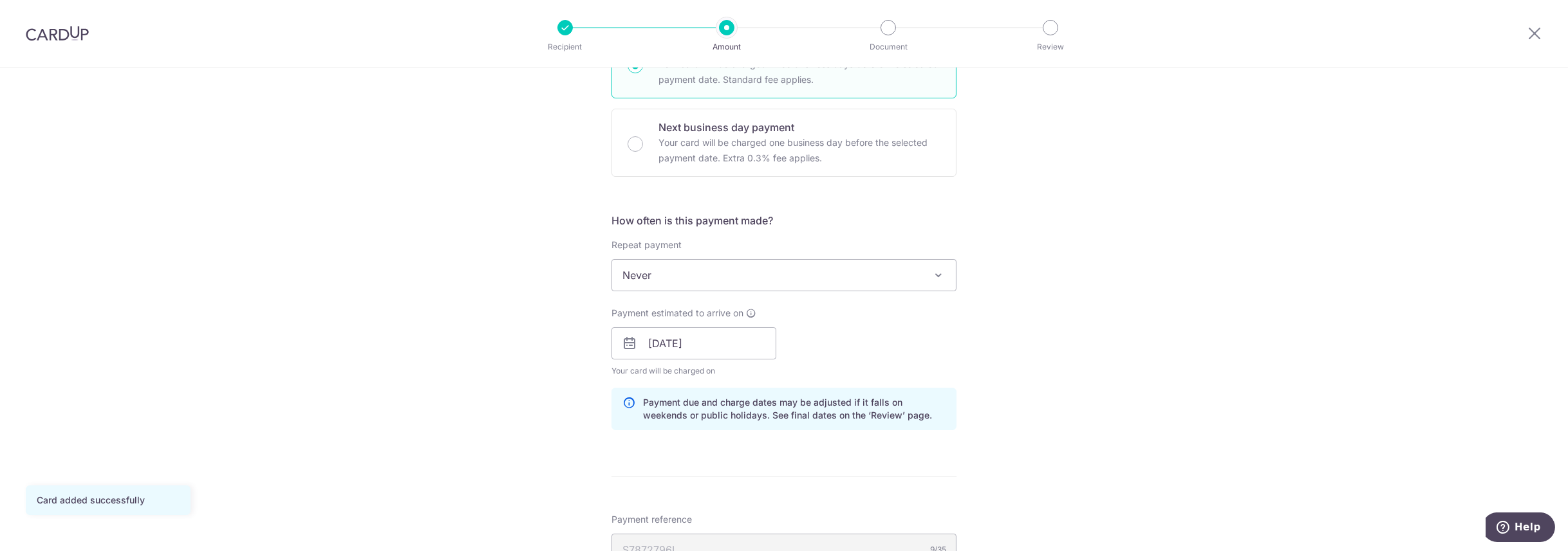
scroll to position [375, 0]
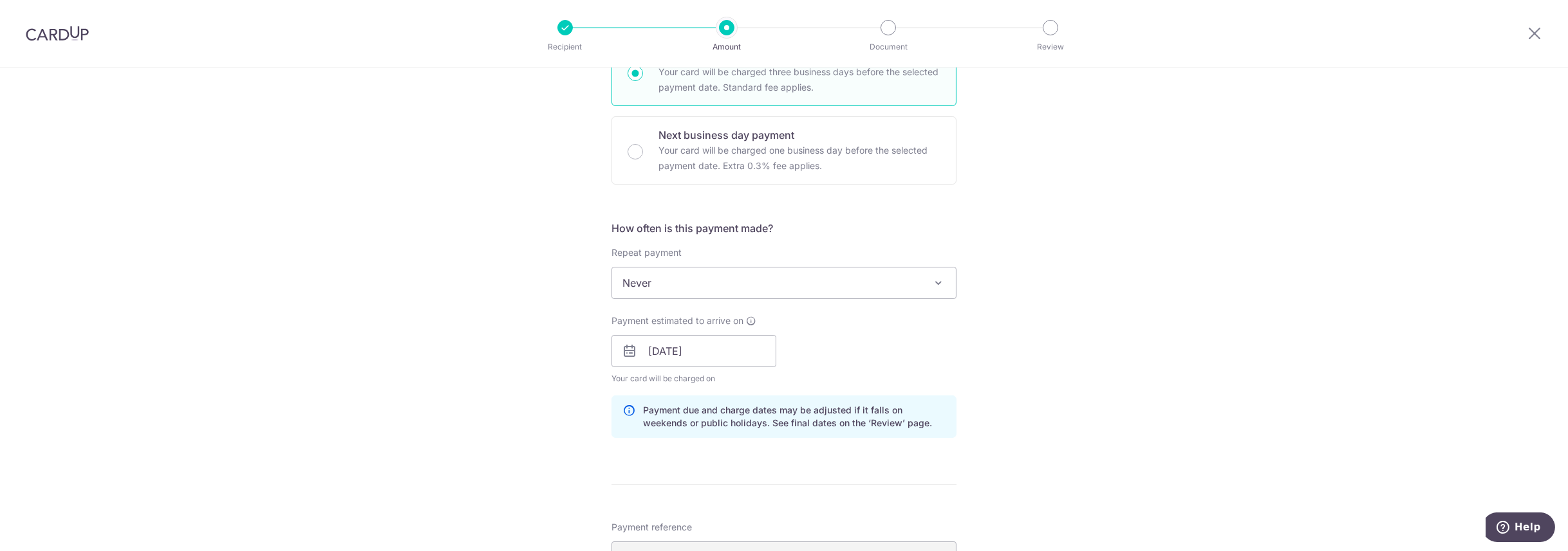
click at [1060, 256] on div "Tell us more about your payment Enter one-time or monthly payment amount SGD 60…" at bounding box center [784, 316] width 1568 height 1247
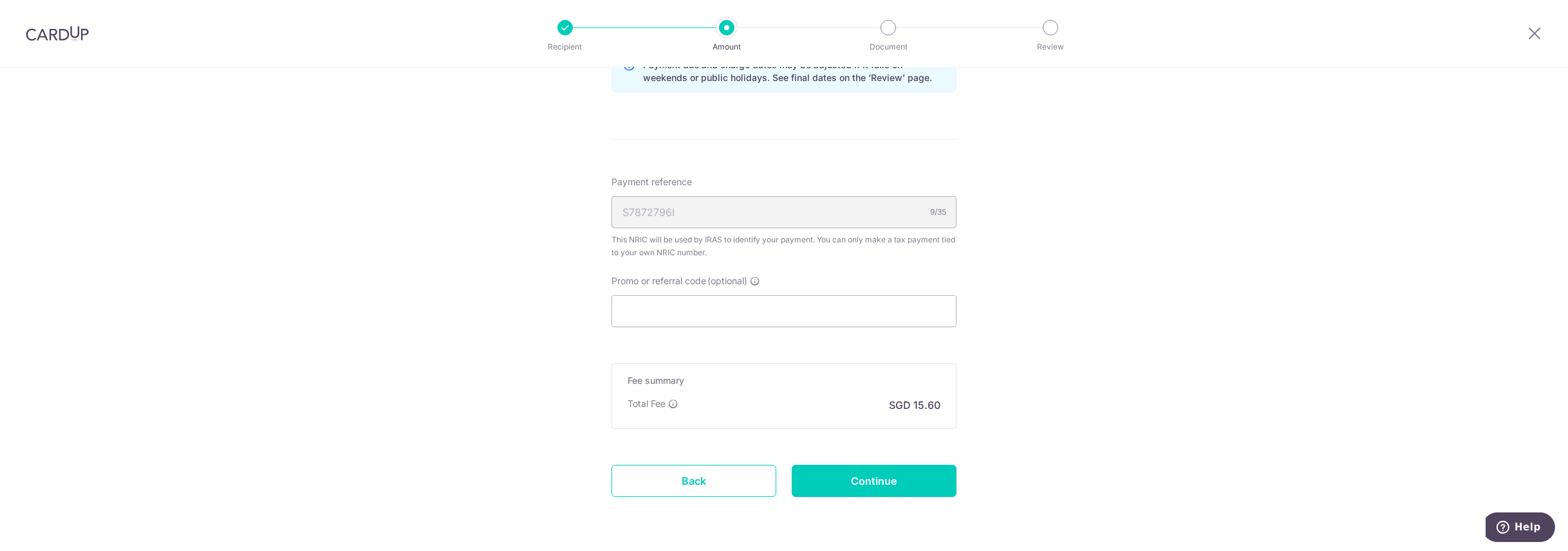
scroll to position [761, 0]
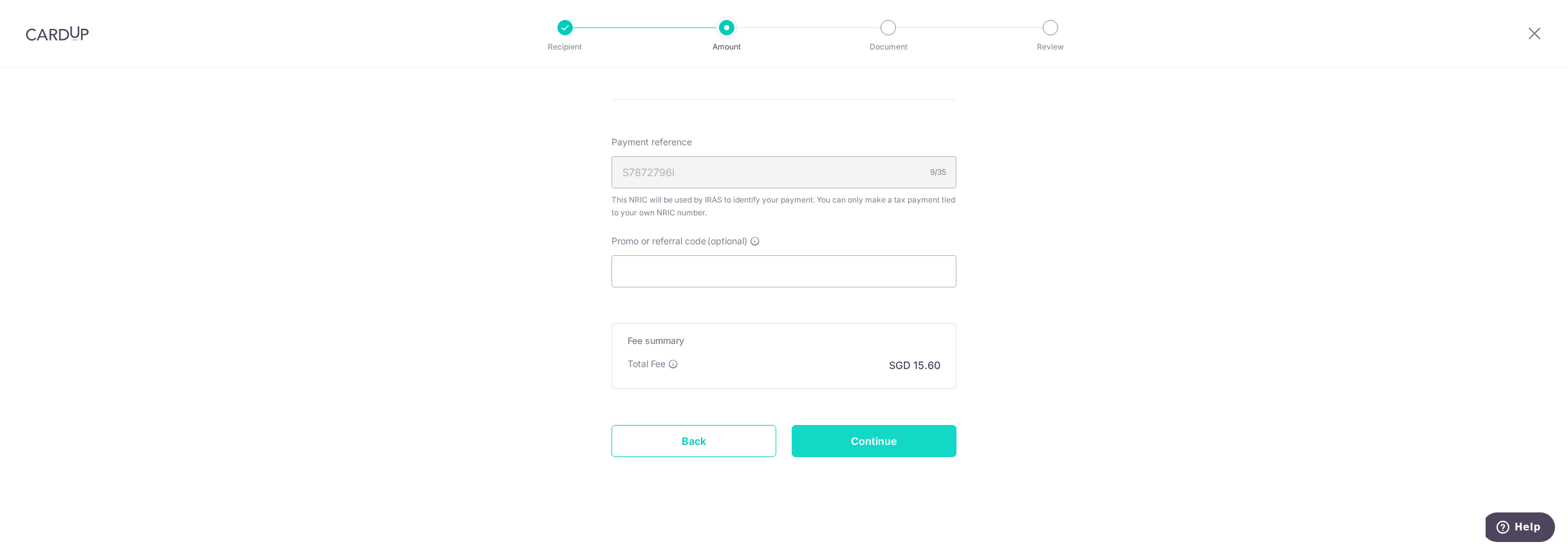
click at [896, 439] on input "Continue" at bounding box center [873, 440] width 165 height 33
type input "Create Schedule"
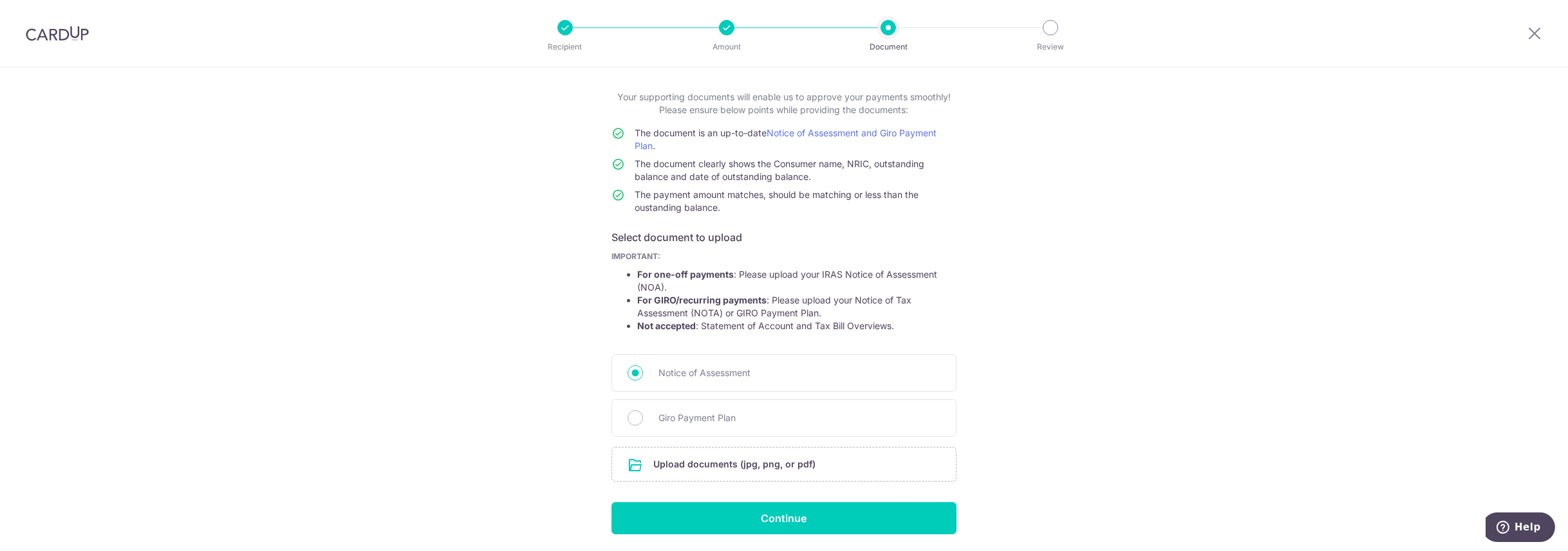
scroll to position [103, 0]
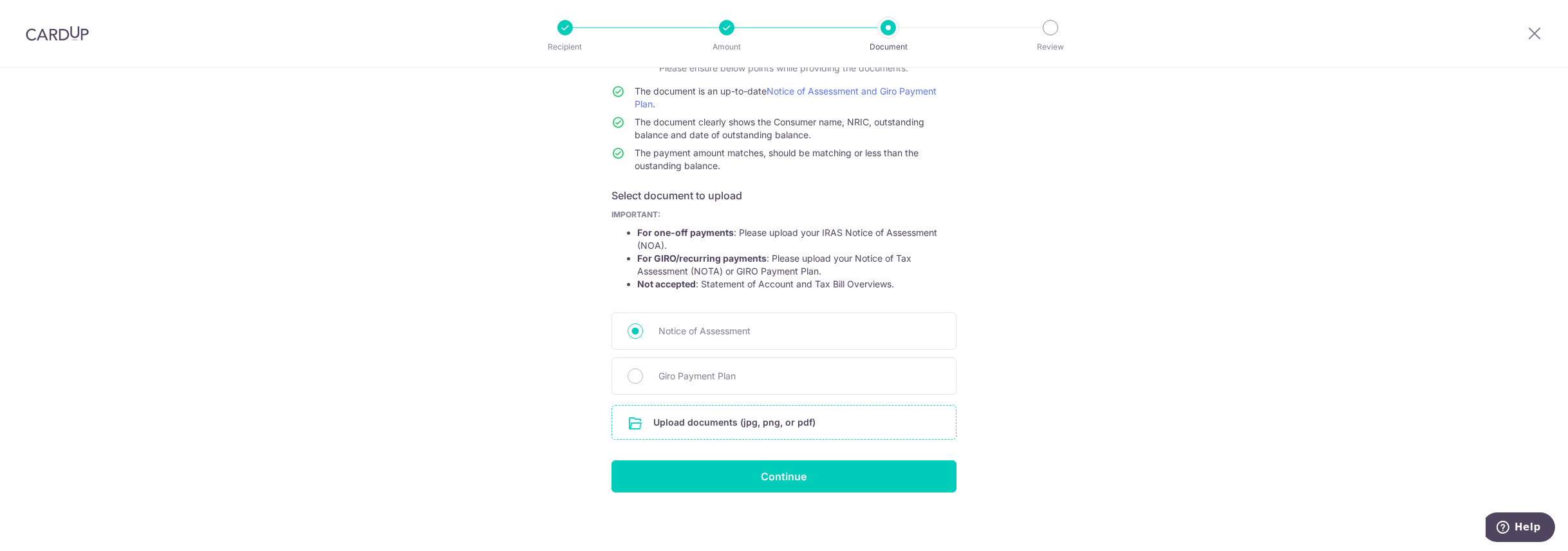
click at [715, 423] on input "file" at bounding box center [784, 423] width 344 height 33
click at [693, 421] on input "file" at bounding box center [784, 423] width 344 height 33
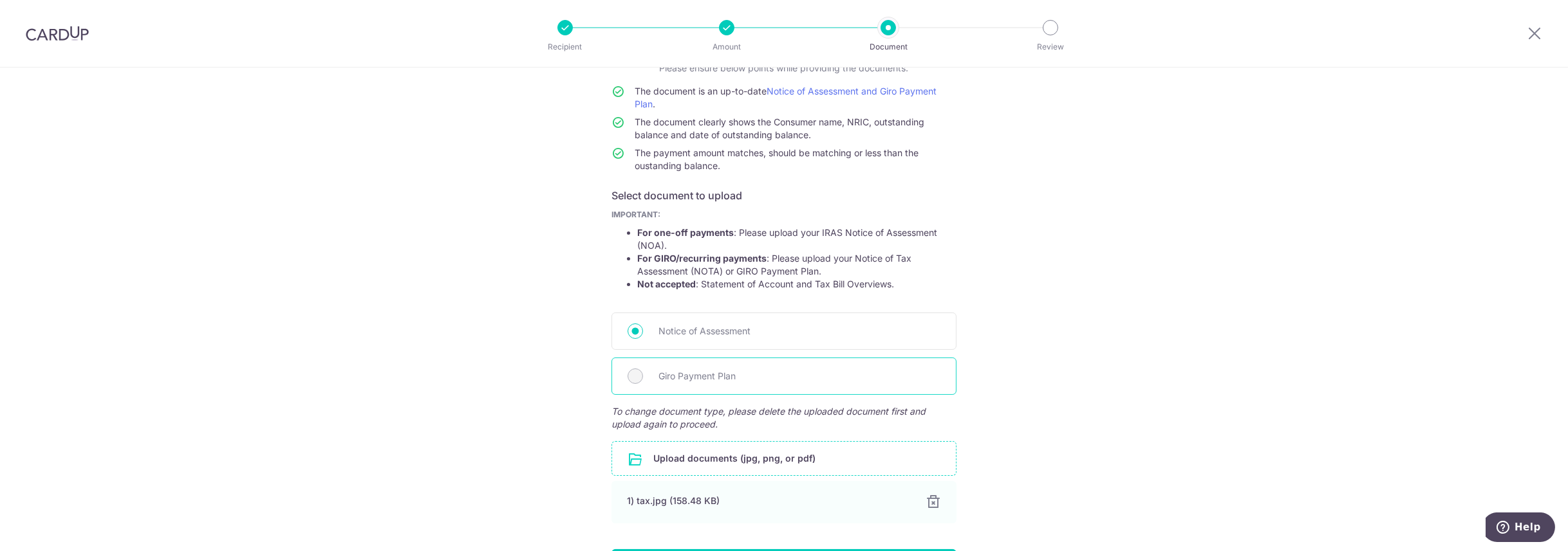
scroll to position [192, 0]
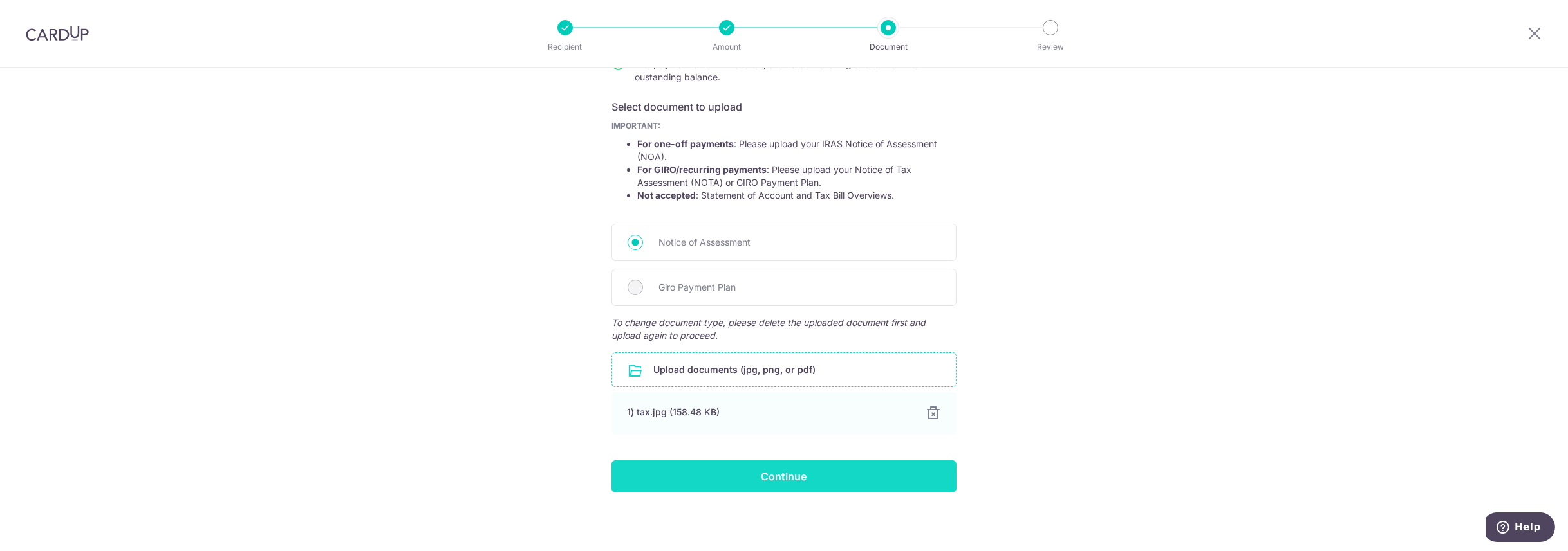
click at [817, 474] on input "Continue" at bounding box center [783, 476] width 345 height 33
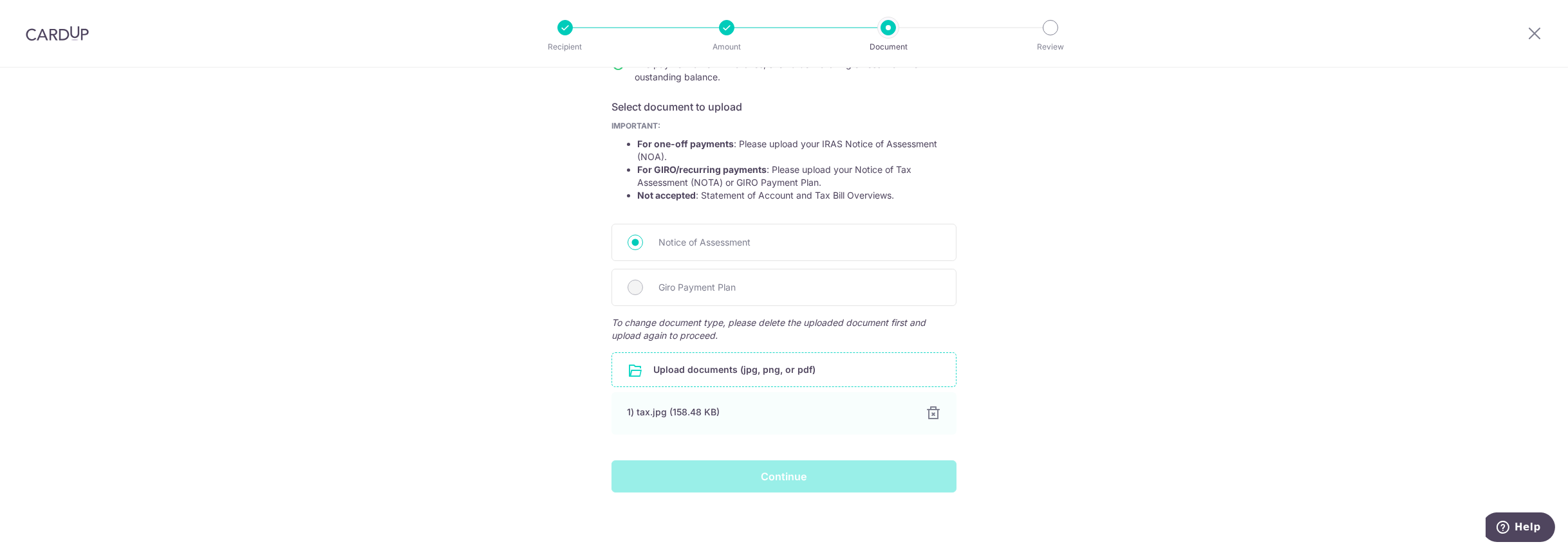
scroll to position [0, 0]
